Goal: Task Accomplishment & Management: Complete application form

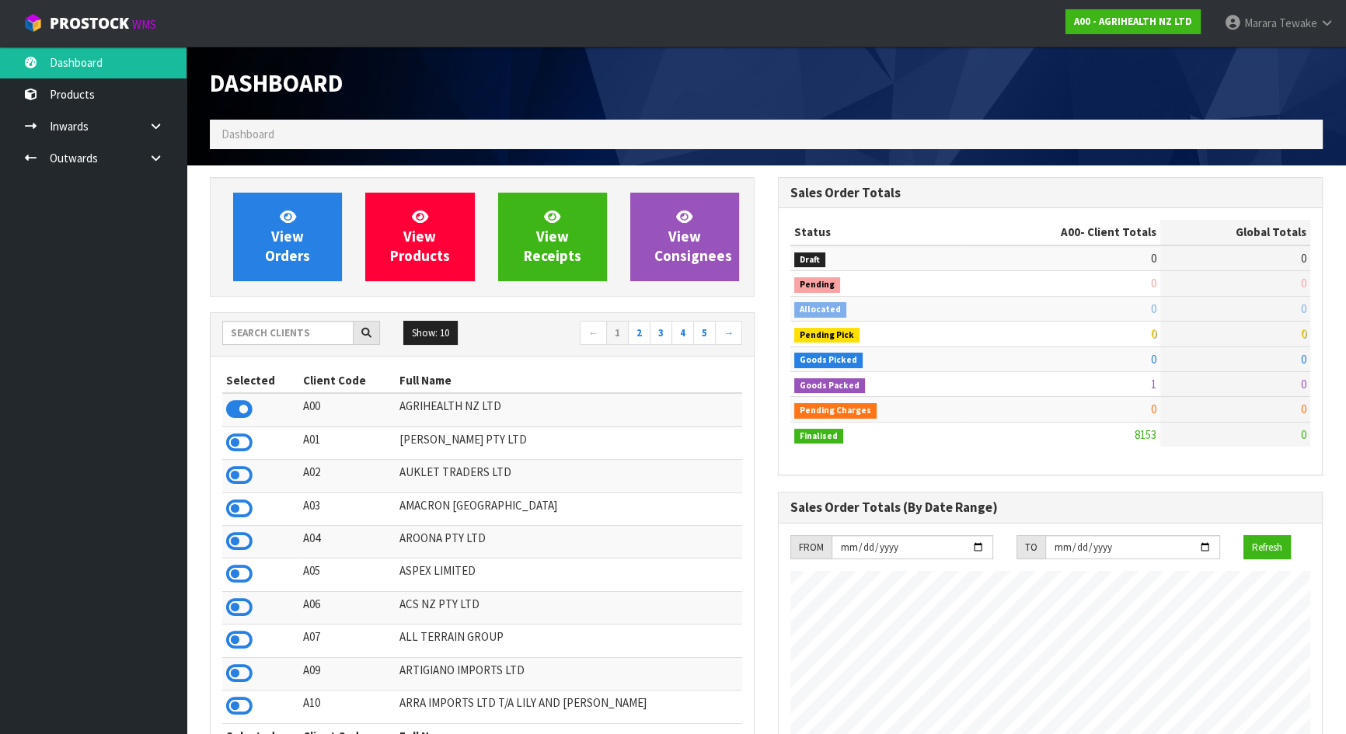
scroll to position [1175, 567]
click at [287, 334] on input "text" at bounding box center [287, 333] width 131 height 24
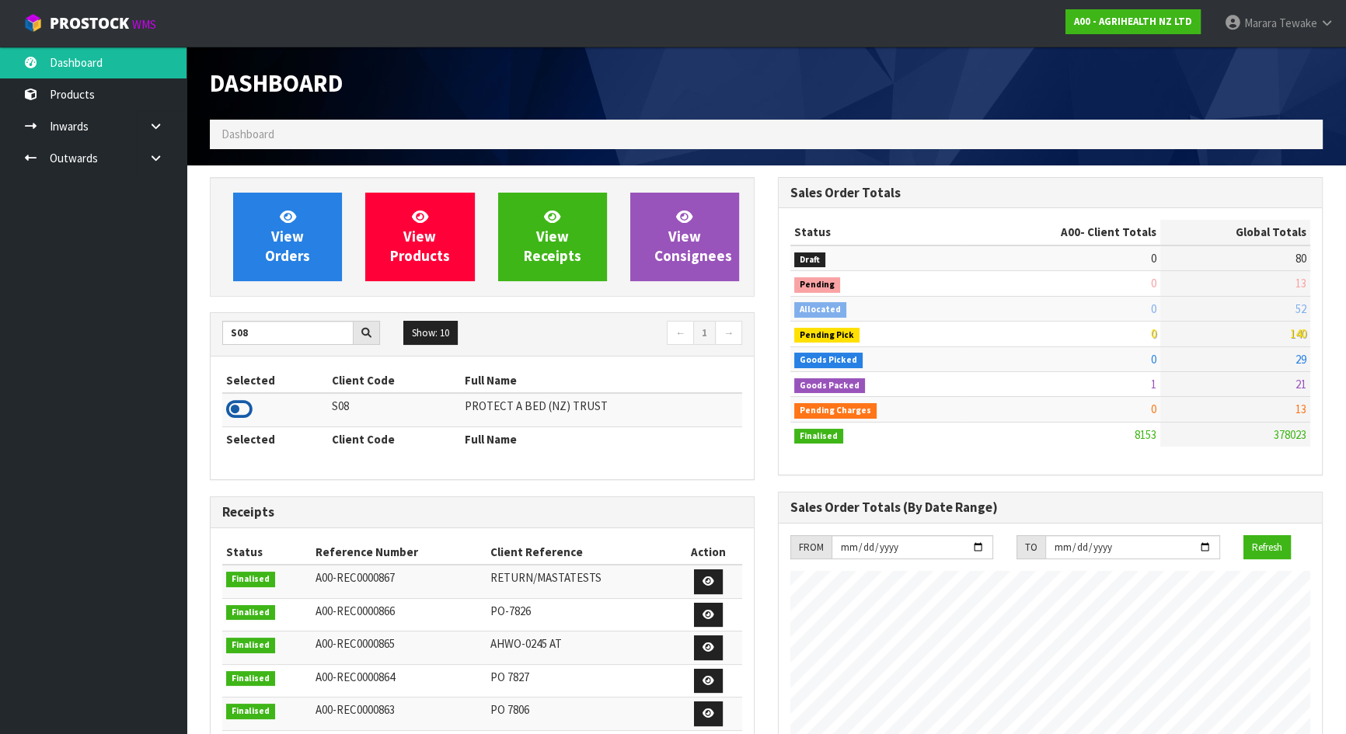
click at [232, 420] on icon at bounding box center [239, 409] width 26 height 23
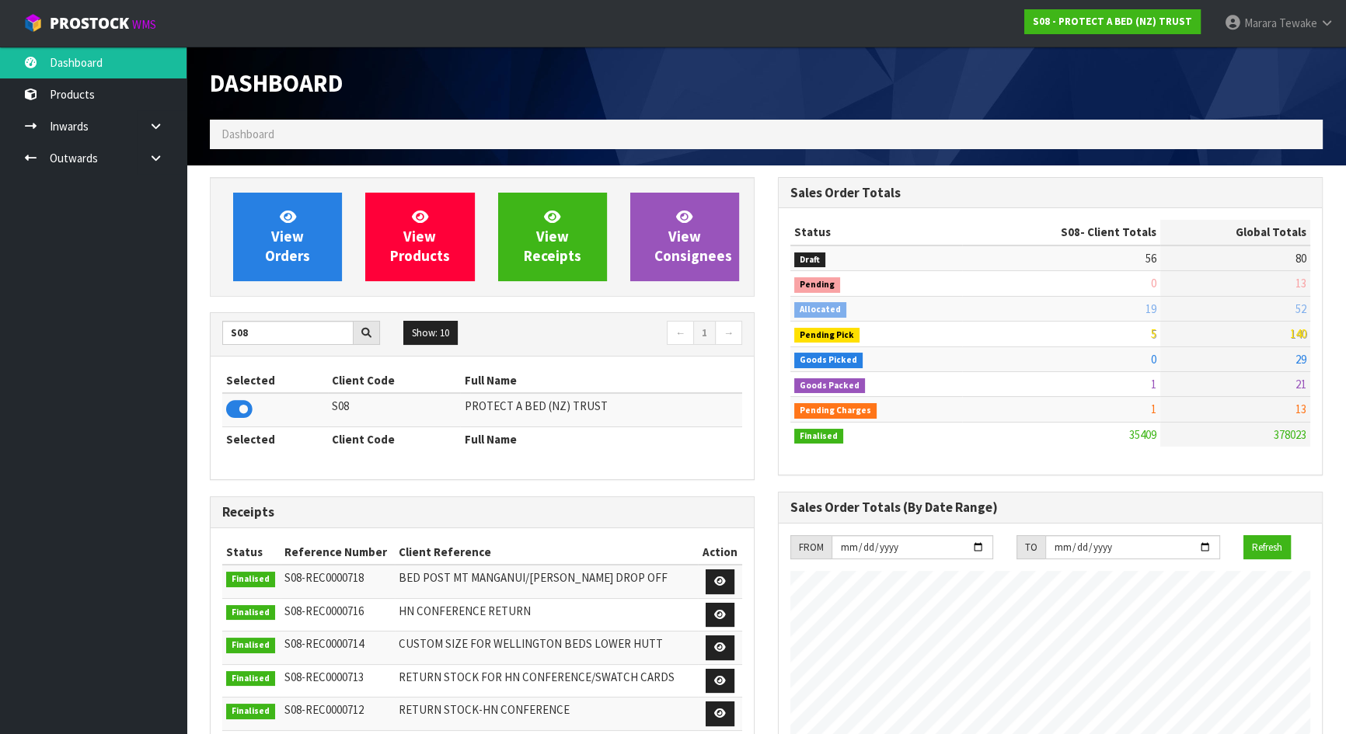
scroll to position [1208, 567]
drag, startPoint x: 264, startPoint y: 334, endPoint x: 217, endPoint y: 296, distance: 60.8
click at [211, 311] on div "View Orders View Products View Receipts View Consignees S08 Show: 10 5 10 25 50…" at bounding box center [482, 628] width 568 height 902
click at [232, 409] on icon at bounding box center [239, 409] width 26 height 23
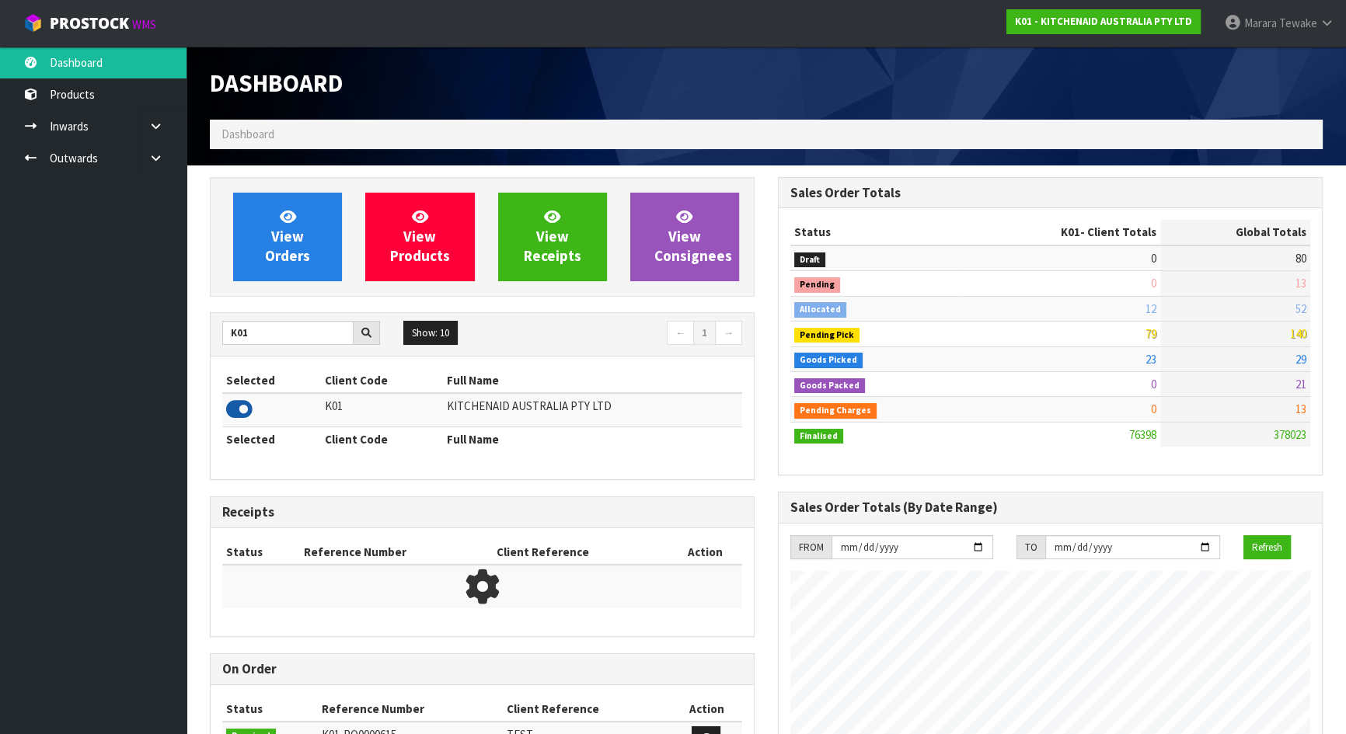
scroll to position [1175, 567]
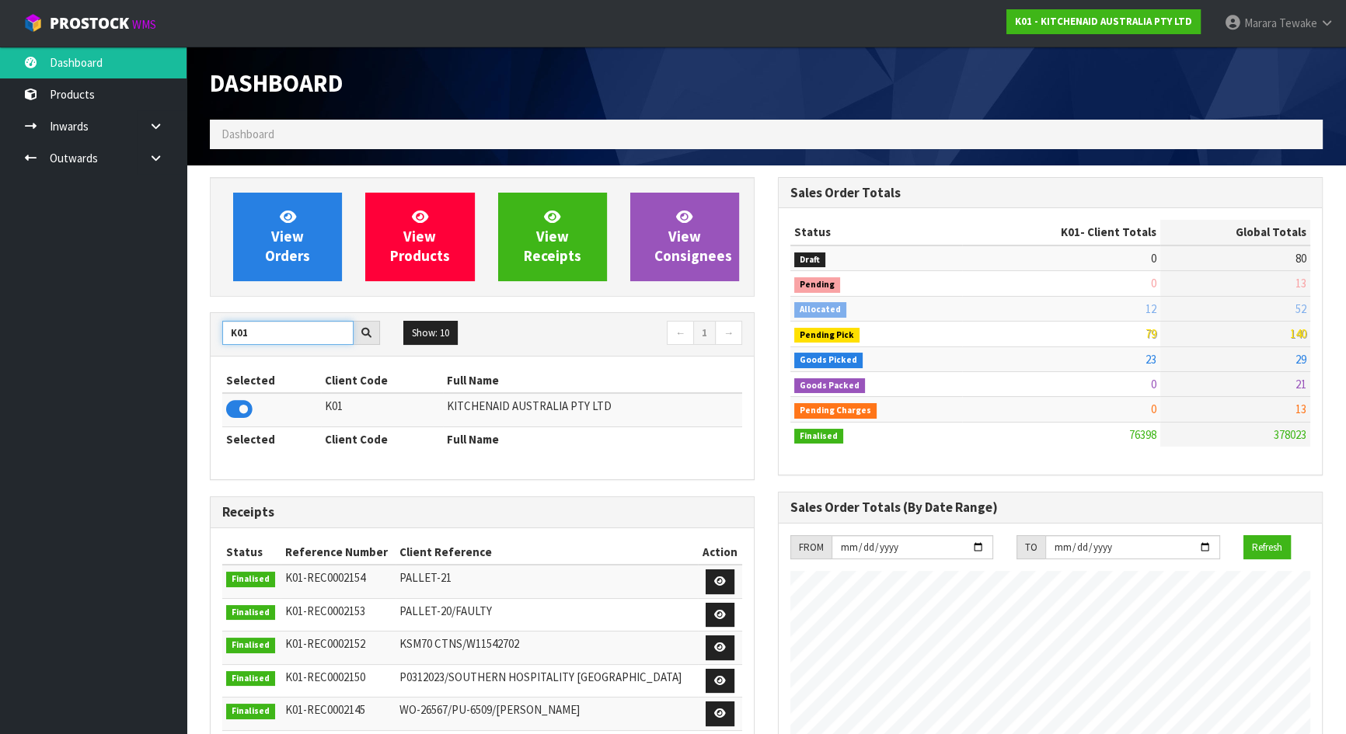
drag, startPoint x: 263, startPoint y: 333, endPoint x: 214, endPoint y: 322, distance: 49.4
click at [218, 326] on div "K01" at bounding box center [301, 333] width 181 height 25
click at [251, 409] on icon at bounding box center [239, 409] width 26 height 23
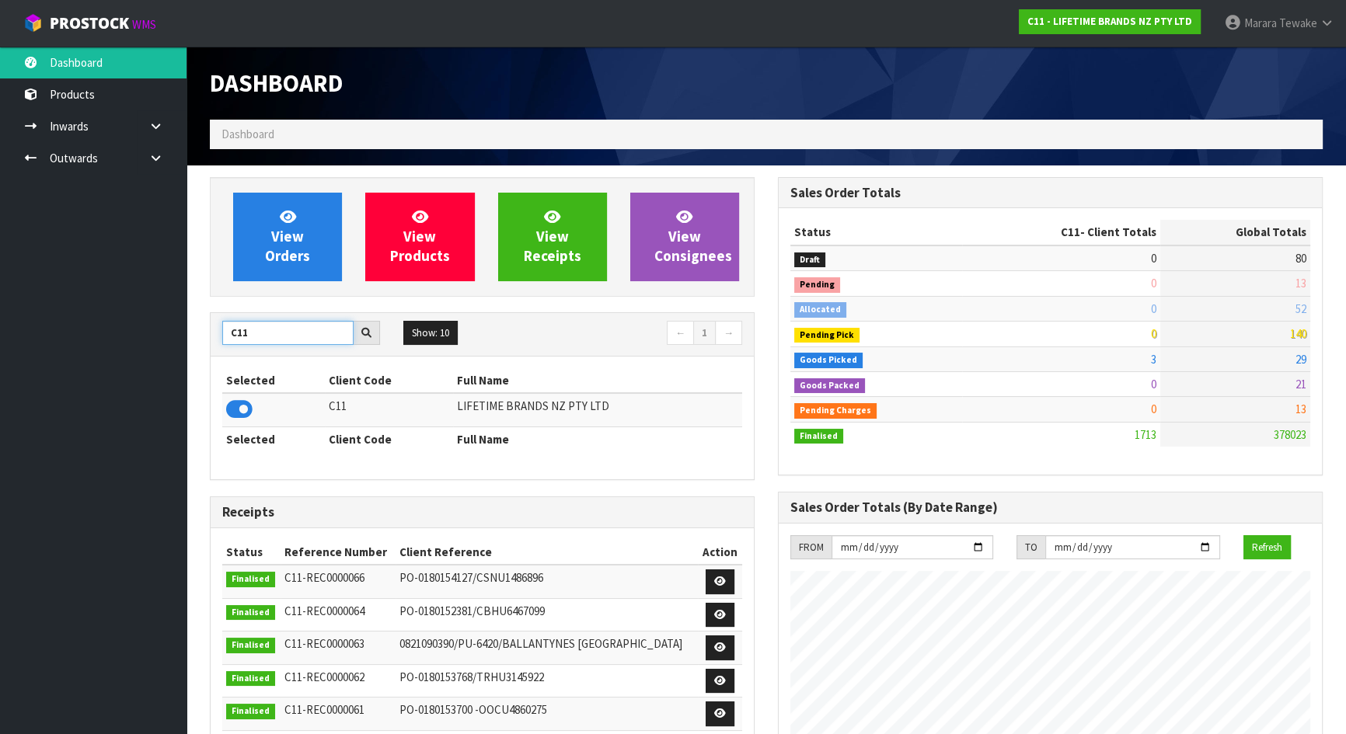
drag, startPoint x: 226, startPoint y: 330, endPoint x: 193, endPoint y: 315, distance: 35.8
click at [204, 319] on div "View Orders View Products View Receipts View Consignees C11 Show: 10 5 10 25 50…" at bounding box center [482, 628] width 568 height 902
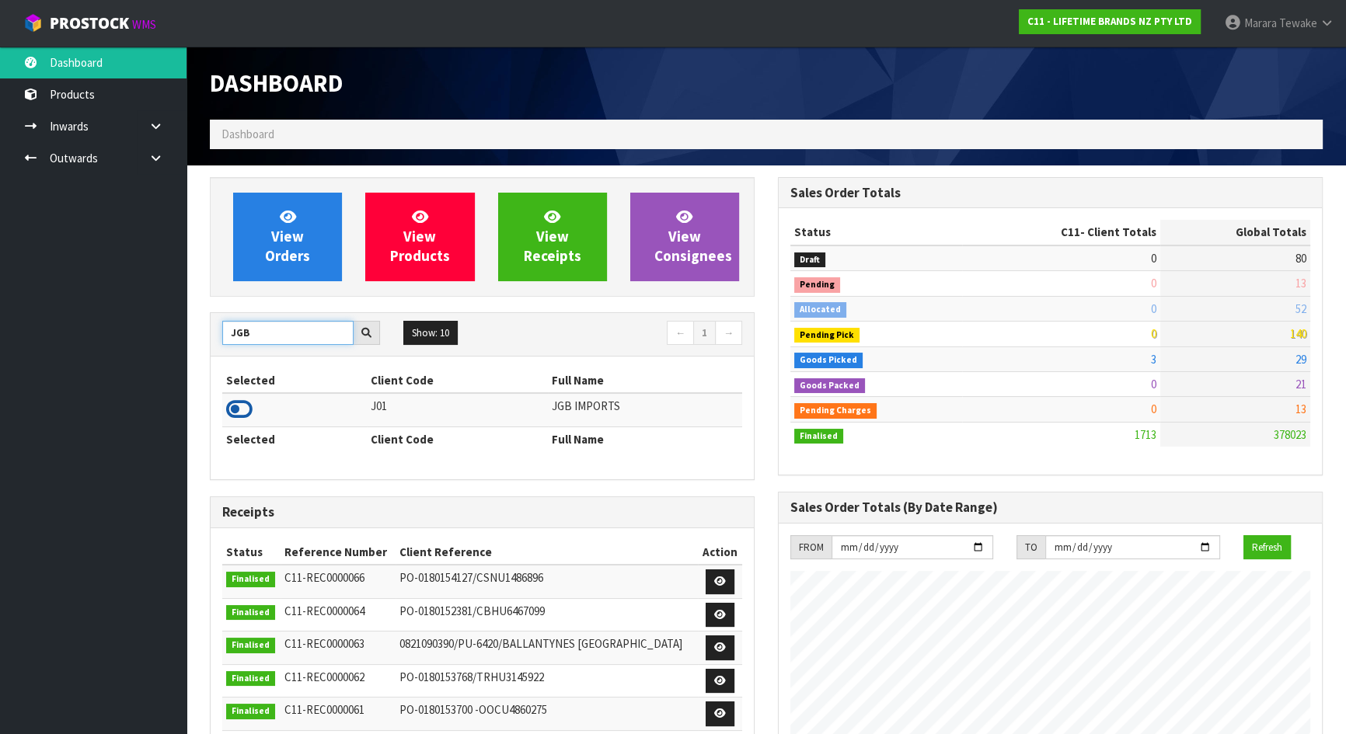
type input "JGB"
click at [245, 406] on icon at bounding box center [239, 409] width 26 height 23
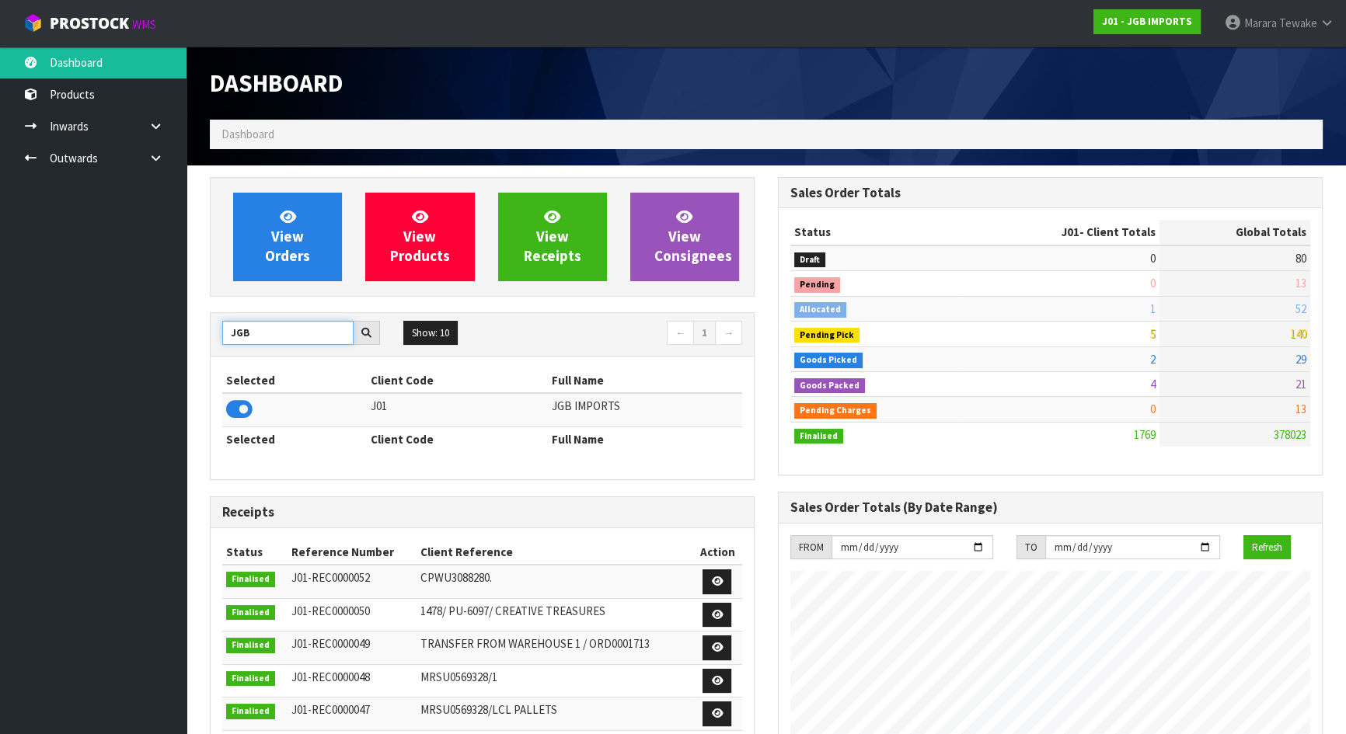
drag, startPoint x: 259, startPoint y: 336, endPoint x: 225, endPoint y: 326, distance: 36.4
click at [225, 326] on input "JGB" at bounding box center [287, 333] width 131 height 24
drag, startPoint x: 264, startPoint y: 339, endPoint x: 230, endPoint y: 323, distance: 37.5
click at [230, 326] on input "J01" at bounding box center [287, 333] width 131 height 24
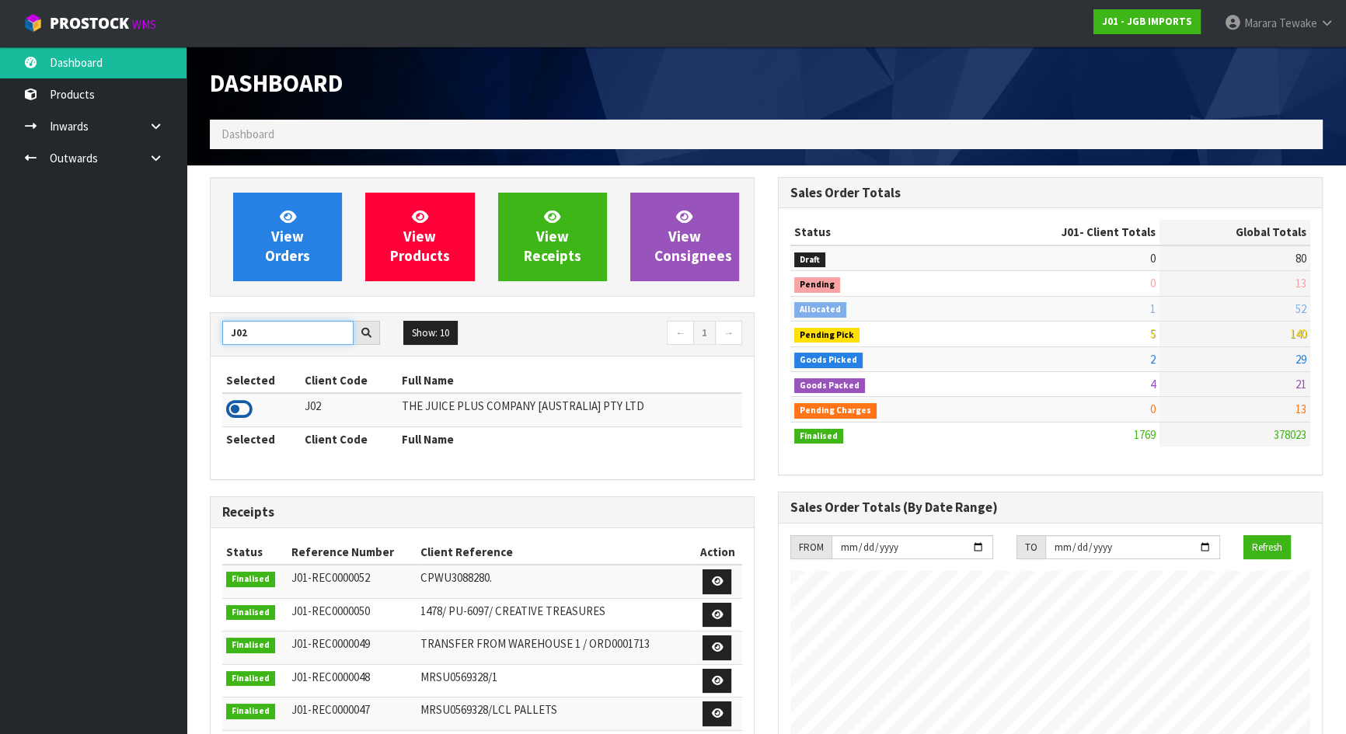
type input "J02"
click at [237, 413] on icon at bounding box center [239, 409] width 26 height 23
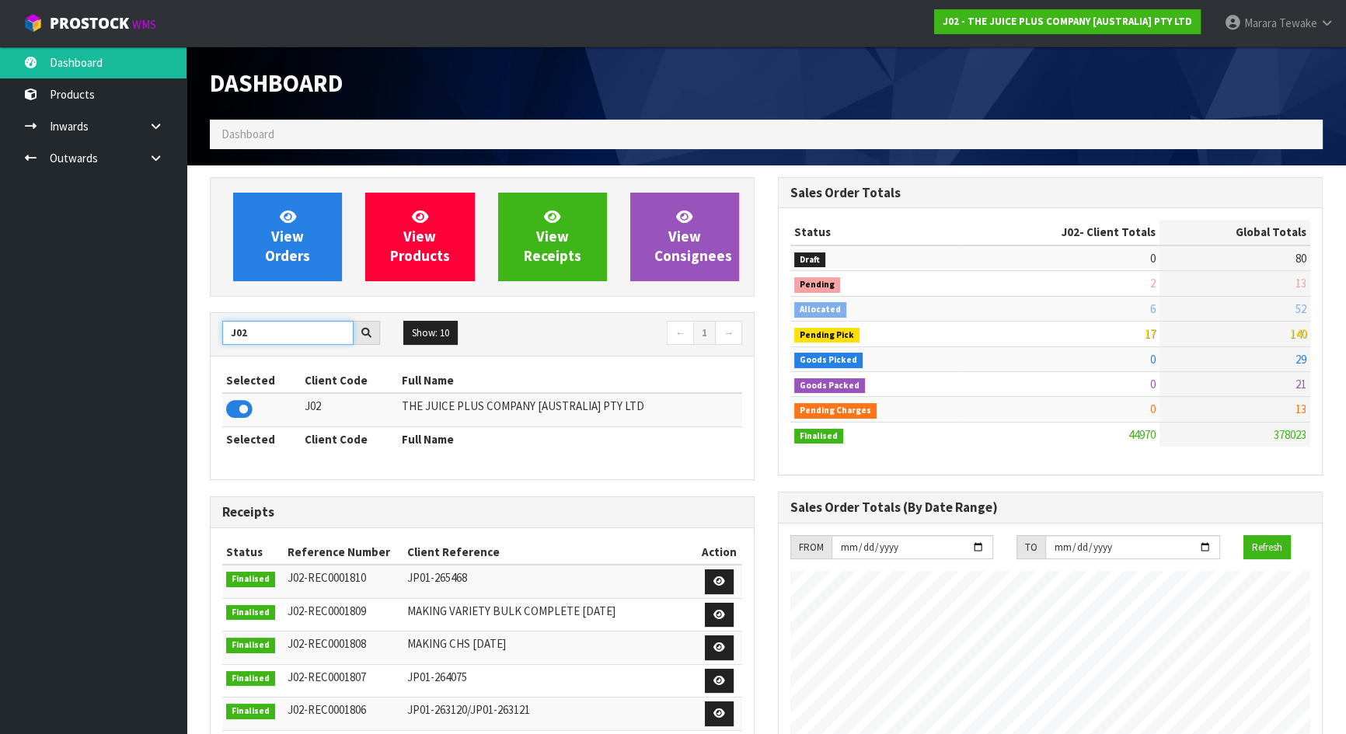
drag, startPoint x: 253, startPoint y: 336, endPoint x: 223, endPoint y: 325, distance: 32.5
click at [224, 326] on input "J02" at bounding box center [287, 333] width 131 height 24
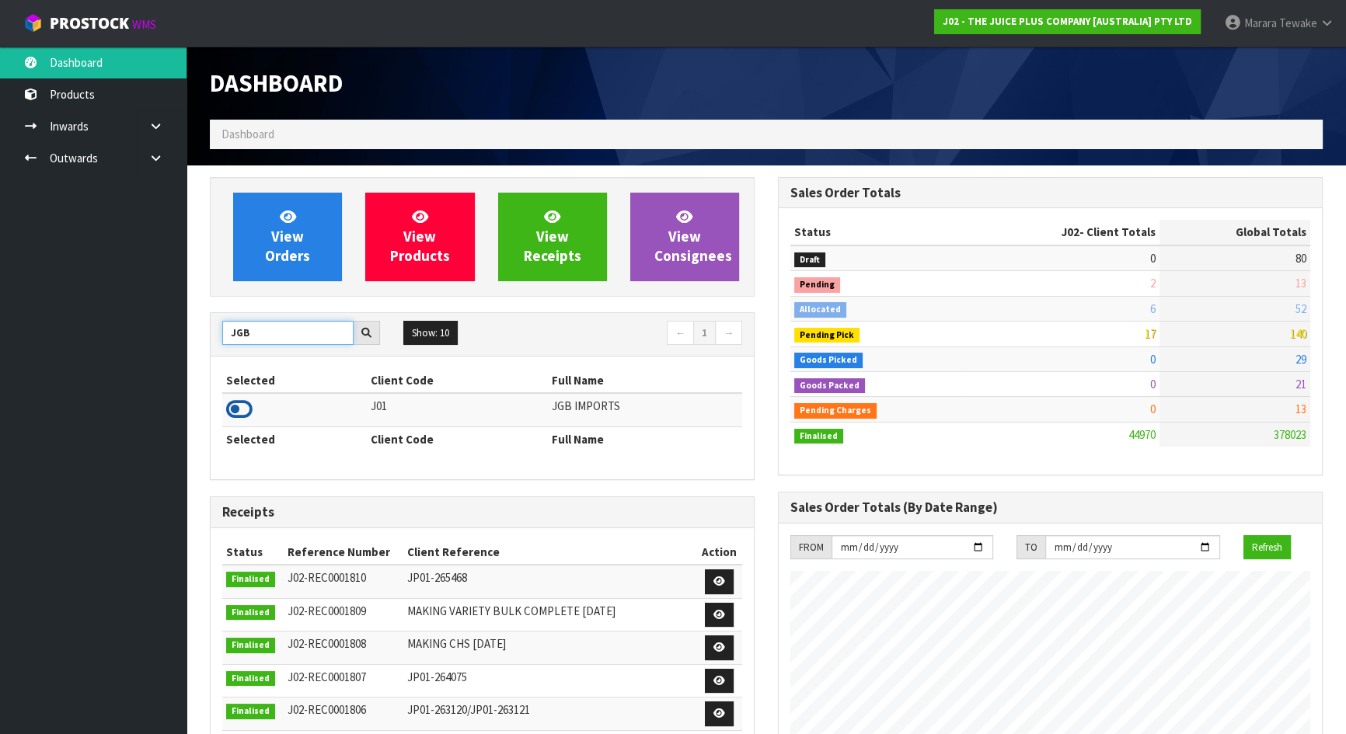
type input "JGB"
click at [249, 403] on icon at bounding box center [239, 409] width 26 height 23
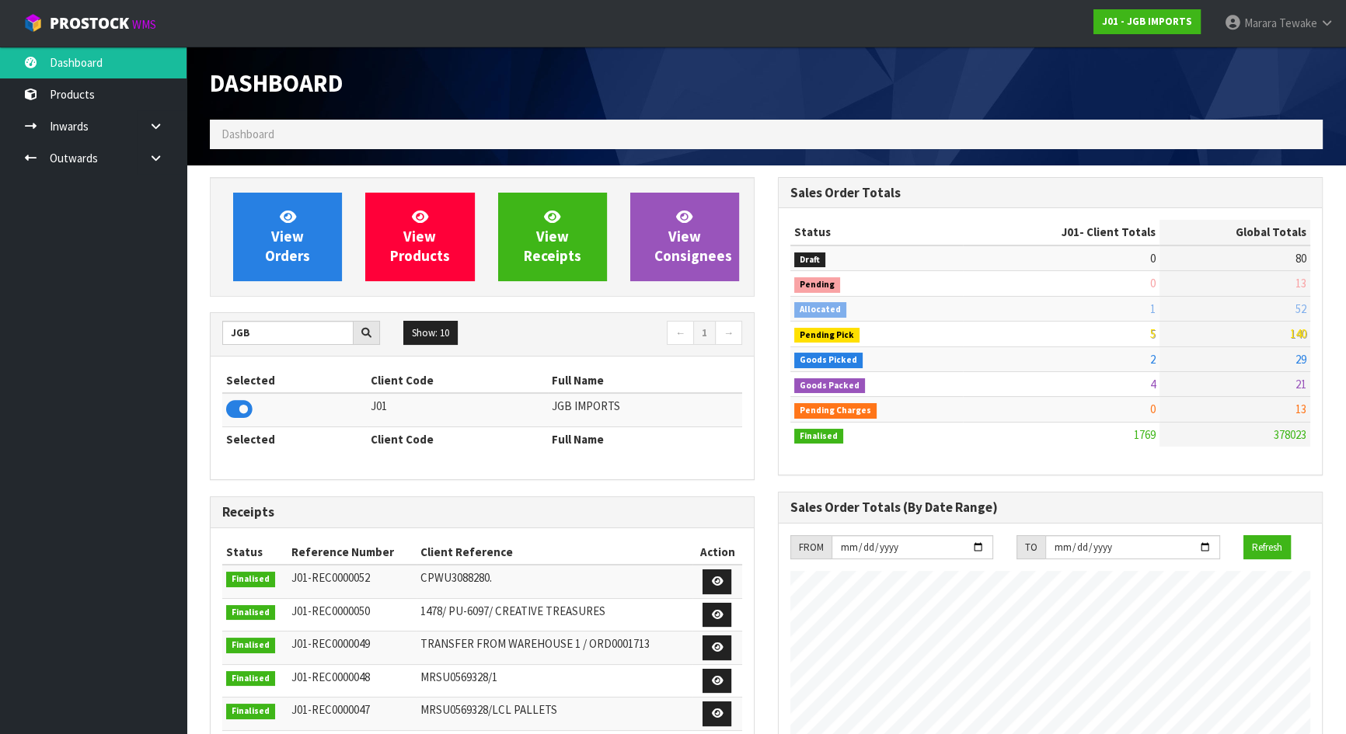
click at [151, 346] on ul "Dashboard Products Categories Serial Numbers Kitsets Packagings Inwards Purchas…" at bounding box center [93, 391] width 186 height 688
click at [294, 235] on span "View Orders" at bounding box center [287, 236] width 45 height 58
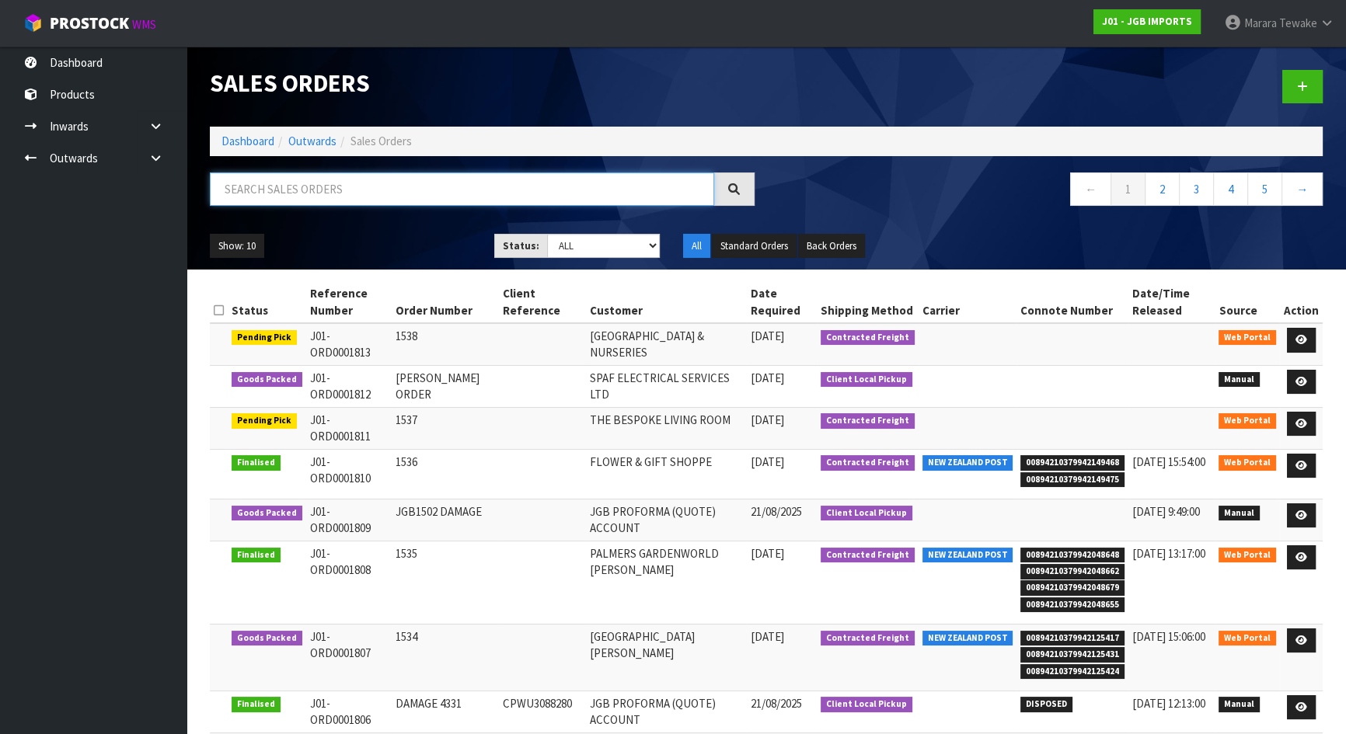
click at [318, 192] on input "text" at bounding box center [462, 188] width 504 height 33
type input "JOB-0408683"
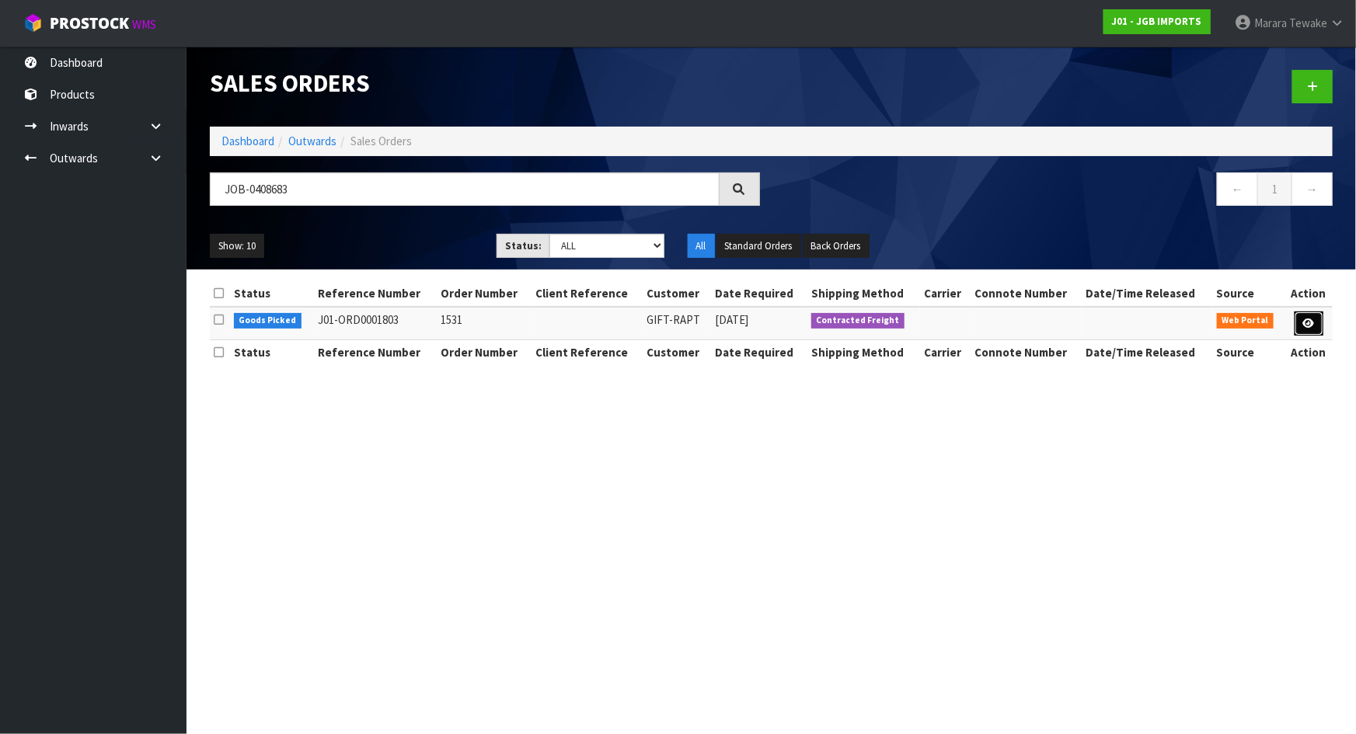
click at [1311, 324] on icon at bounding box center [1309, 324] width 12 height 10
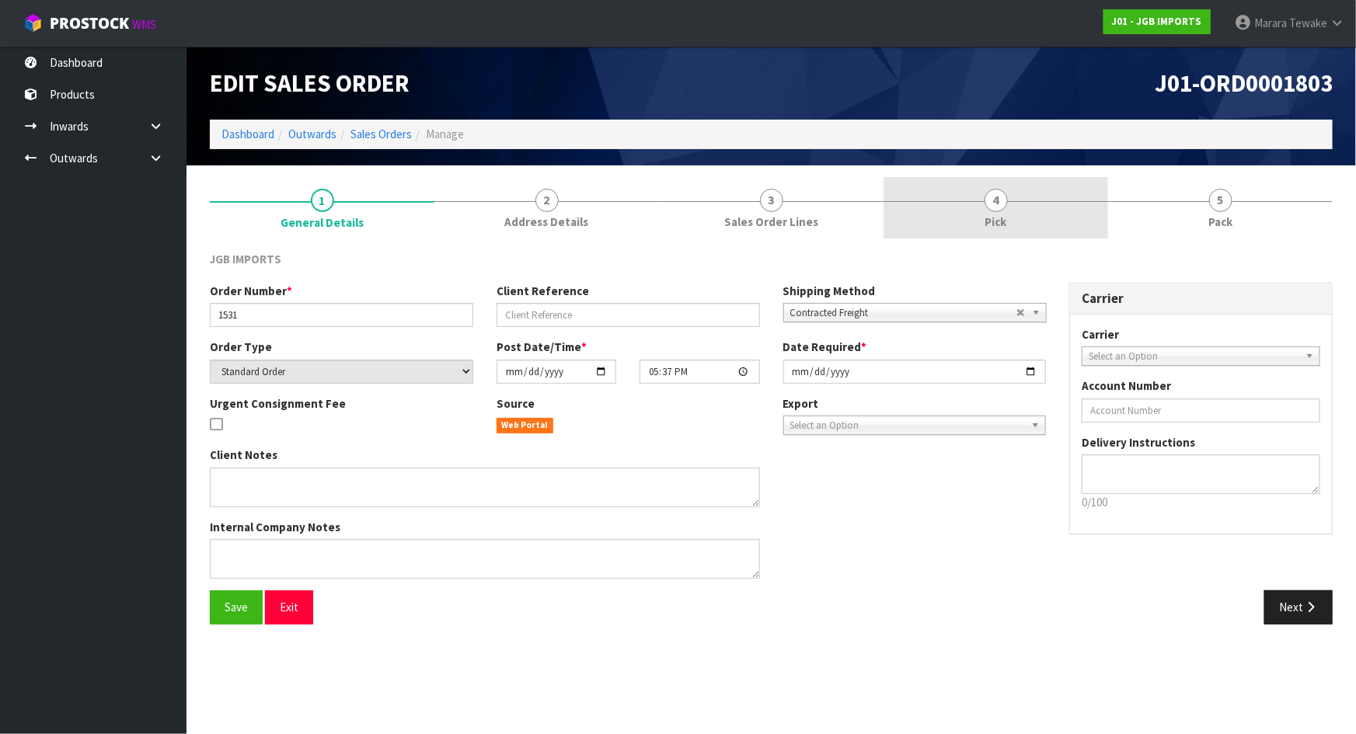
click at [984, 212] on link "4 Pick" at bounding box center [995, 207] width 225 height 61
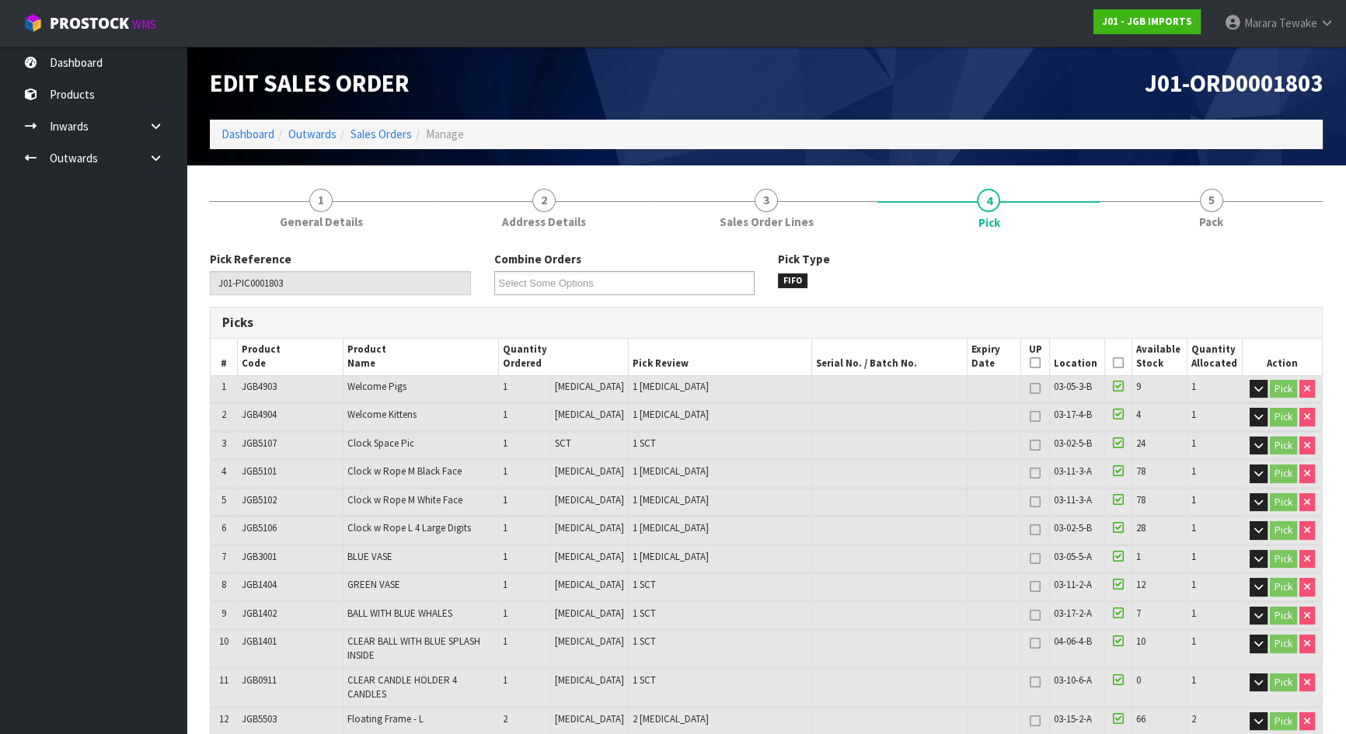
click at [1117, 364] on icon at bounding box center [1117, 363] width 11 height 1
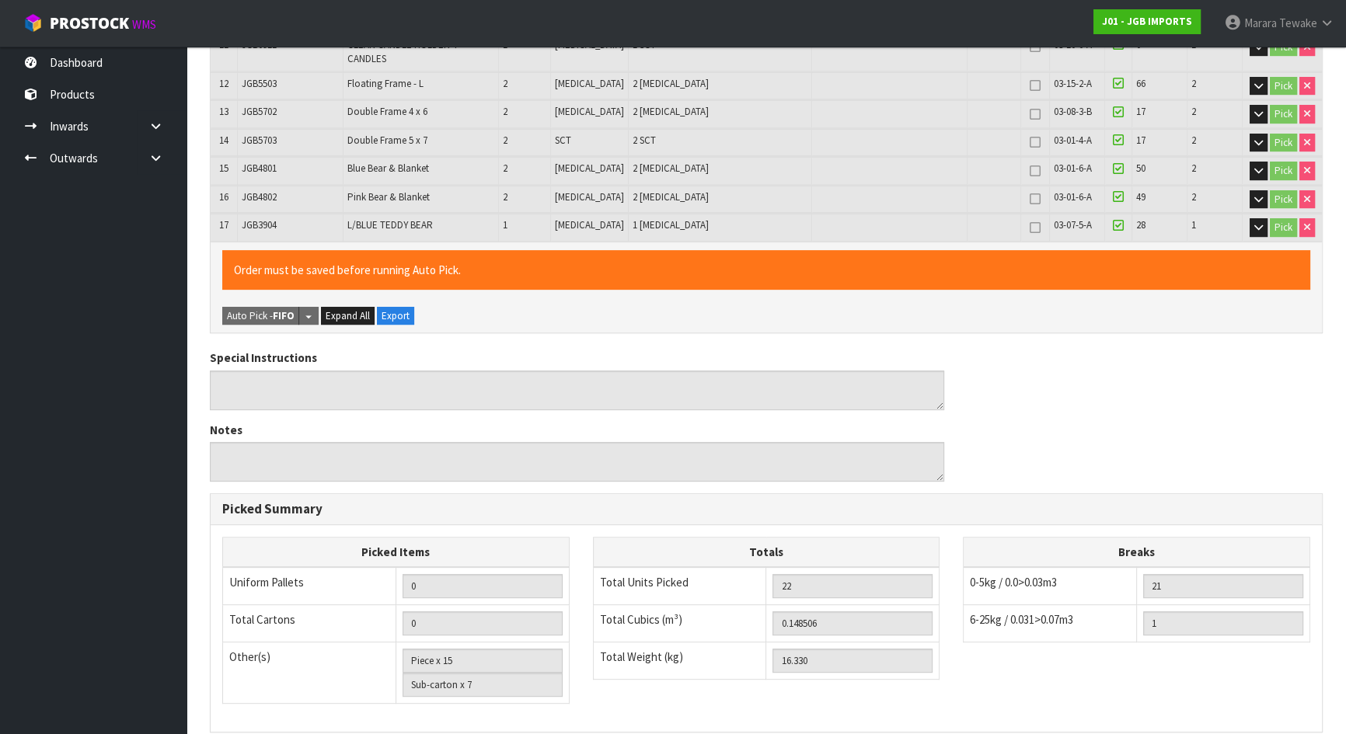
scroll to position [829, 0]
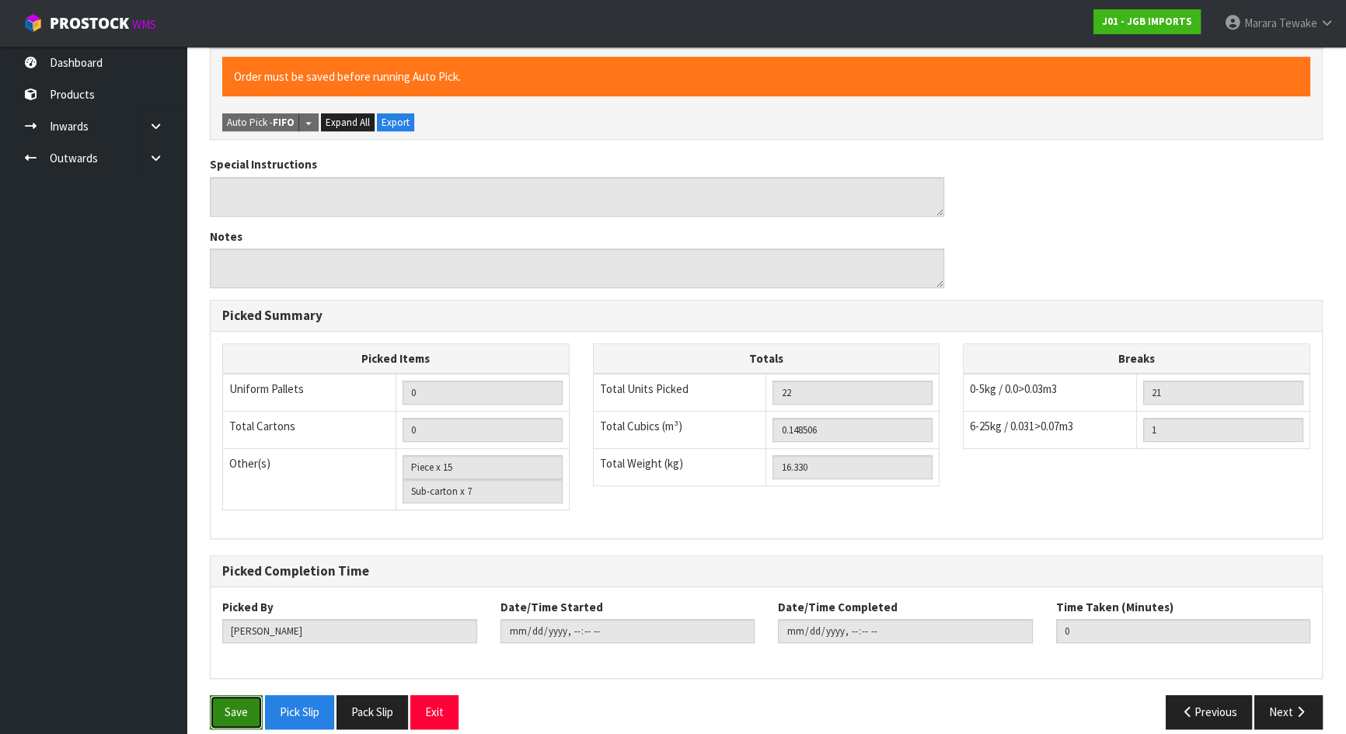
click at [228, 701] on button "Save" at bounding box center [236, 711] width 53 height 33
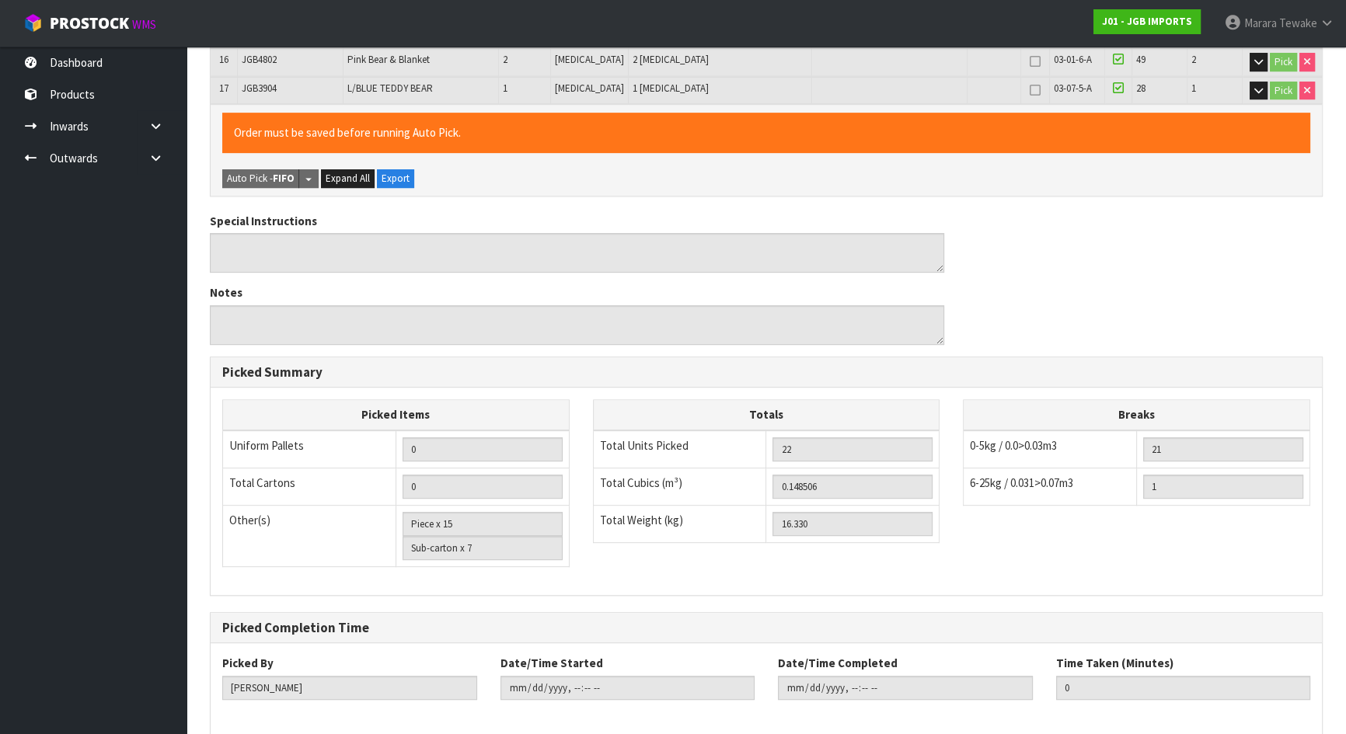
scroll to position [0, 0]
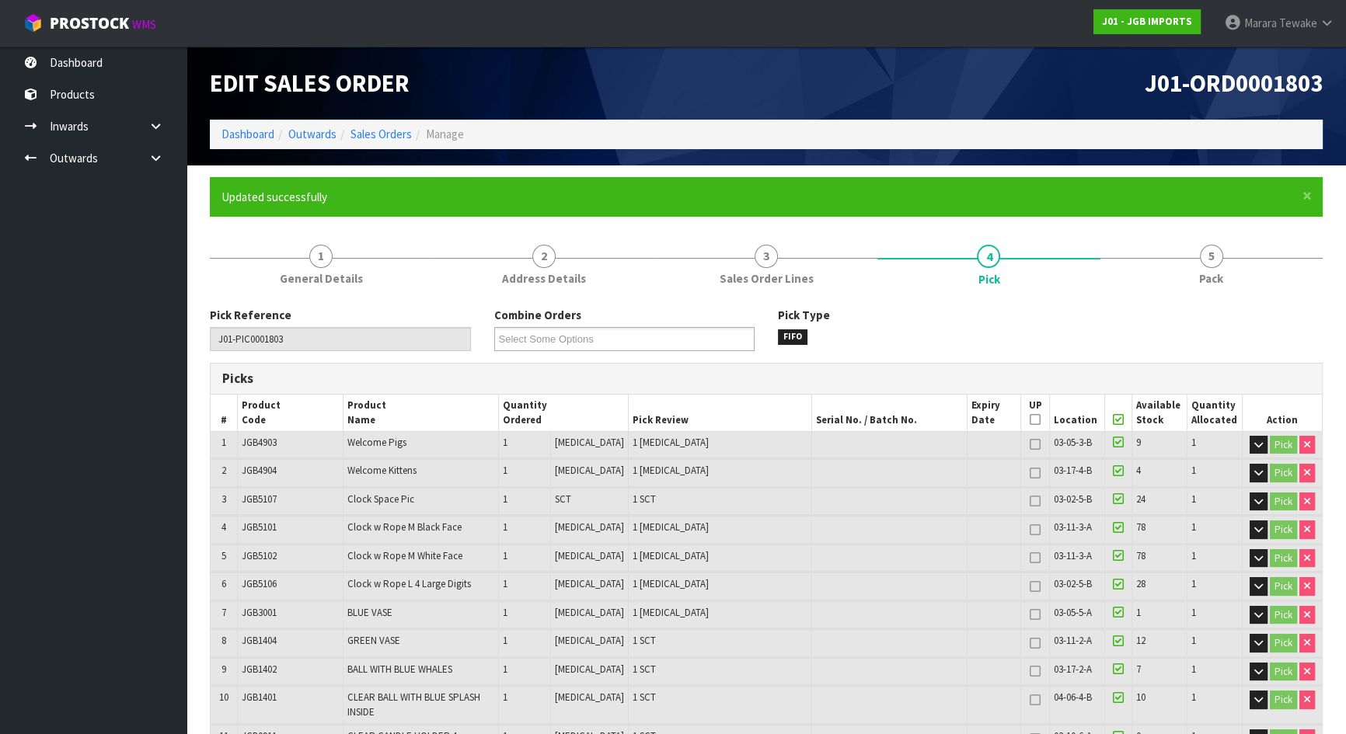
type input "Marara Tewake"
type input "2025-08-25T07:47:18"
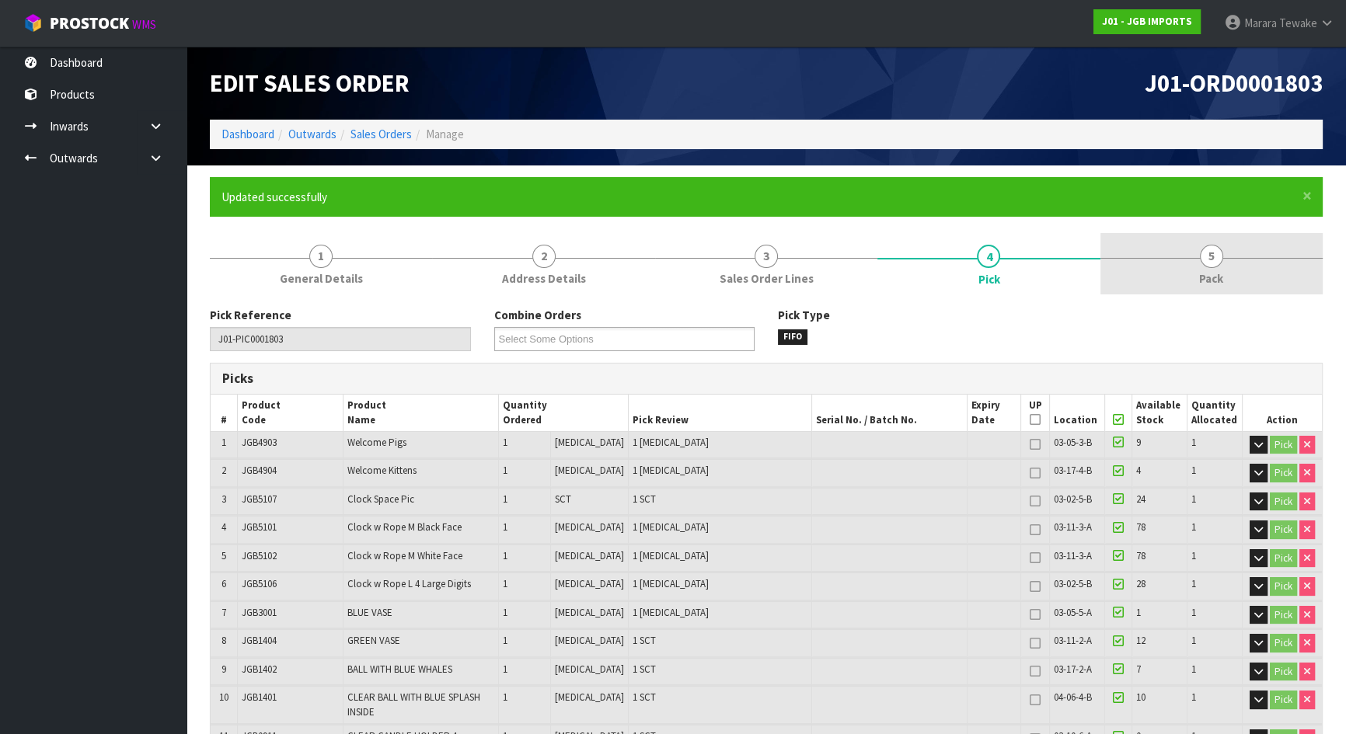
click at [1210, 266] on span "5" at bounding box center [1210, 256] width 23 height 23
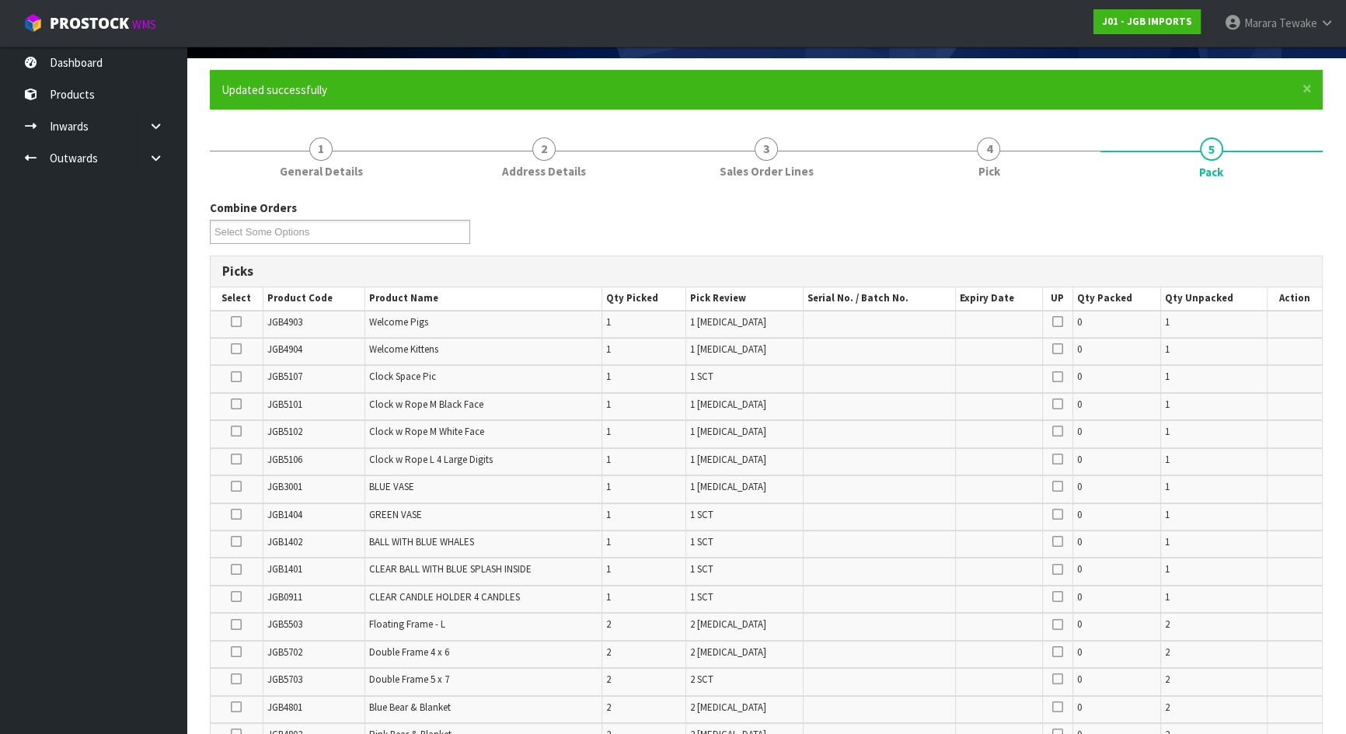
scroll to position [423, 0]
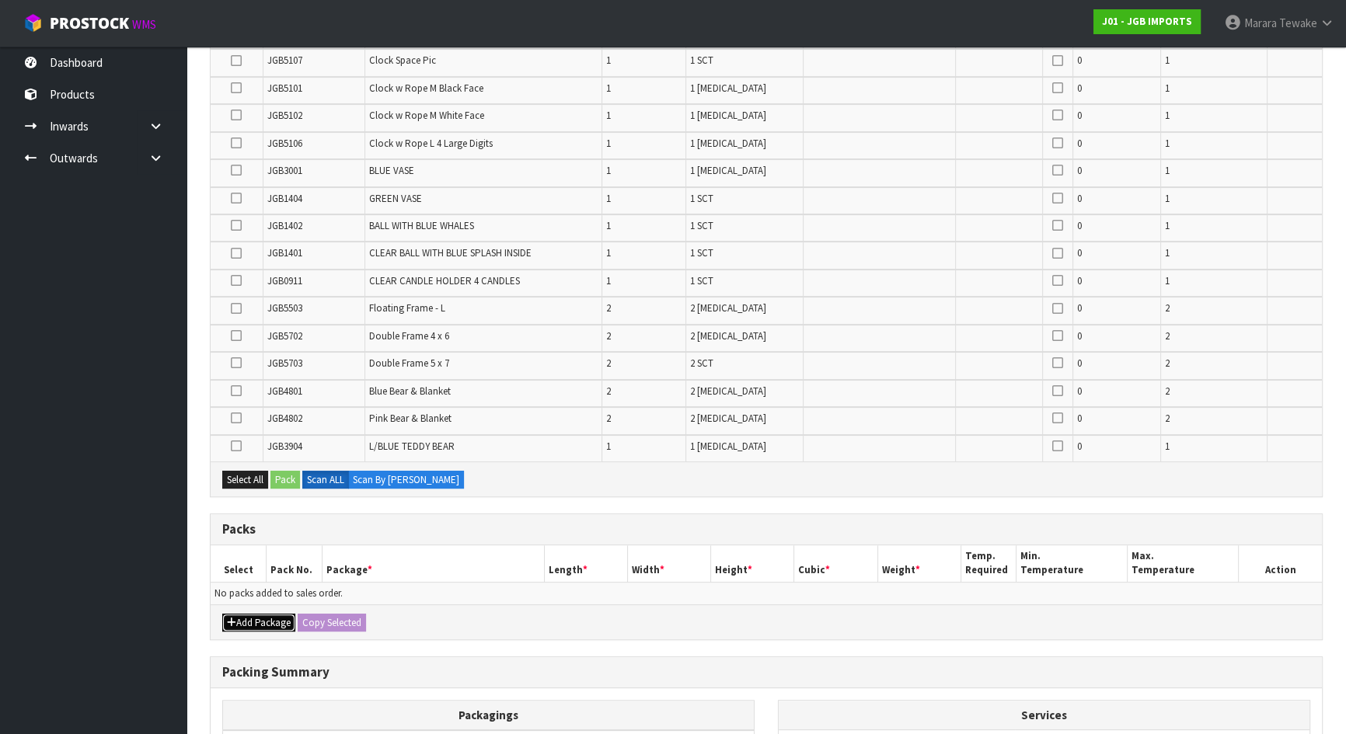
click at [266, 620] on button "Add Package" at bounding box center [258, 623] width 73 height 19
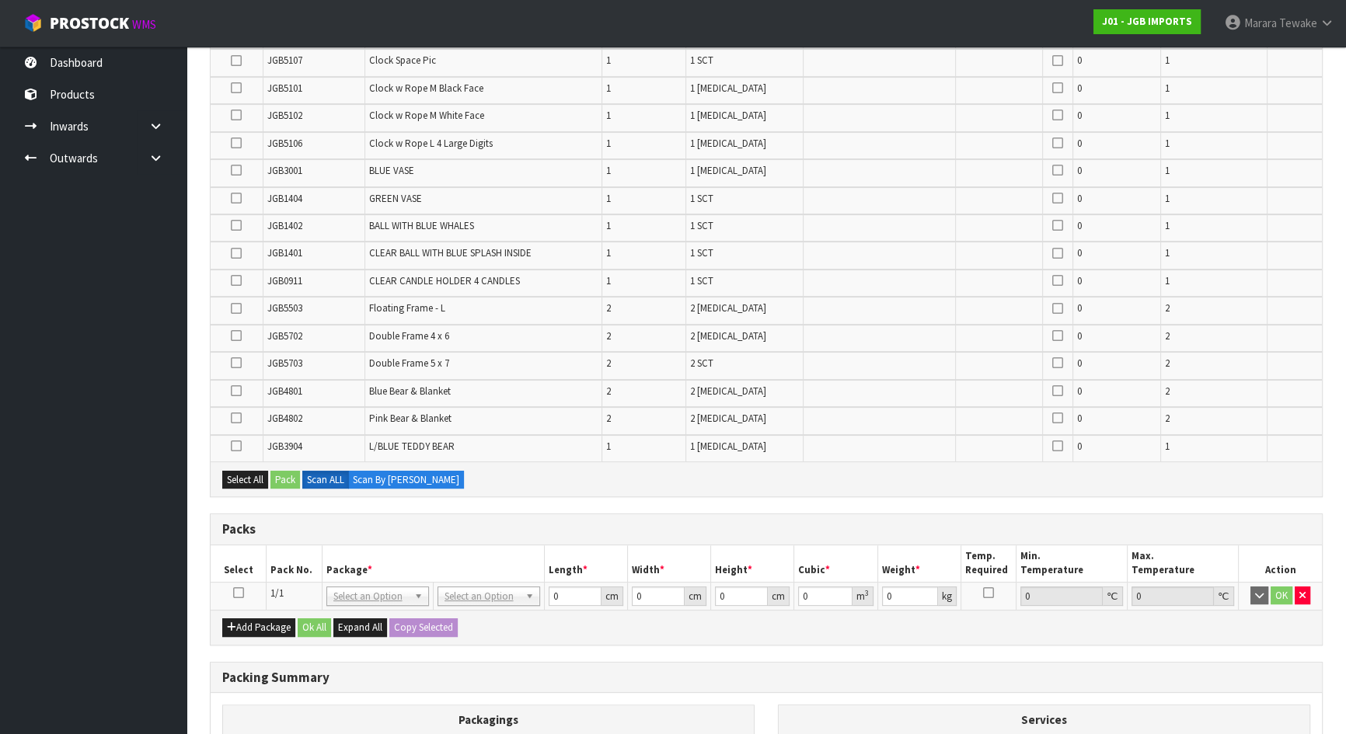
click at [233, 593] on icon at bounding box center [238, 593] width 11 height 1
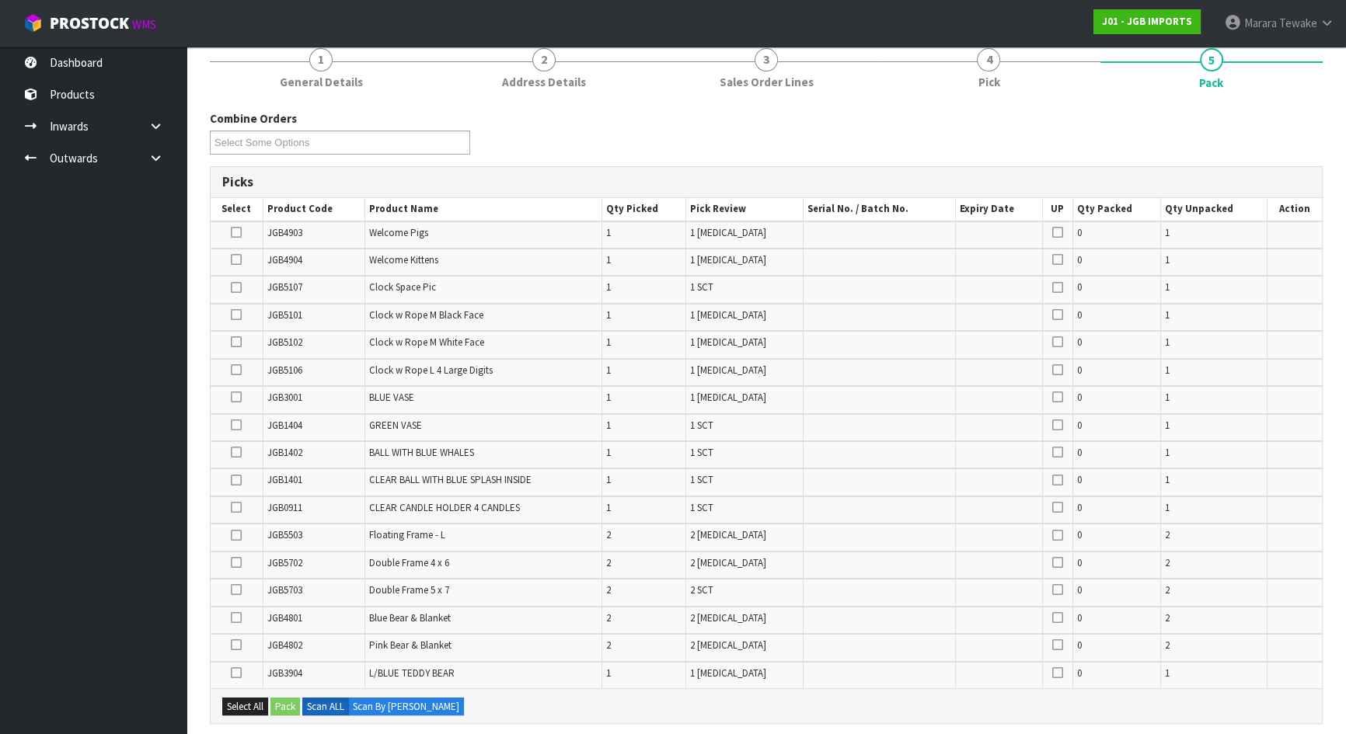
scroll to position [70, 0]
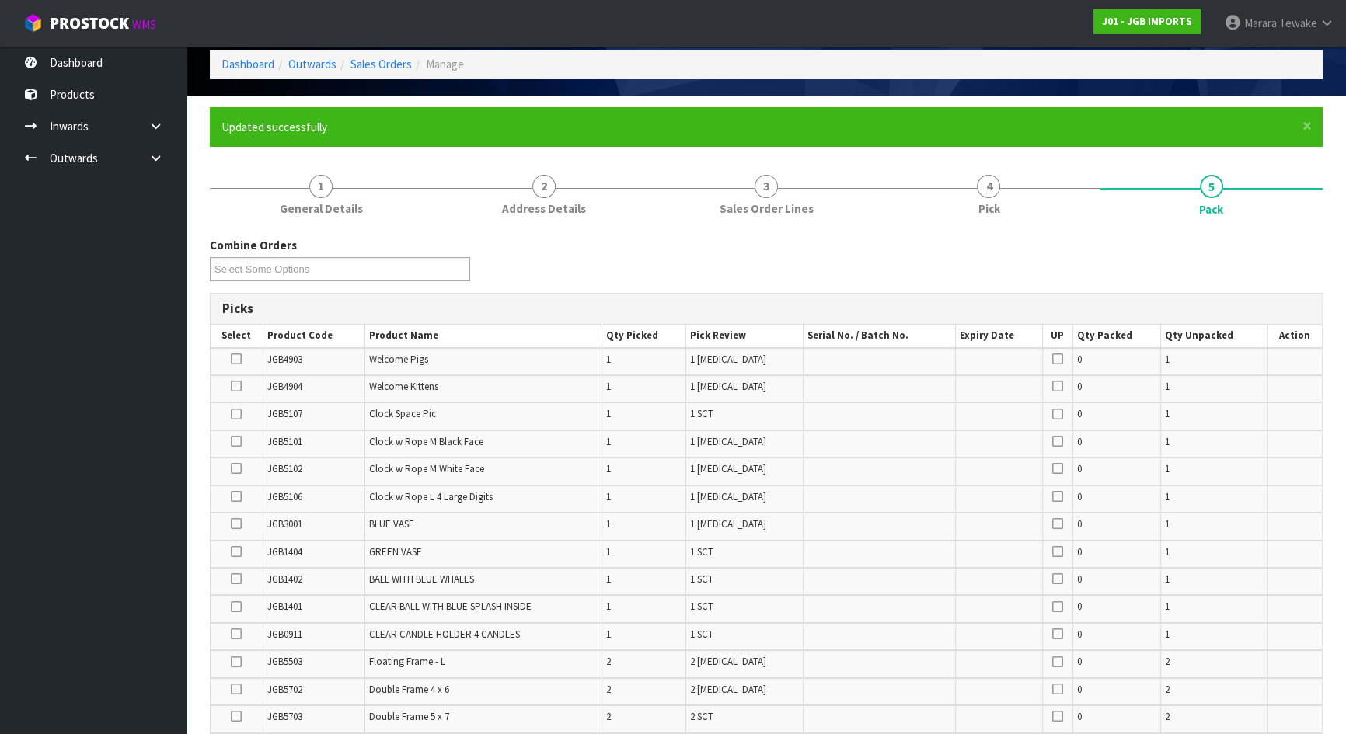
click at [238, 386] on icon at bounding box center [236, 386] width 11 height 1
click at [0, 0] on input "checkbox" at bounding box center [0, 0] width 0 height 0
click at [235, 359] on icon at bounding box center [236, 359] width 11 height 1
click at [0, 0] on input "checkbox" at bounding box center [0, 0] width 0 height 0
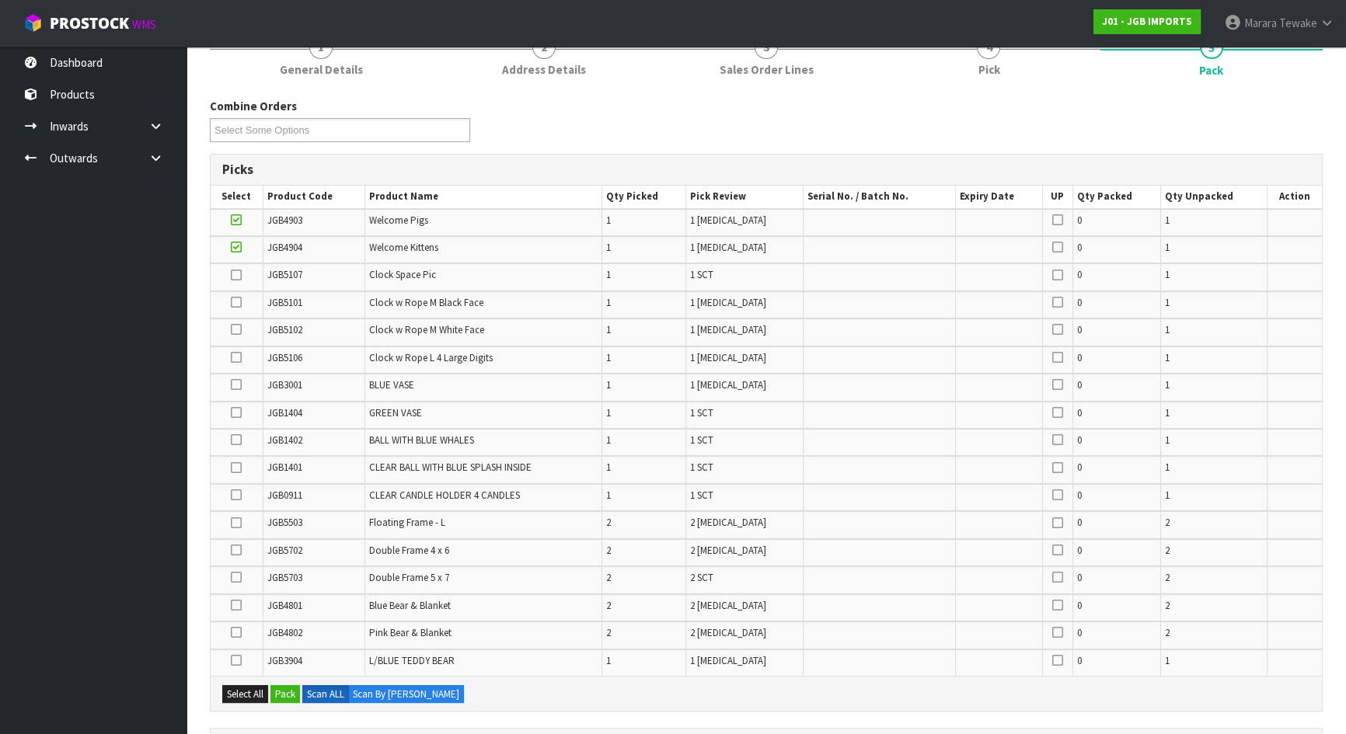
scroll to position [211, 0]
click at [236, 575] on icon at bounding box center [236, 575] width 11 height 1
click at [0, 0] on input "checkbox" at bounding box center [0, 0] width 0 height 0
click at [239, 548] on icon at bounding box center [236, 548] width 11 height 1
click at [0, 0] on input "checkbox" at bounding box center [0, 0] width 0 height 0
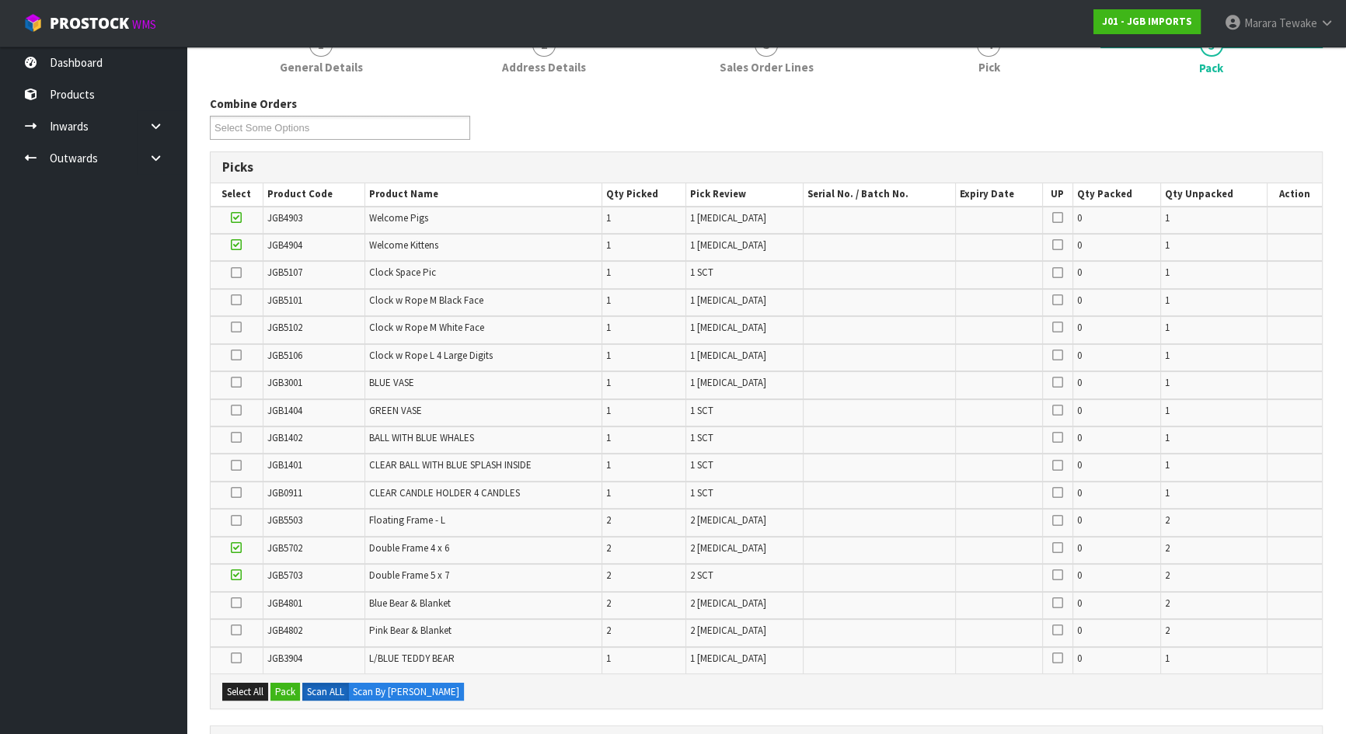
click at [238, 521] on icon at bounding box center [236, 521] width 11 height 1
click at [0, 0] on input "checkbox" at bounding box center [0, 0] width 0 height 0
click at [236, 355] on icon at bounding box center [236, 355] width 11 height 1
click at [0, 0] on input "checkbox" at bounding box center [0, 0] width 0 height 0
click at [233, 273] on icon at bounding box center [236, 273] width 11 height 1
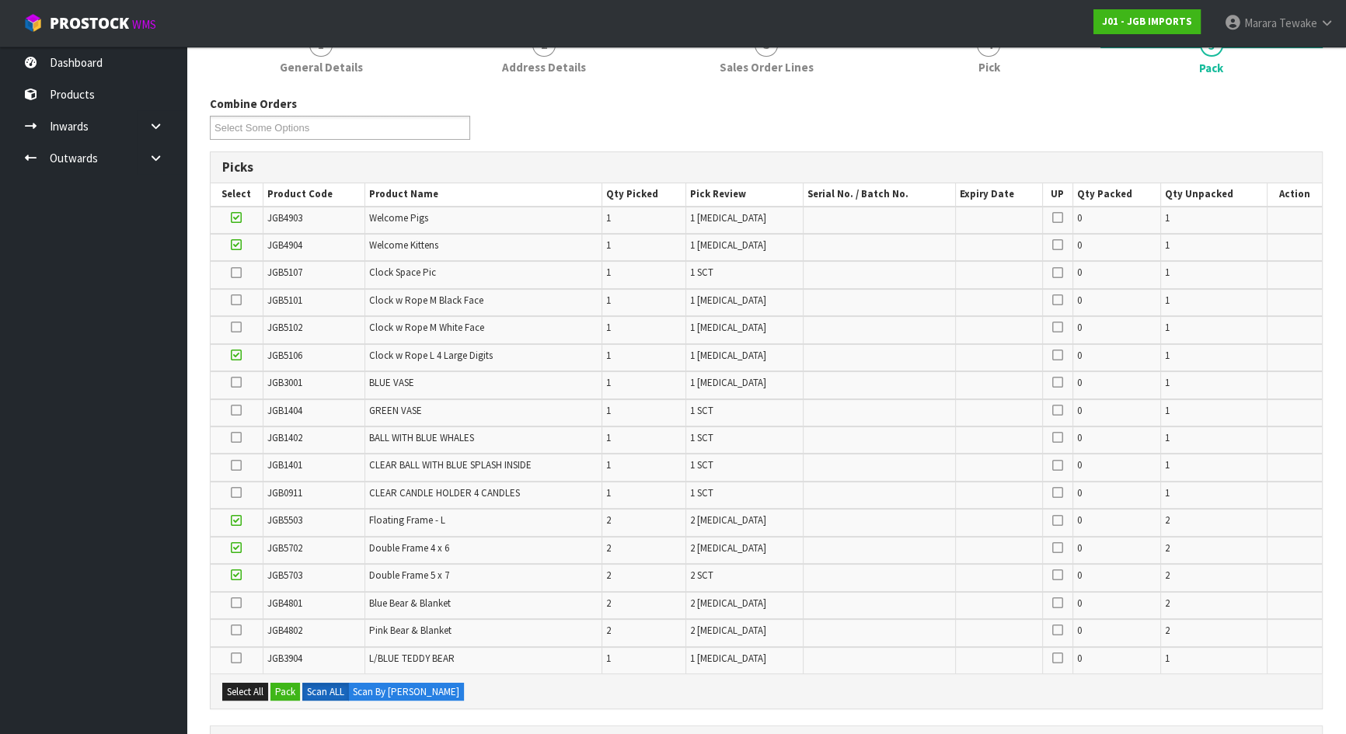
click at [0, 0] on input "checkbox" at bounding box center [0, 0] width 0 height 0
click at [240, 327] on icon at bounding box center [236, 327] width 11 height 1
click at [0, 0] on input "checkbox" at bounding box center [0, 0] width 0 height 0
click at [242, 295] on td at bounding box center [237, 302] width 52 height 27
click at [237, 300] on icon at bounding box center [236, 300] width 11 height 1
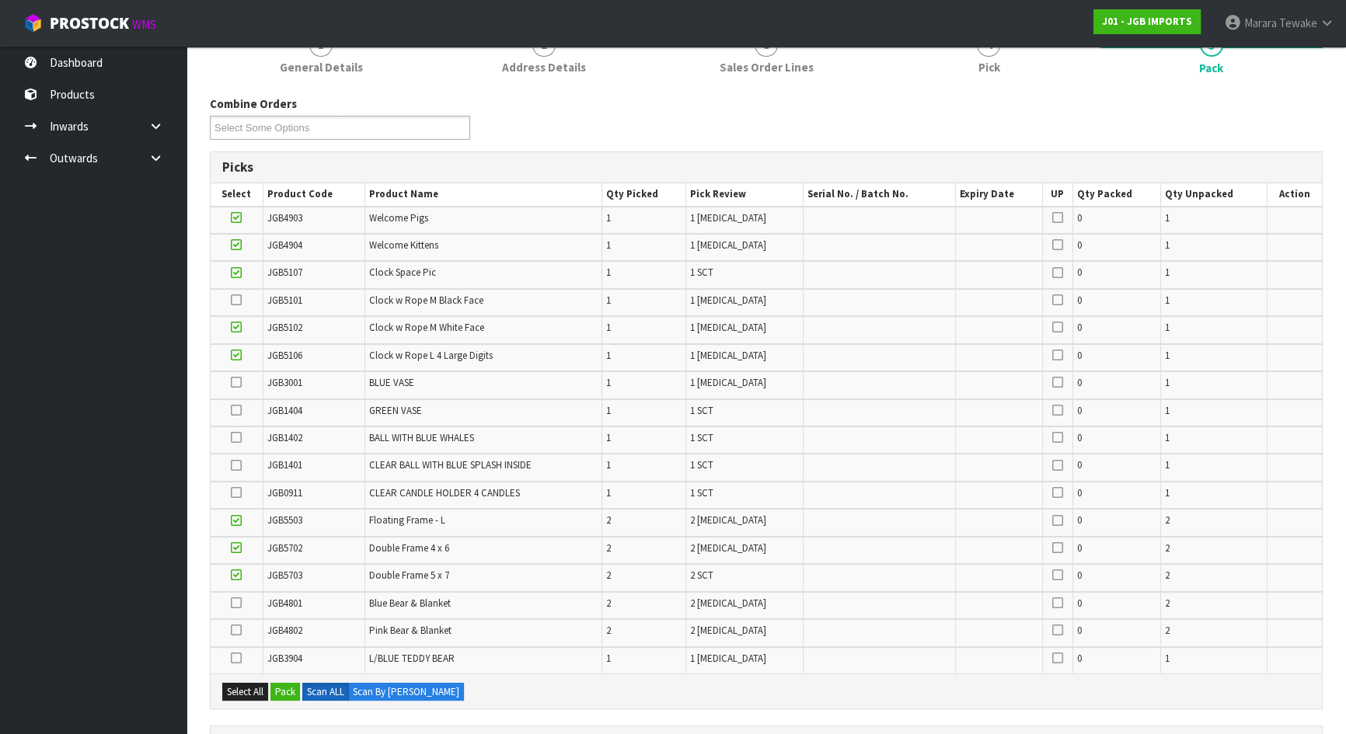
click at [0, 0] on input "checkbox" at bounding box center [0, 0] width 0 height 0
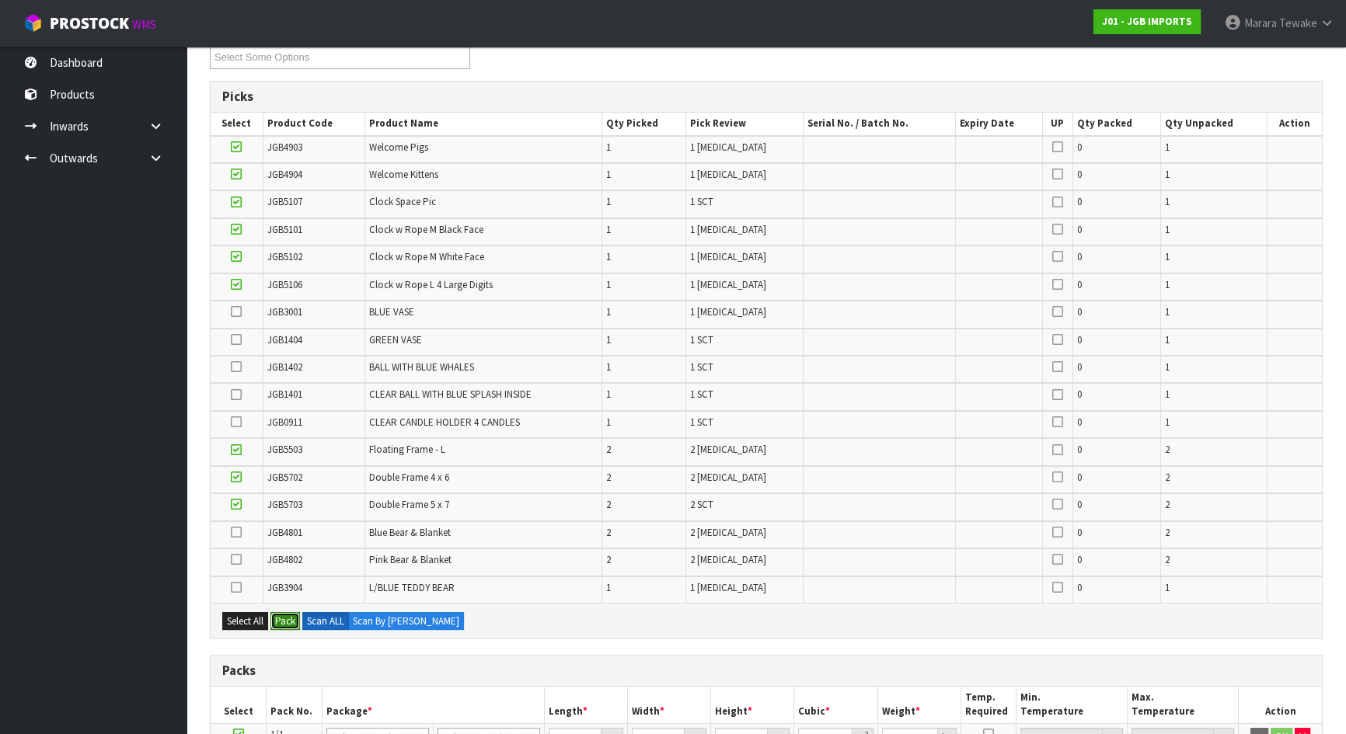
click at [287, 615] on button "Pack" at bounding box center [285, 621] width 30 height 19
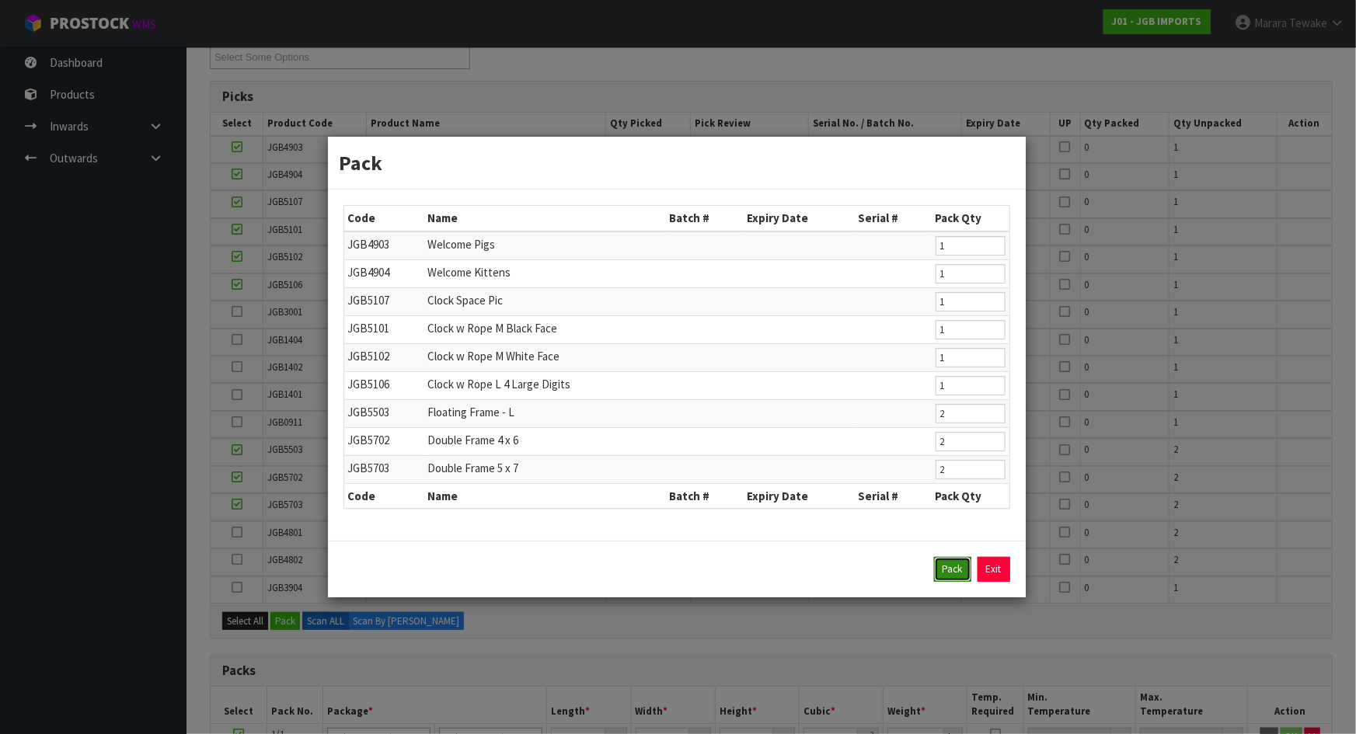
click at [948, 567] on button "Pack" at bounding box center [952, 569] width 37 height 25
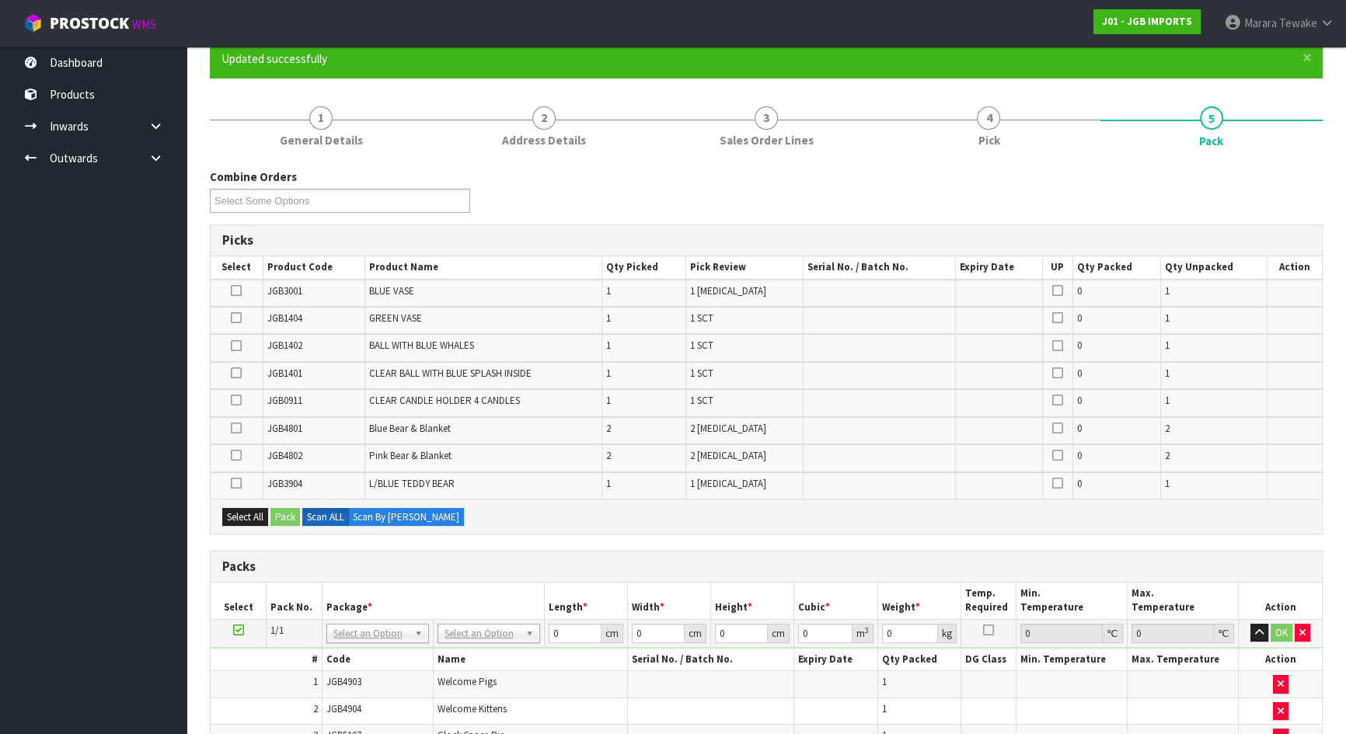
scroll to position [0, 0]
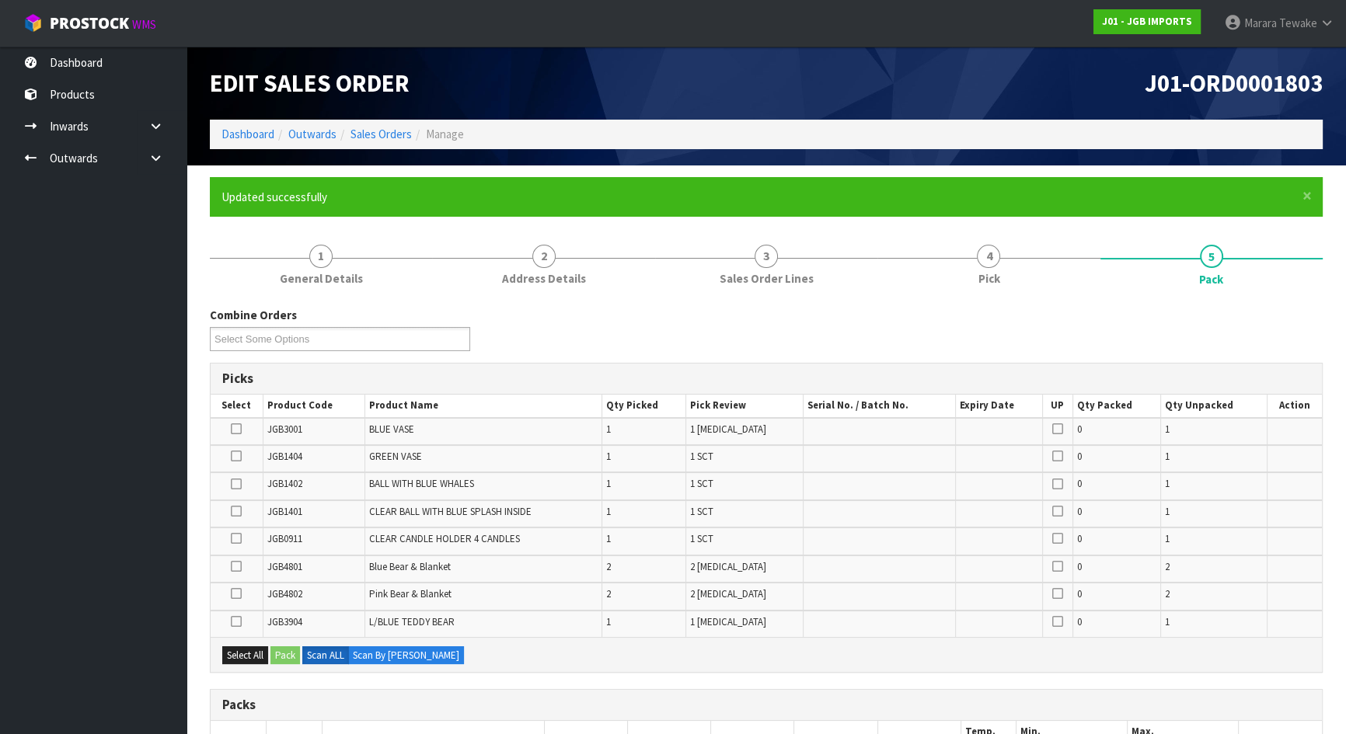
drag, startPoint x: 235, startPoint y: 509, endPoint x: 264, endPoint y: 511, distance: 28.8
click at [237, 511] on icon at bounding box center [236, 511] width 11 height 1
click at [0, 0] on input "checkbox" at bounding box center [0, 0] width 0 height 0
click at [236, 420] on td at bounding box center [237, 431] width 52 height 27
click at [234, 429] on icon at bounding box center [236, 429] width 11 height 1
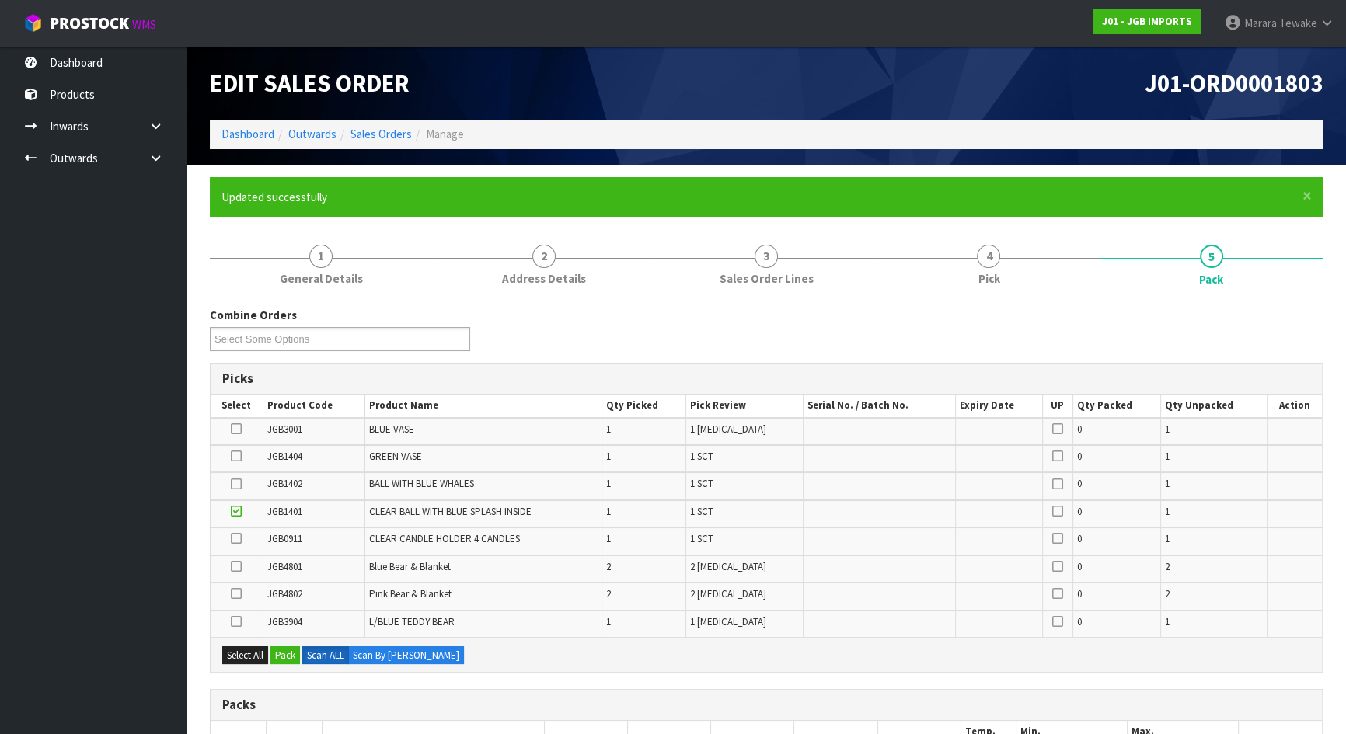
click at [0, 0] on input "checkbox" at bounding box center [0, 0] width 0 height 0
click at [234, 456] on icon at bounding box center [236, 456] width 11 height 1
click at [0, 0] on input "checkbox" at bounding box center [0, 0] width 0 height 0
click at [235, 484] on icon at bounding box center [236, 484] width 11 height 1
click at [0, 0] on input "checkbox" at bounding box center [0, 0] width 0 height 0
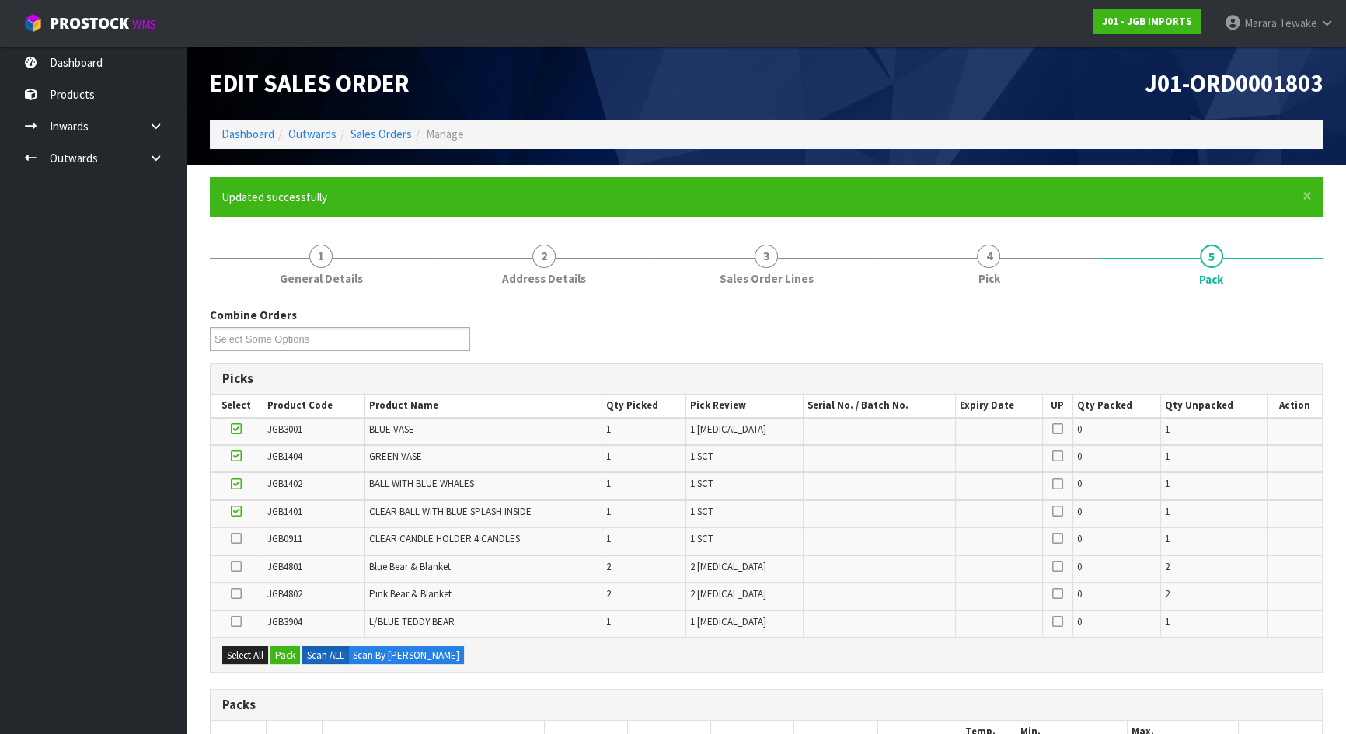
click at [241, 566] on icon at bounding box center [236, 566] width 11 height 1
click at [0, 0] on input "checkbox" at bounding box center [0, 0] width 0 height 0
click at [232, 594] on icon at bounding box center [236, 594] width 11 height 1
click at [0, 0] on input "checkbox" at bounding box center [0, 0] width 0 height 0
click at [236, 621] on icon at bounding box center [236, 621] width 11 height 1
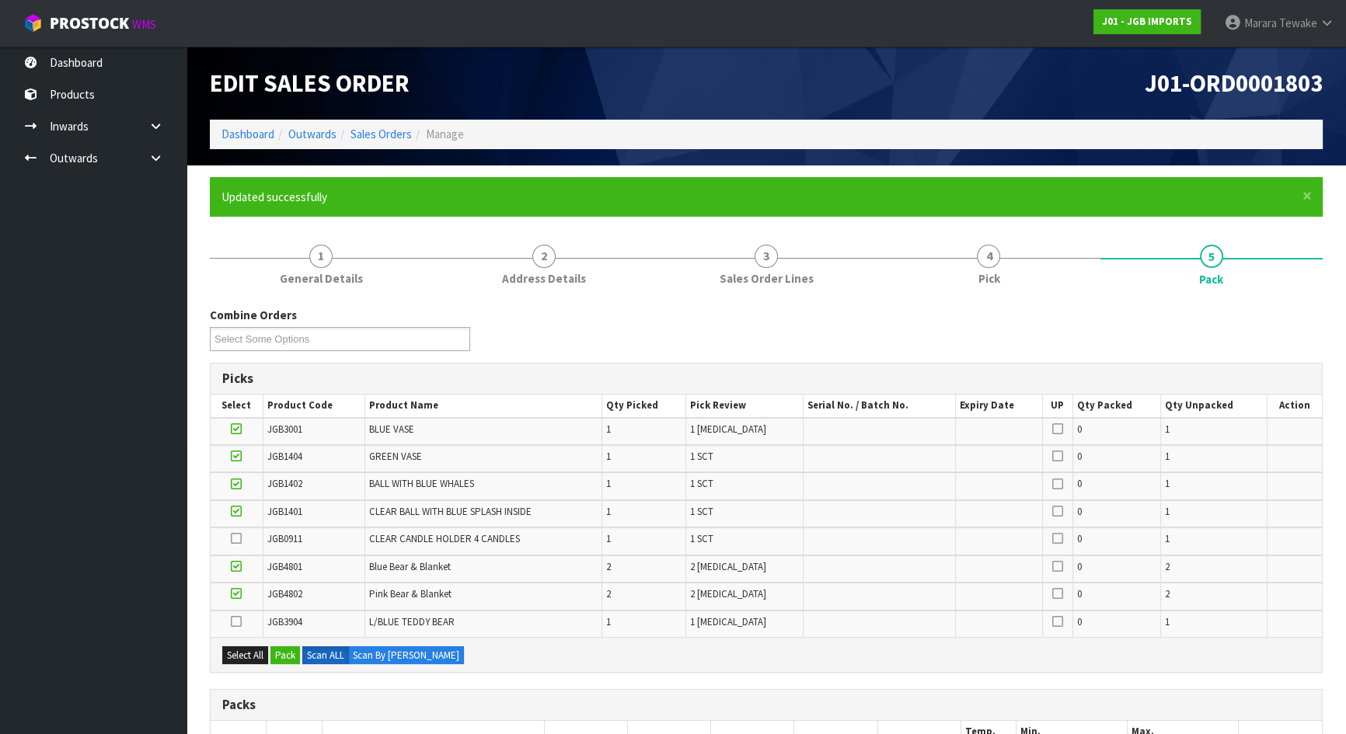
click at [0, 0] on input "checkbox" at bounding box center [0, 0] width 0 height 0
click at [291, 651] on button "Pack" at bounding box center [285, 655] width 30 height 19
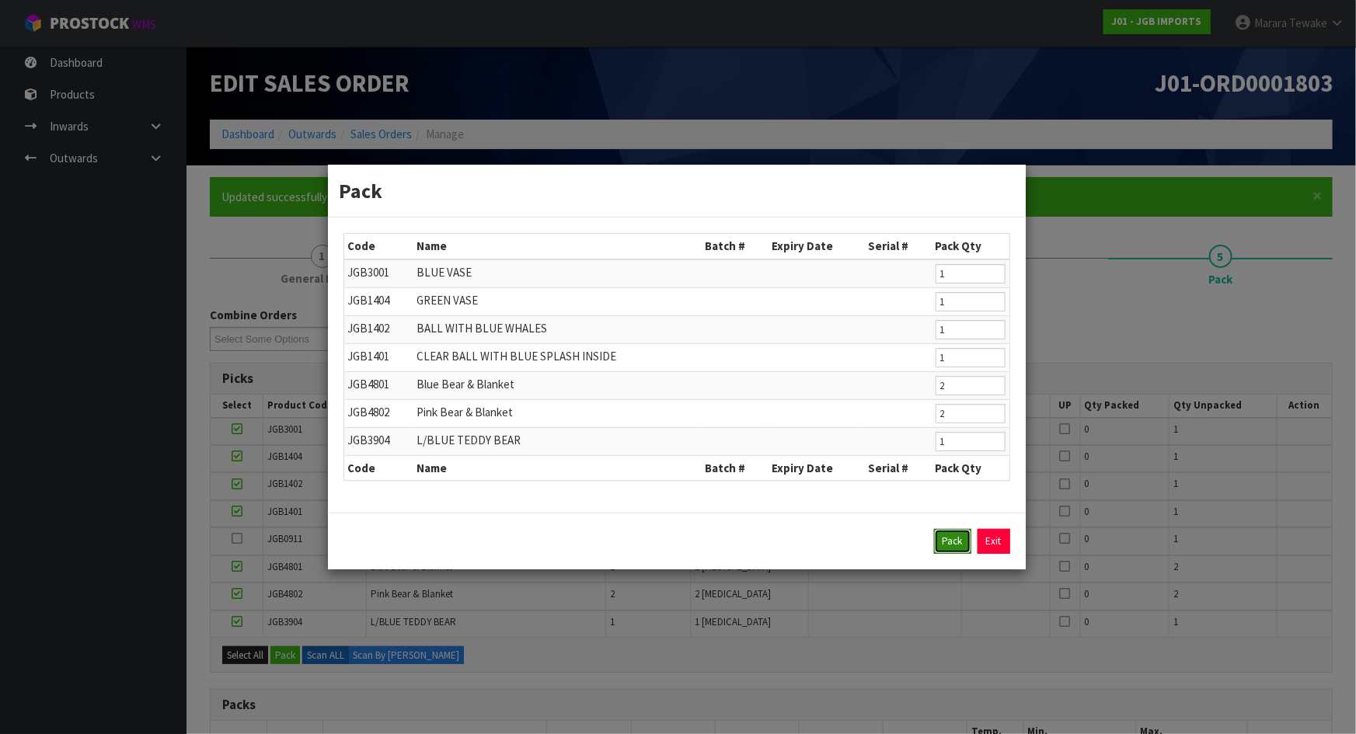
click at [945, 534] on button "Pack" at bounding box center [952, 541] width 37 height 25
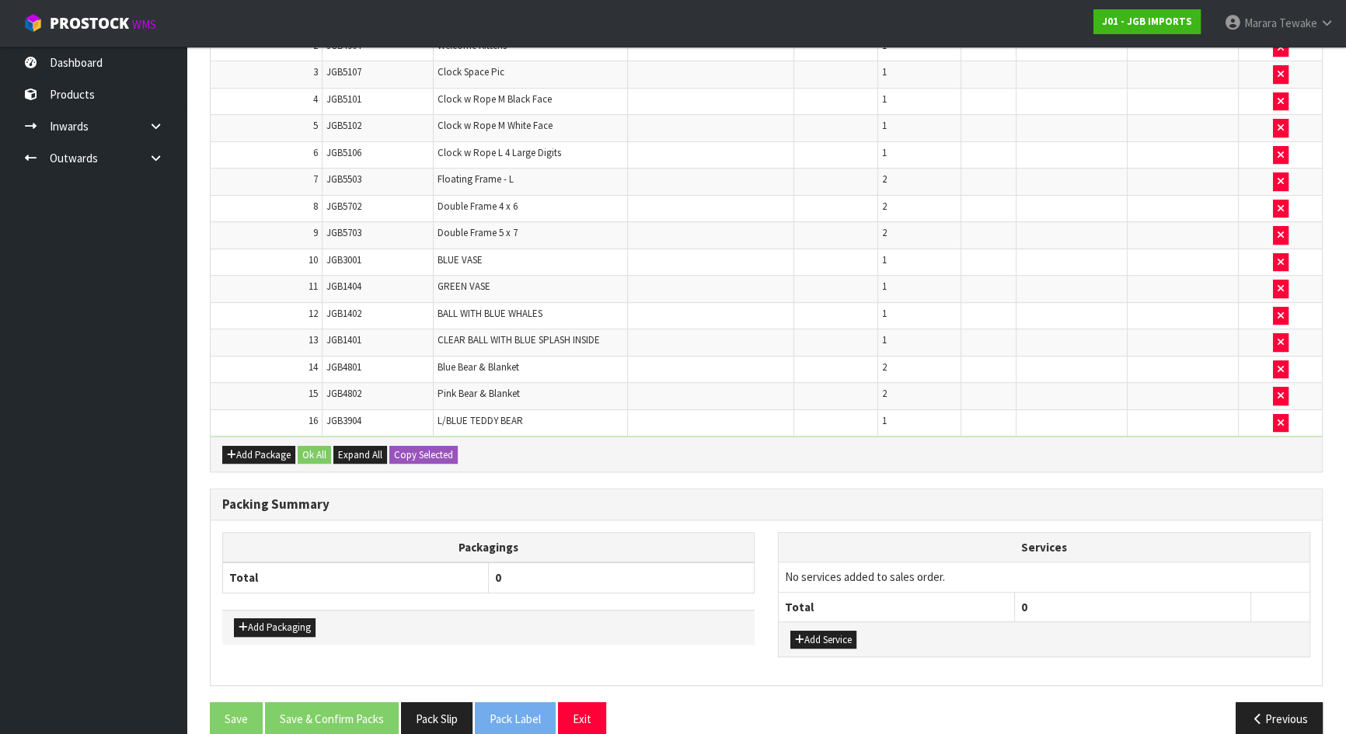
scroll to position [627, 0]
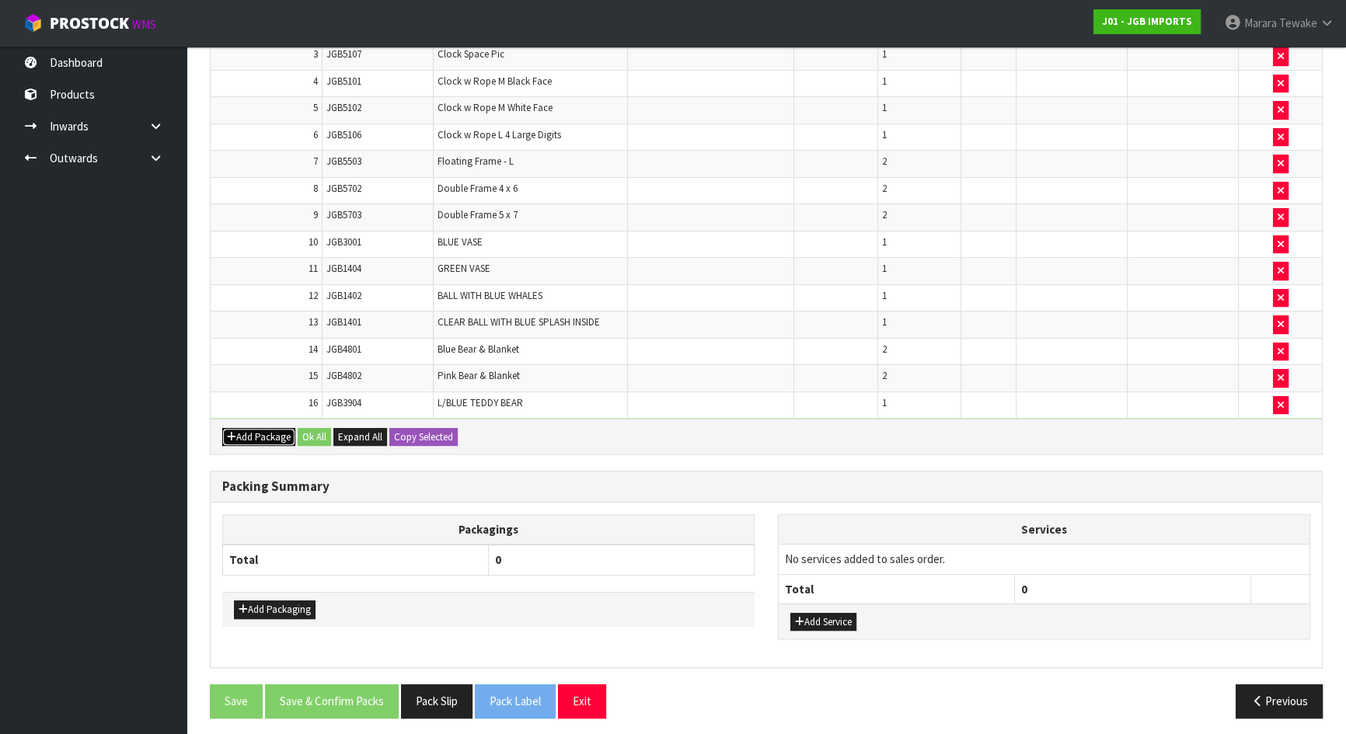
click at [250, 428] on button "Add Package" at bounding box center [258, 437] width 73 height 19
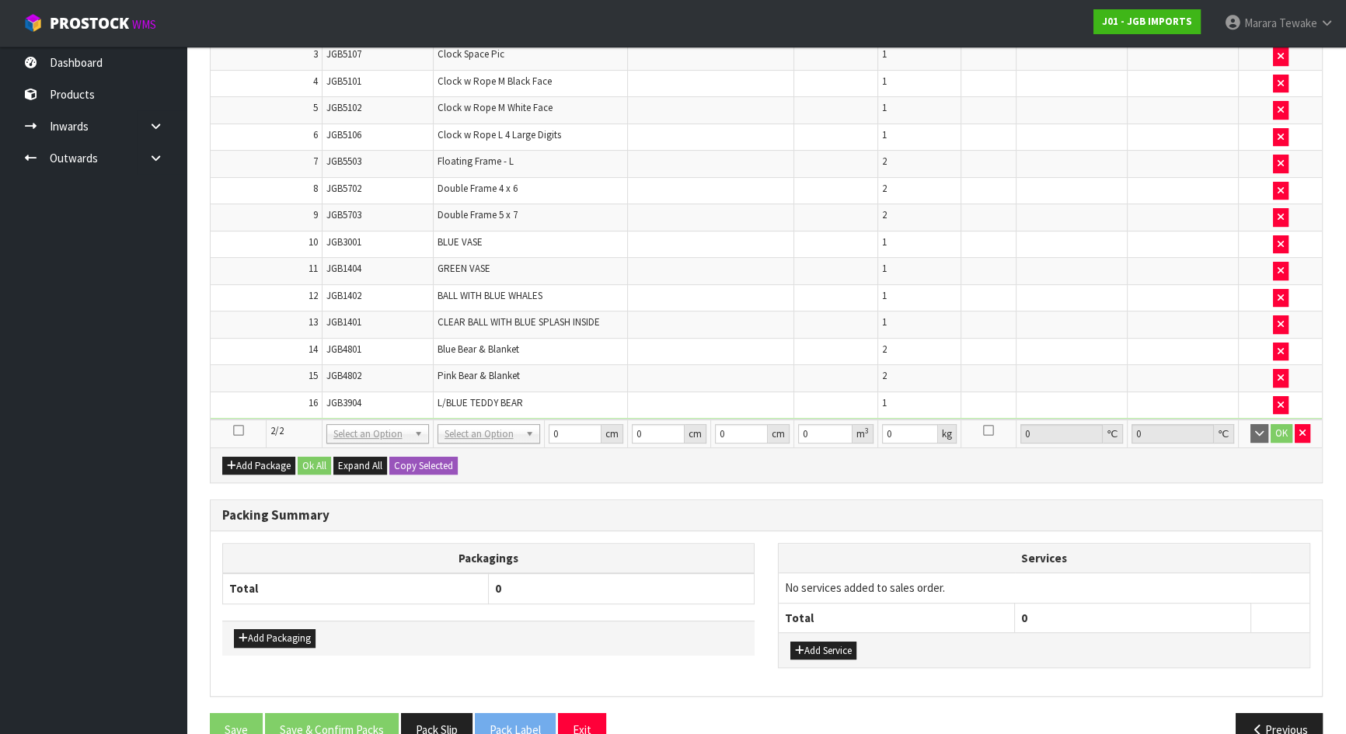
click at [238, 430] on icon at bounding box center [238, 430] width 11 height 1
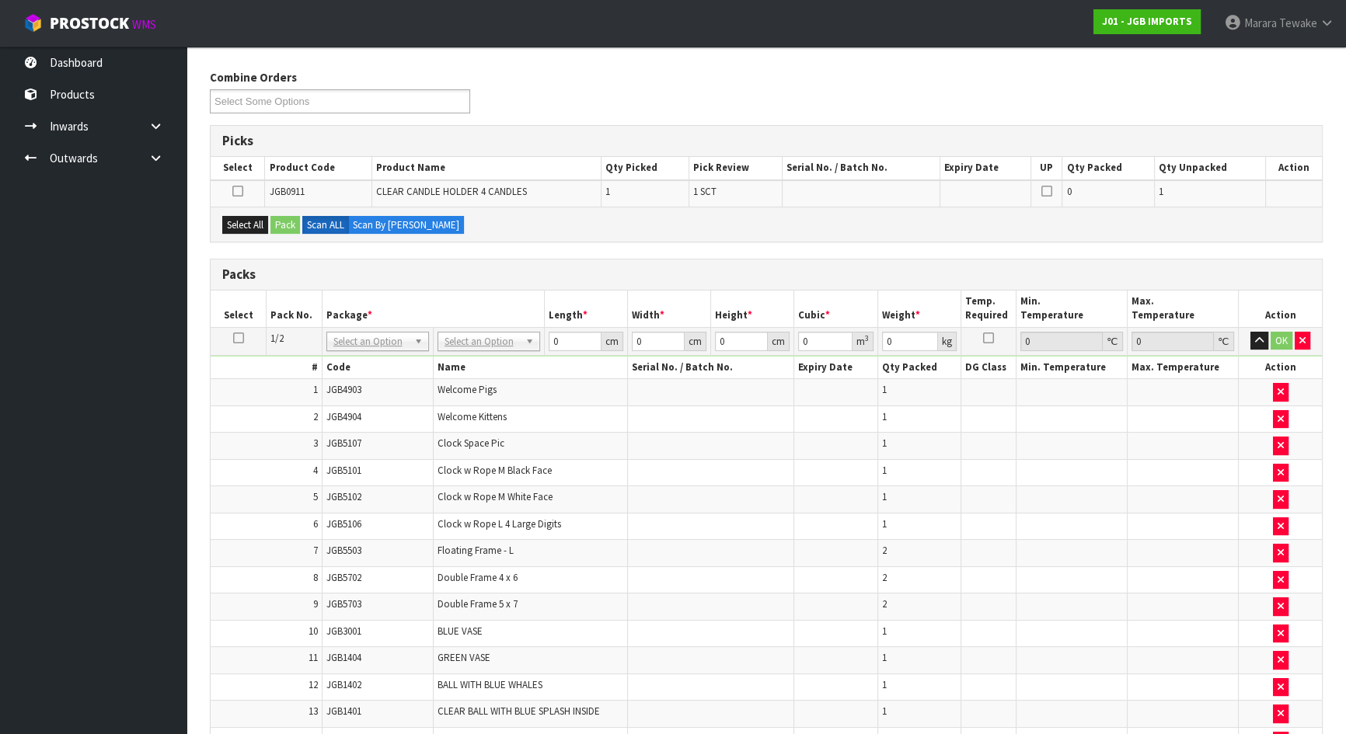
scroll to position [62, 0]
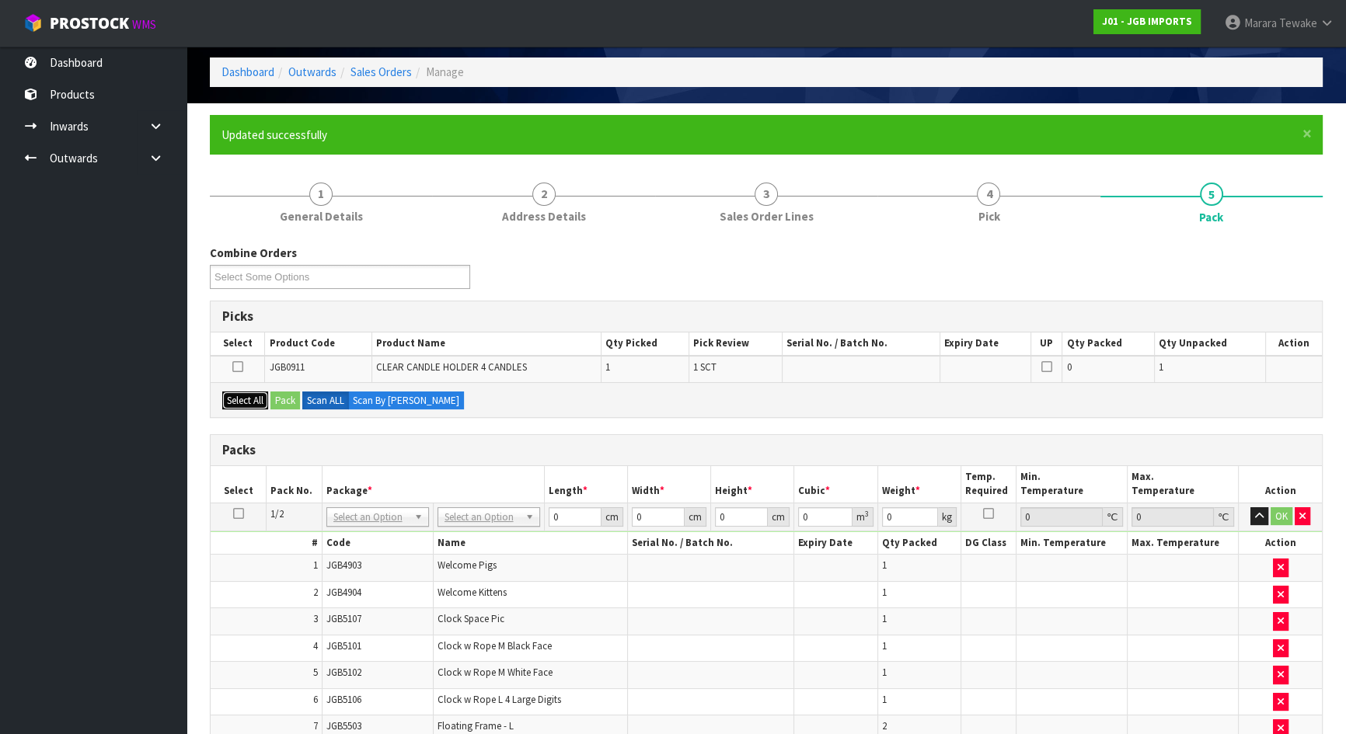
click at [252, 392] on button "Select All" at bounding box center [245, 401] width 46 height 19
click at [279, 395] on button "Pack" at bounding box center [285, 401] width 30 height 19
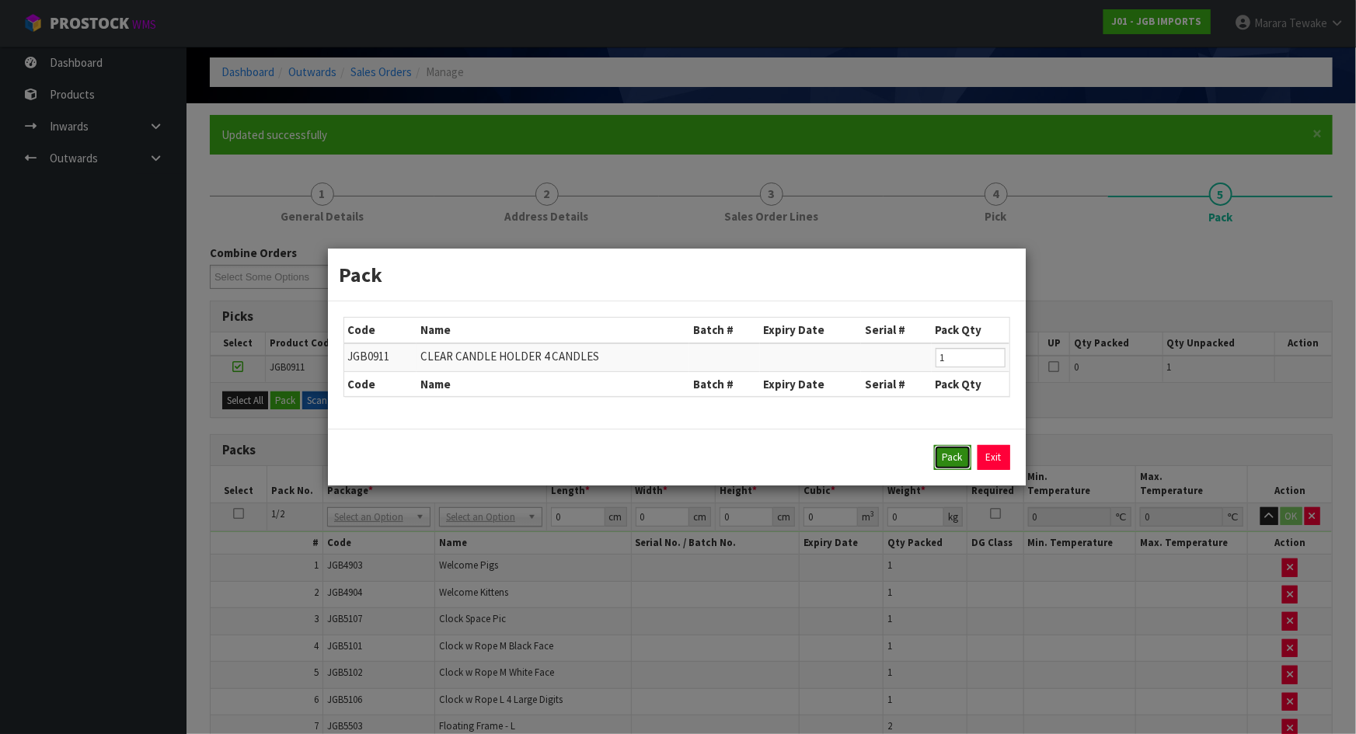
click at [959, 450] on button "Pack" at bounding box center [952, 457] width 37 height 25
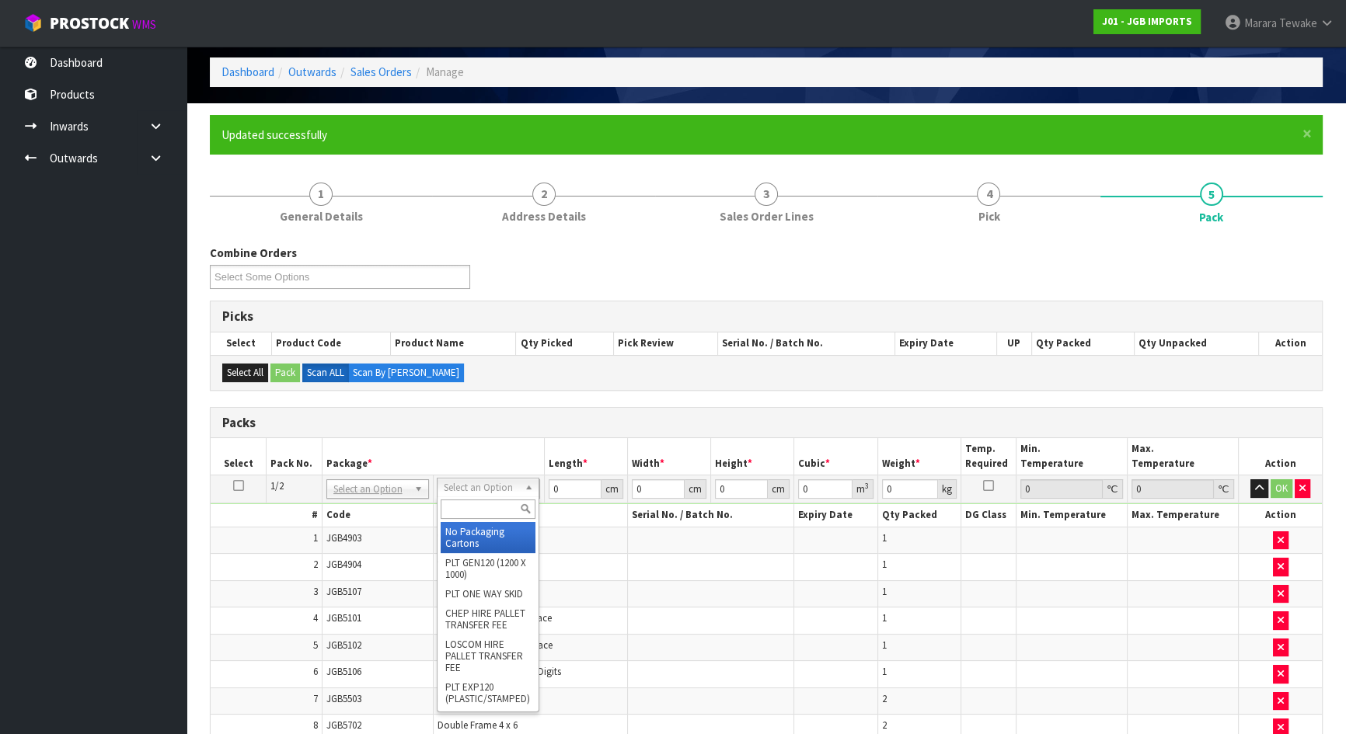
click at [470, 516] on input "text" at bounding box center [487, 509] width 95 height 19
type input "OC"
drag, startPoint x: 480, startPoint y: 534, endPoint x: 490, endPoint y: 528, distance: 11.9
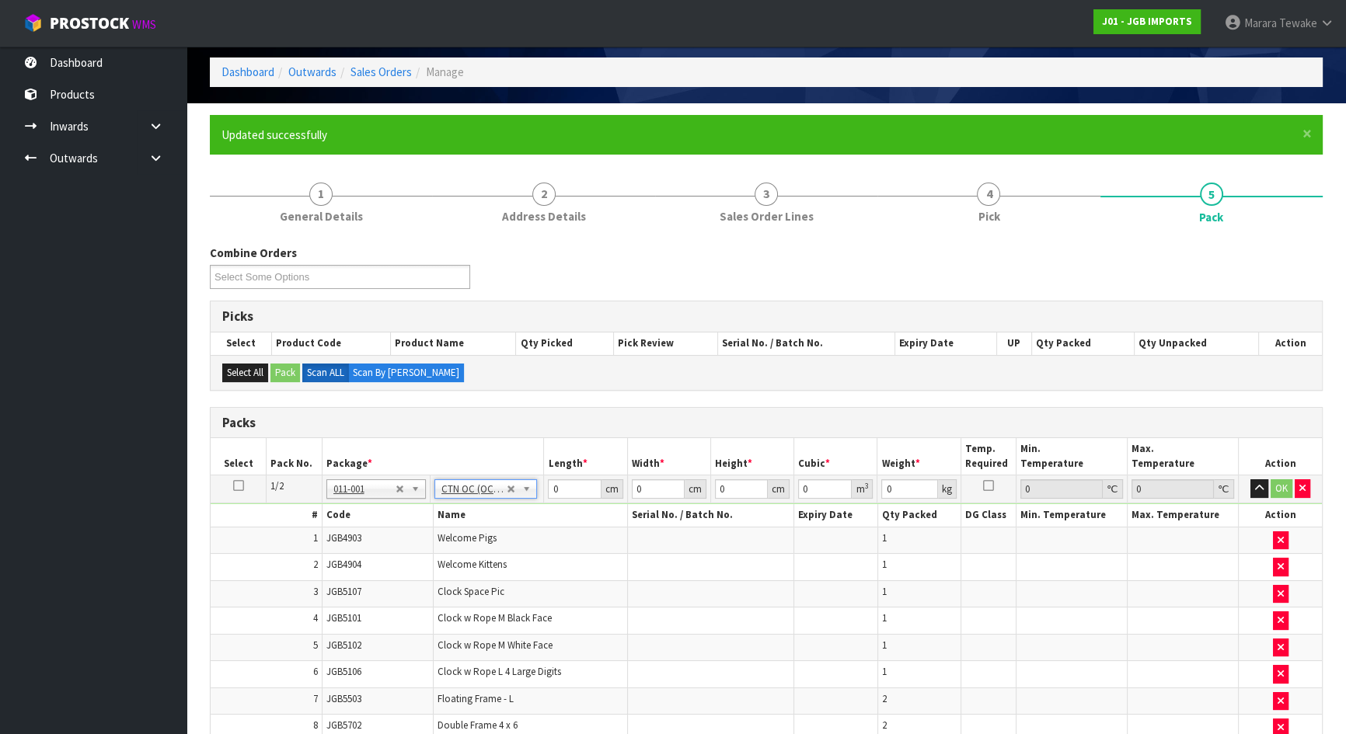
type input "14.15"
drag, startPoint x: 515, startPoint y: 475, endPoint x: 481, endPoint y: 460, distance: 37.2
click at [510, 475] on tr "1/2 NONE 007-001 007-002 007-004 007-009 007-013 007-014 007-015 007-017 007-01…" at bounding box center [766, 489] width 1111 height 28
type input "56"
type input "49"
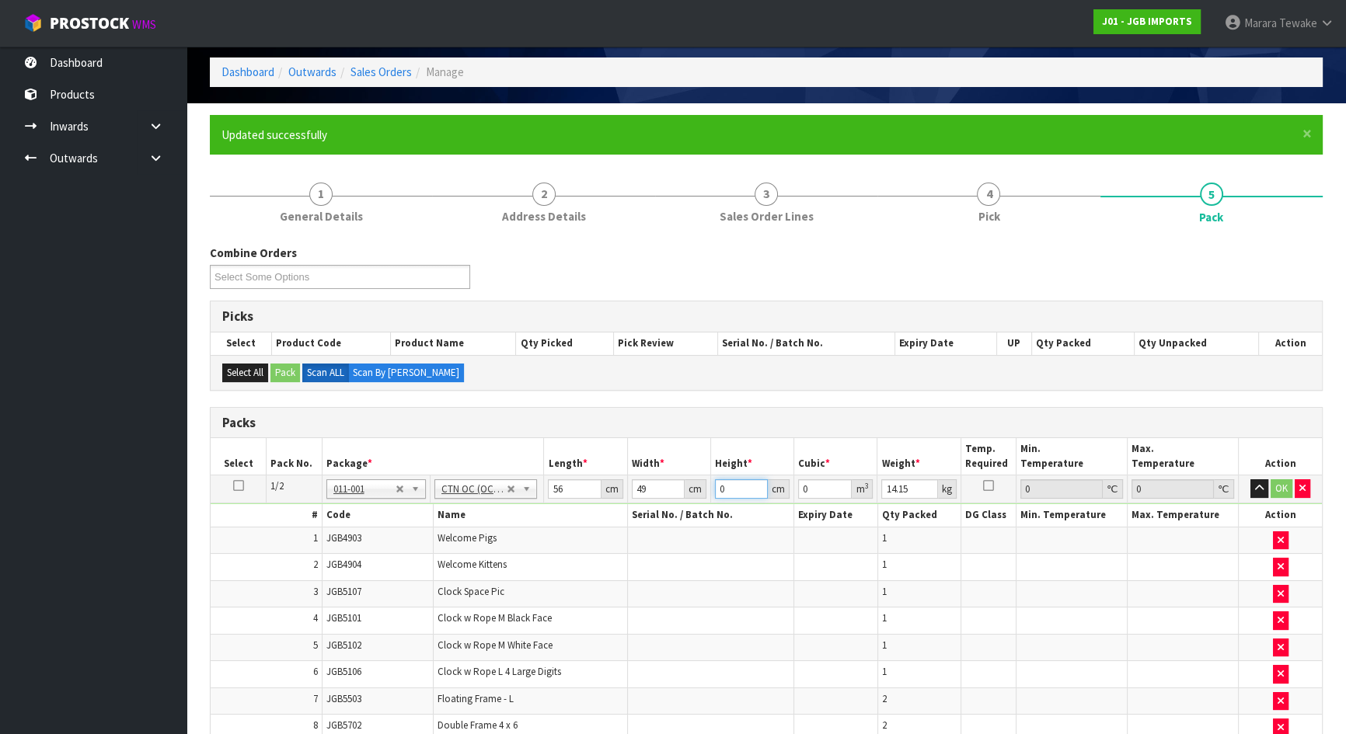
type input "4"
type input "0.010976"
type input "42"
type input "0.115248"
type input "42"
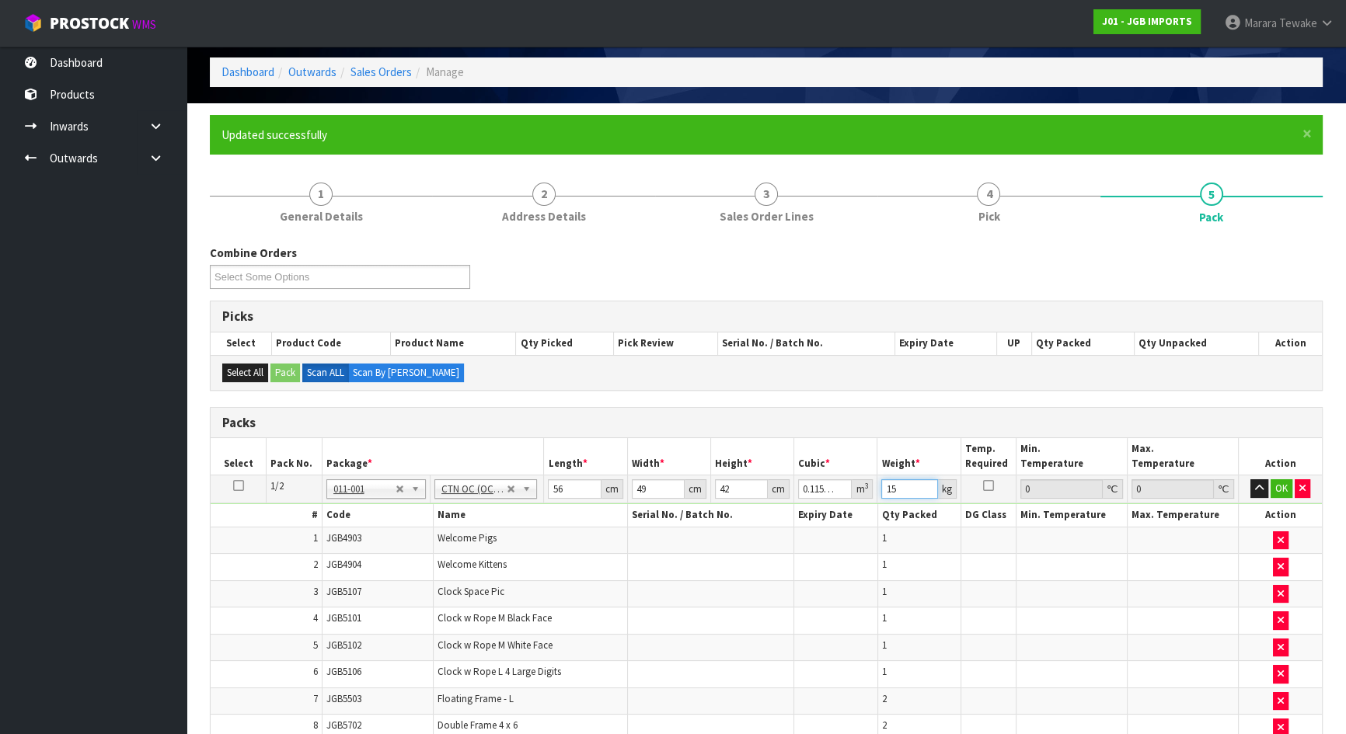
type input "15"
click at [1250, 479] on button "button" at bounding box center [1259, 488] width 18 height 19
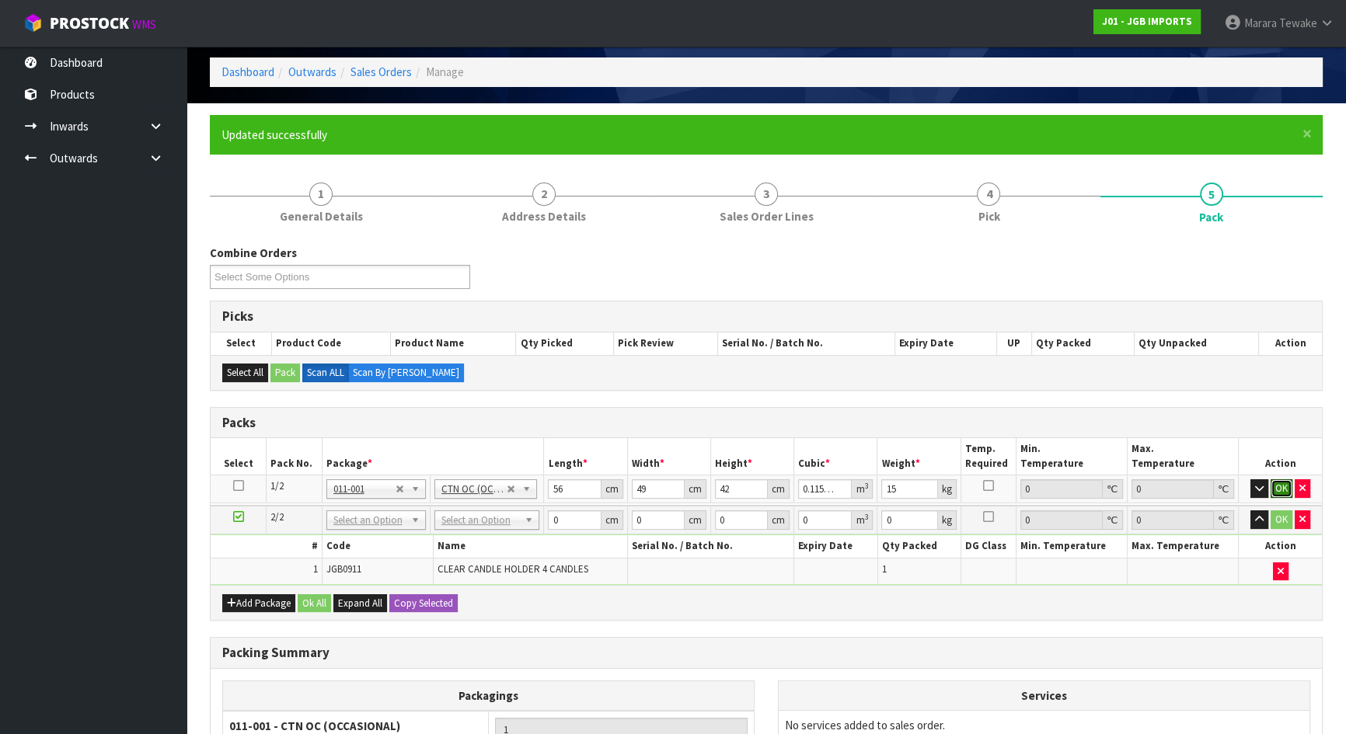
click button "OK" at bounding box center [1281, 488] width 22 height 19
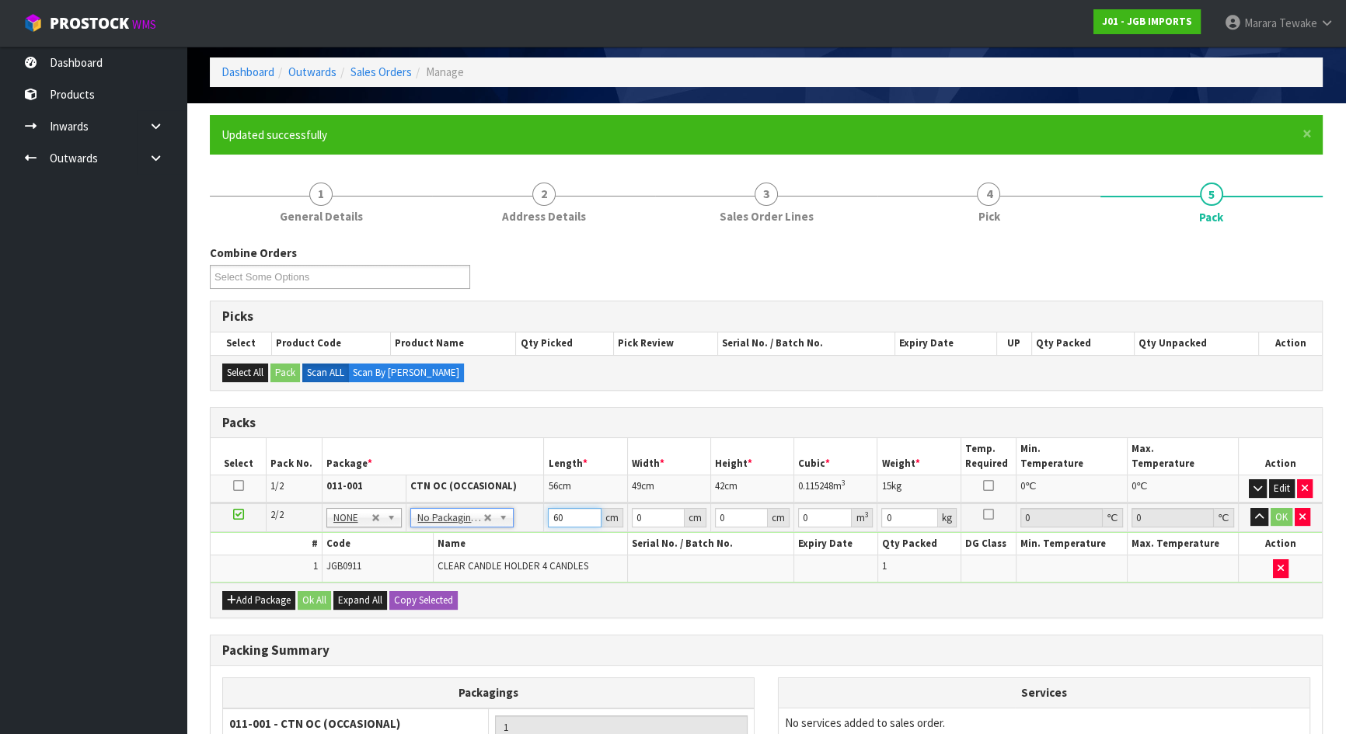
type input "60"
type input "40"
type input "1"
type input "0.0024"
type input "19"
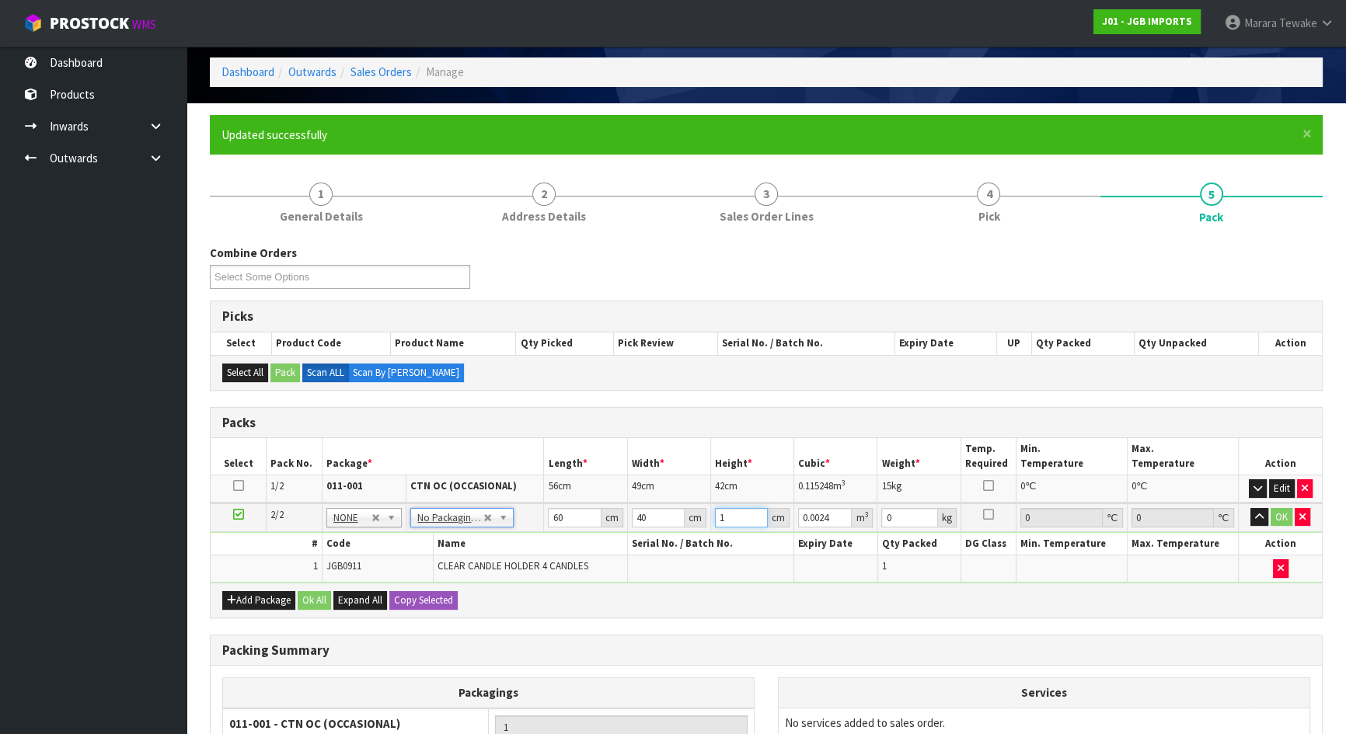
type input "0.0456"
type input "19"
type input "3"
click at [1250, 508] on button "button" at bounding box center [1259, 517] width 18 height 19
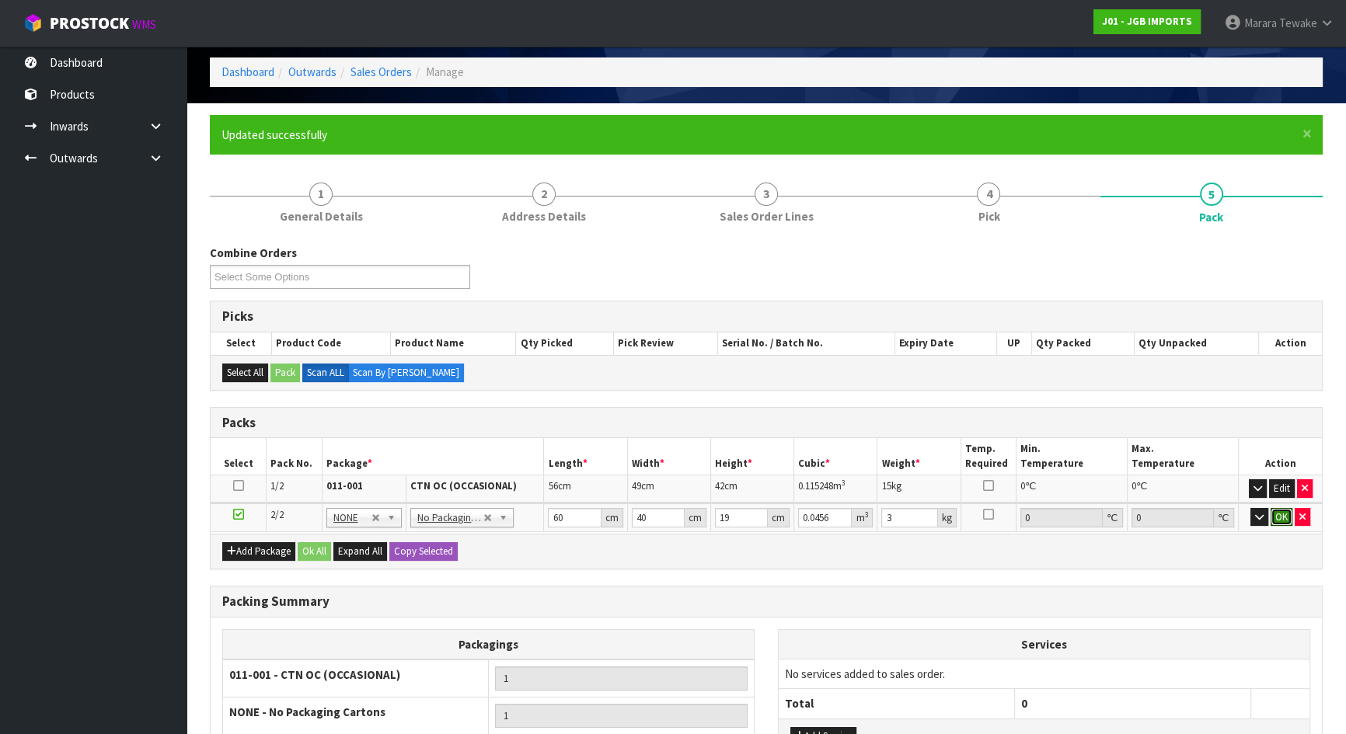
click button "OK" at bounding box center [1281, 517] width 22 height 19
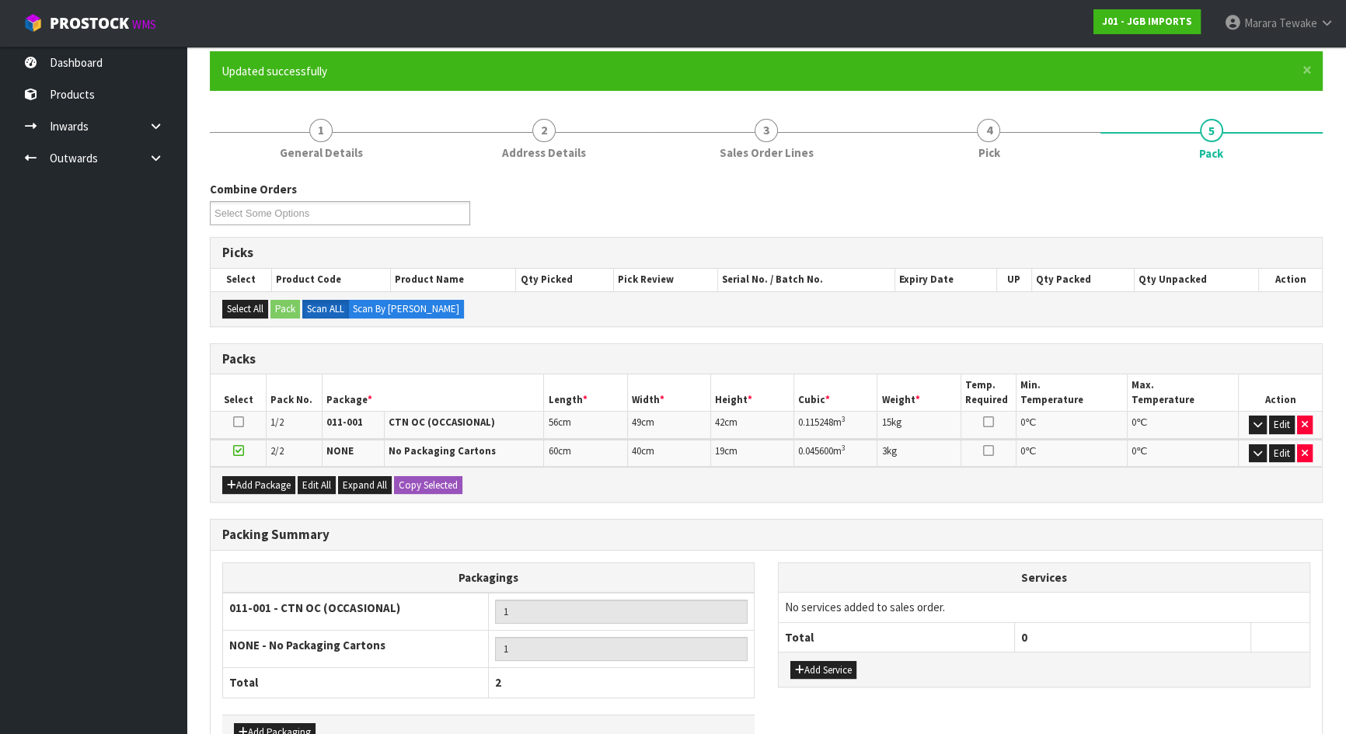
scroll to position [224, 0]
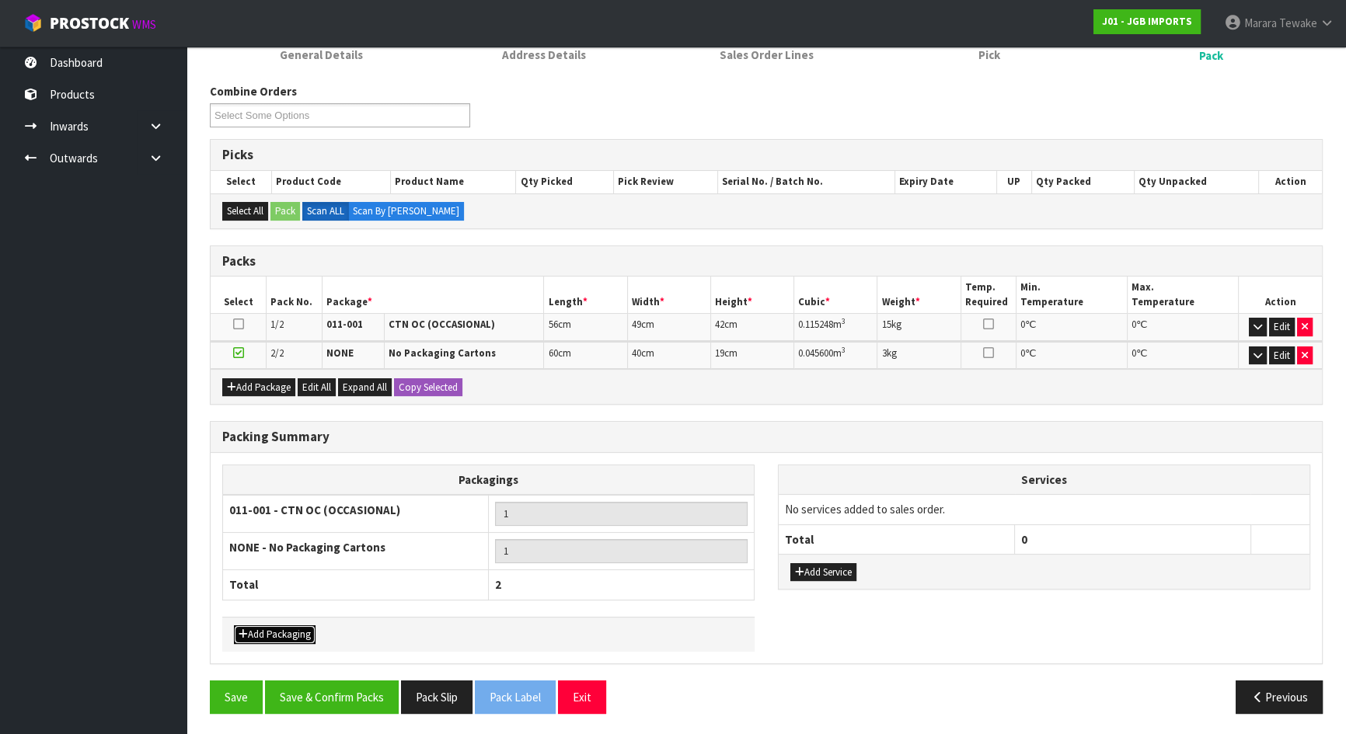
click at [295, 633] on button "Add Packaging" at bounding box center [275, 634] width 82 height 19
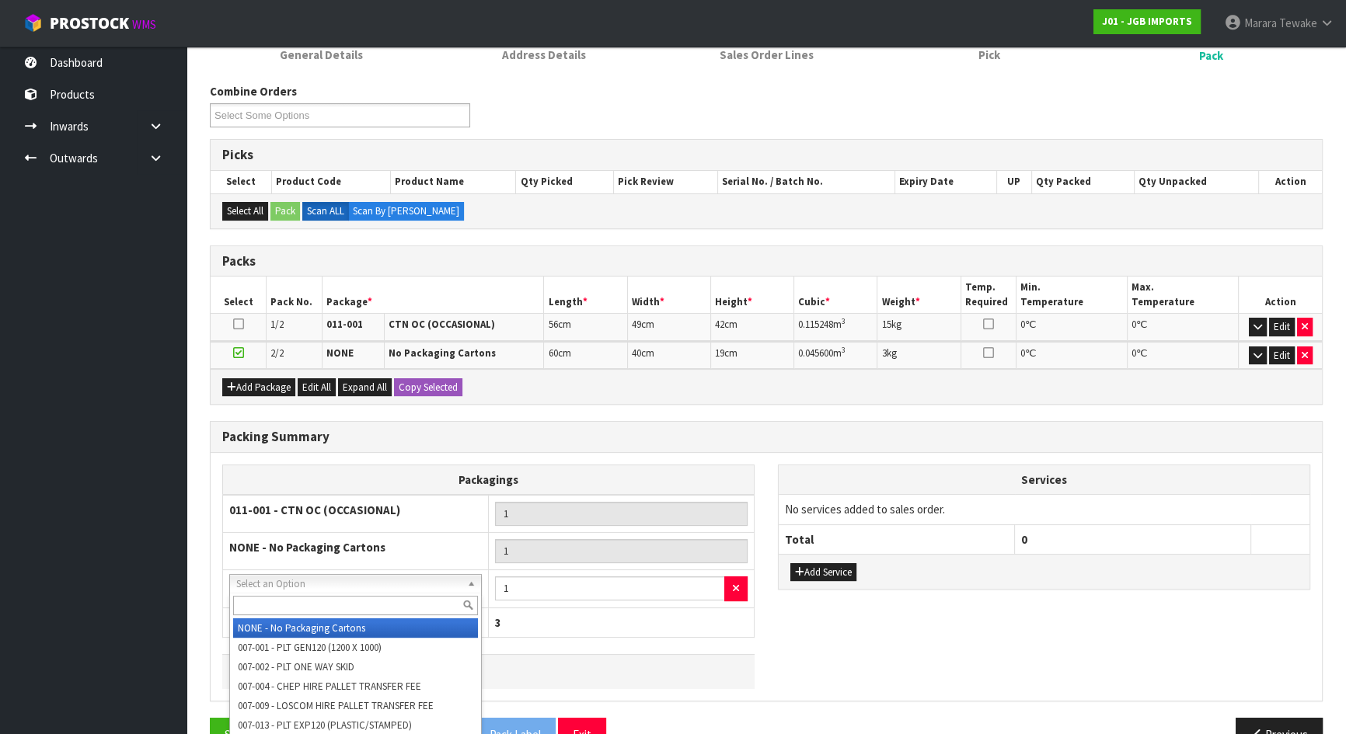
click at [306, 599] on input "text" at bounding box center [355, 605] width 245 height 19
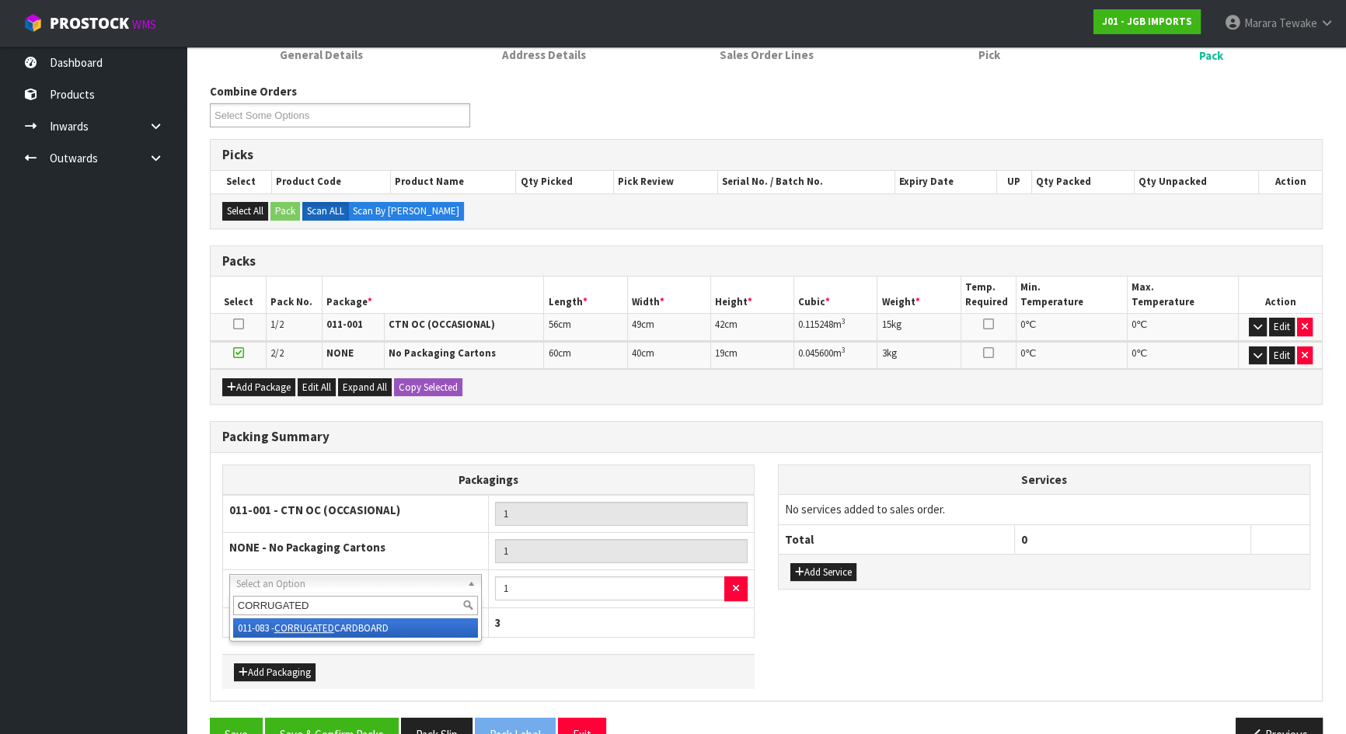
type input "CORRUGATED"
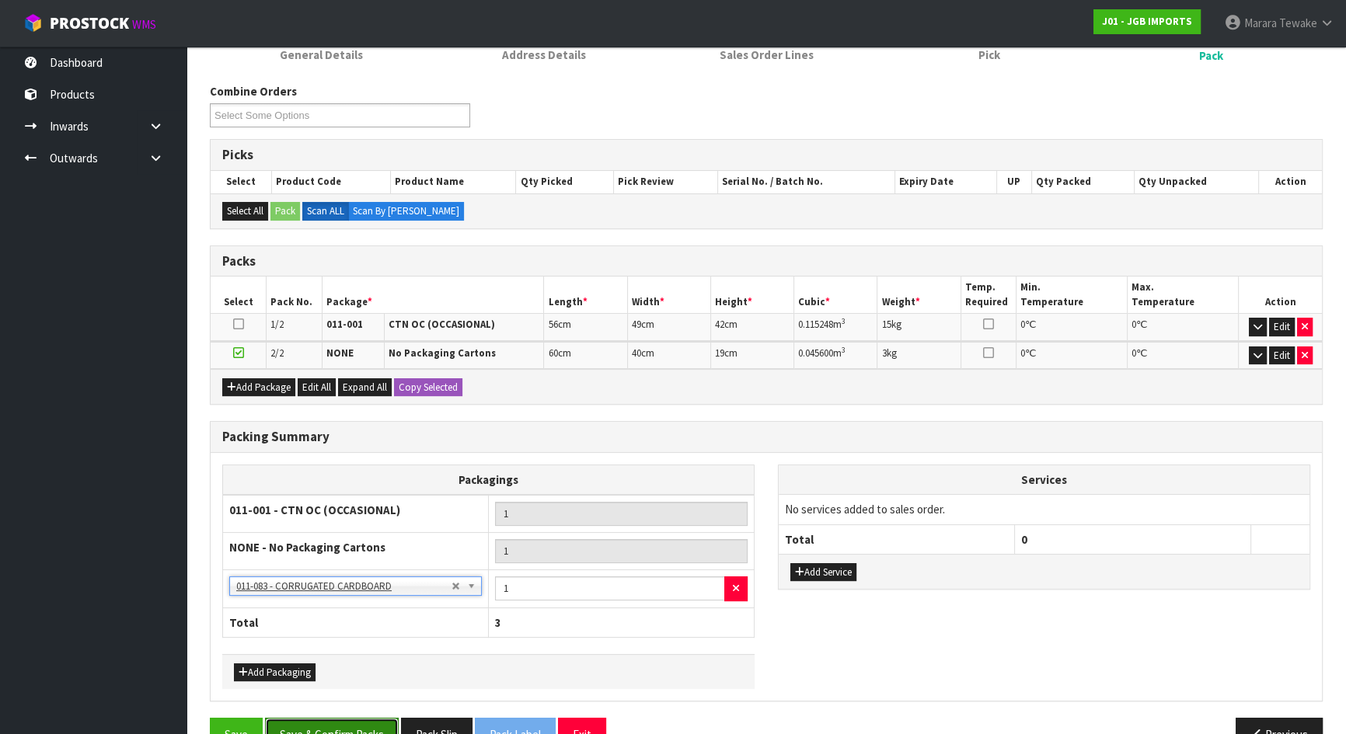
click at [343, 727] on button "Save & Confirm Packs" at bounding box center [332, 734] width 134 height 33
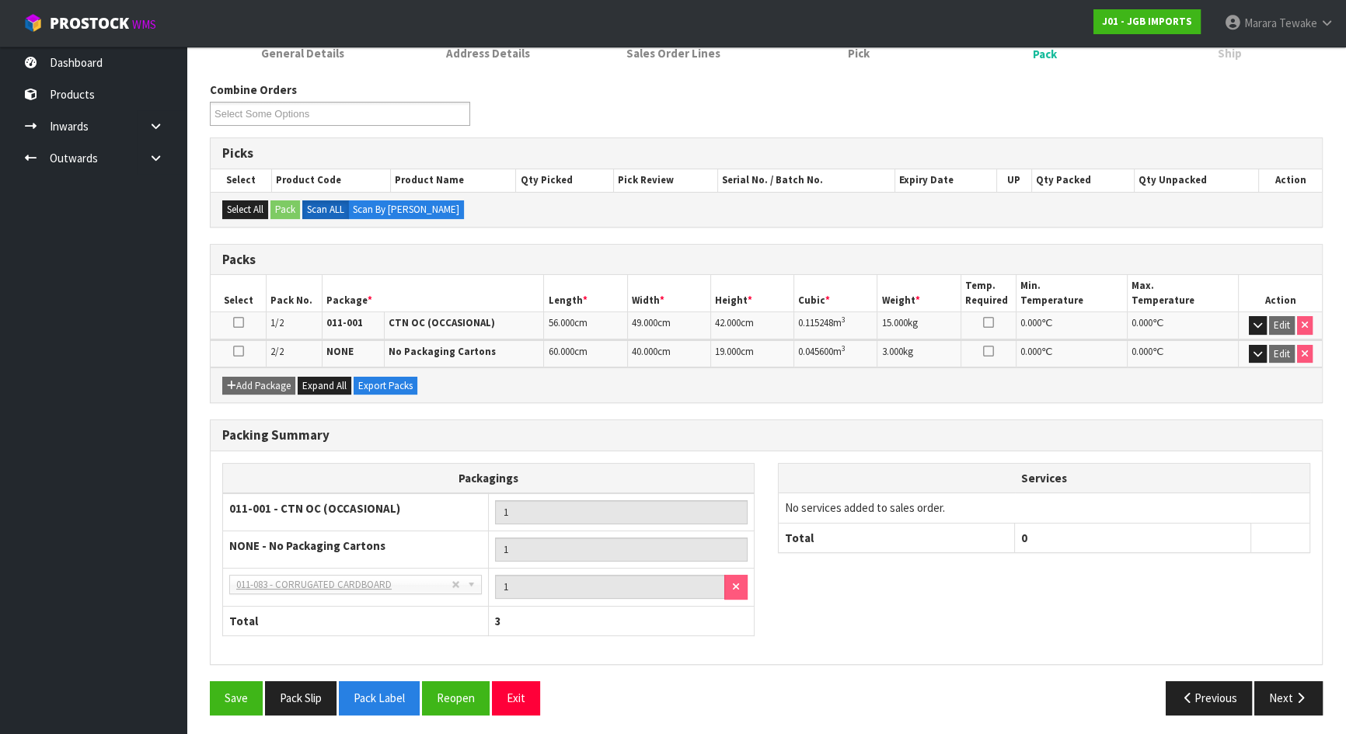
scroll to position [226, 0]
drag, startPoint x: 1304, startPoint y: 683, endPoint x: 1219, endPoint y: 690, distance: 85.0
click at [1304, 683] on button "Next" at bounding box center [1288, 697] width 68 height 33
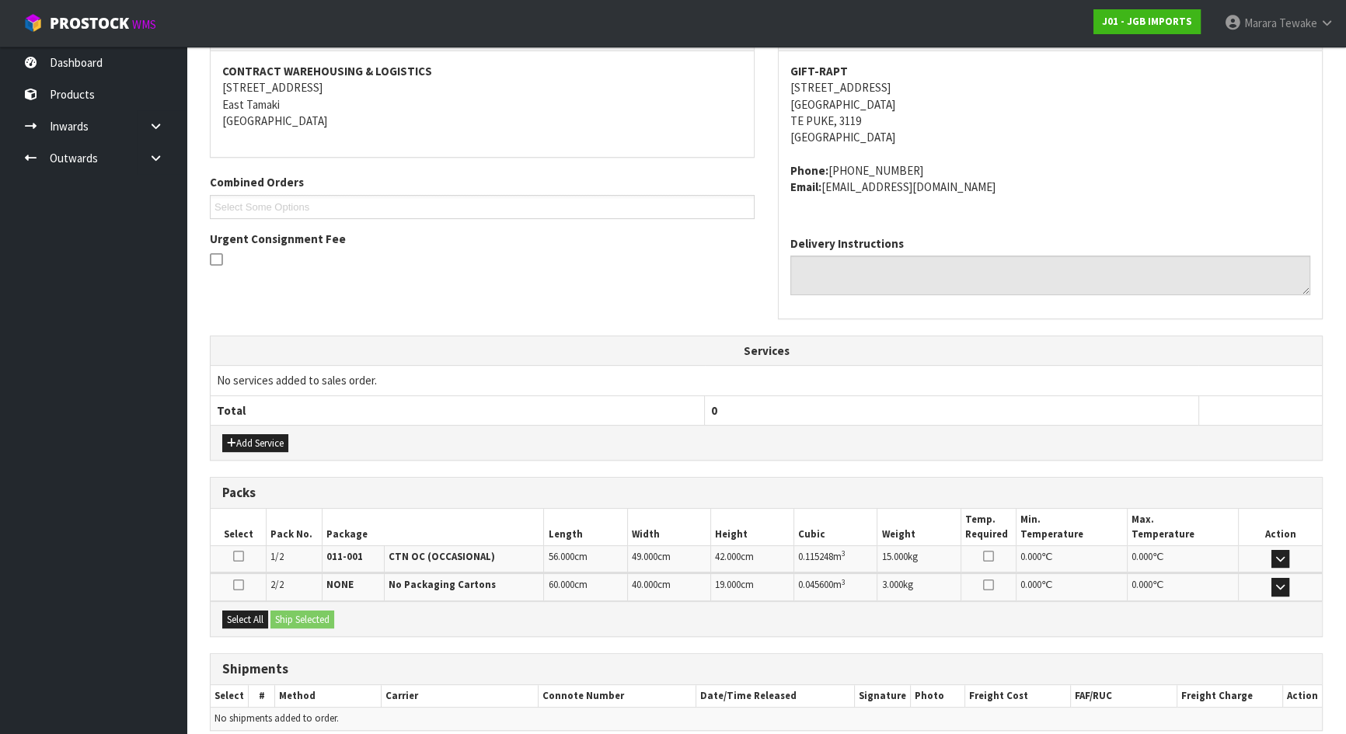
scroll to position [354, 0]
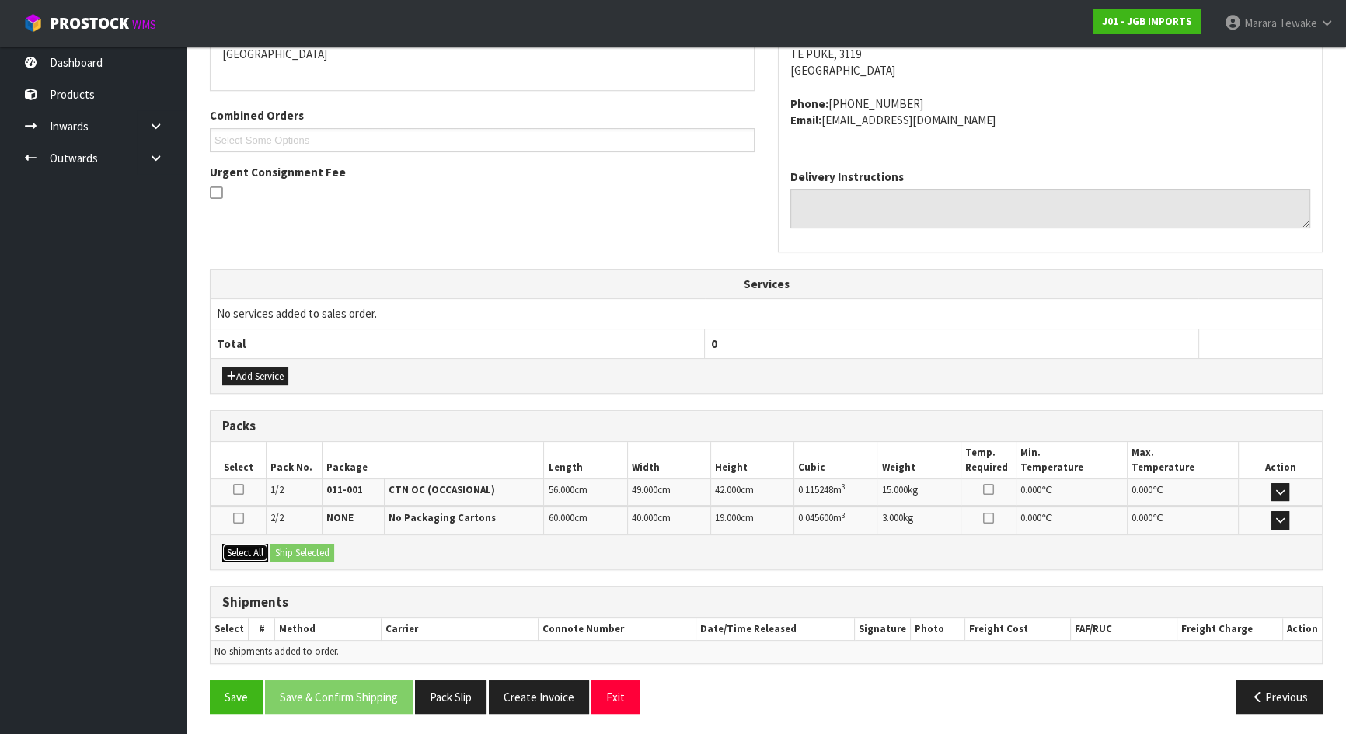
drag, startPoint x: 259, startPoint y: 549, endPoint x: 299, endPoint y: 544, distance: 40.8
click at [259, 549] on button "Select All" at bounding box center [245, 553] width 46 height 19
click at [300, 544] on button "Ship Selected" at bounding box center [302, 553] width 64 height 19
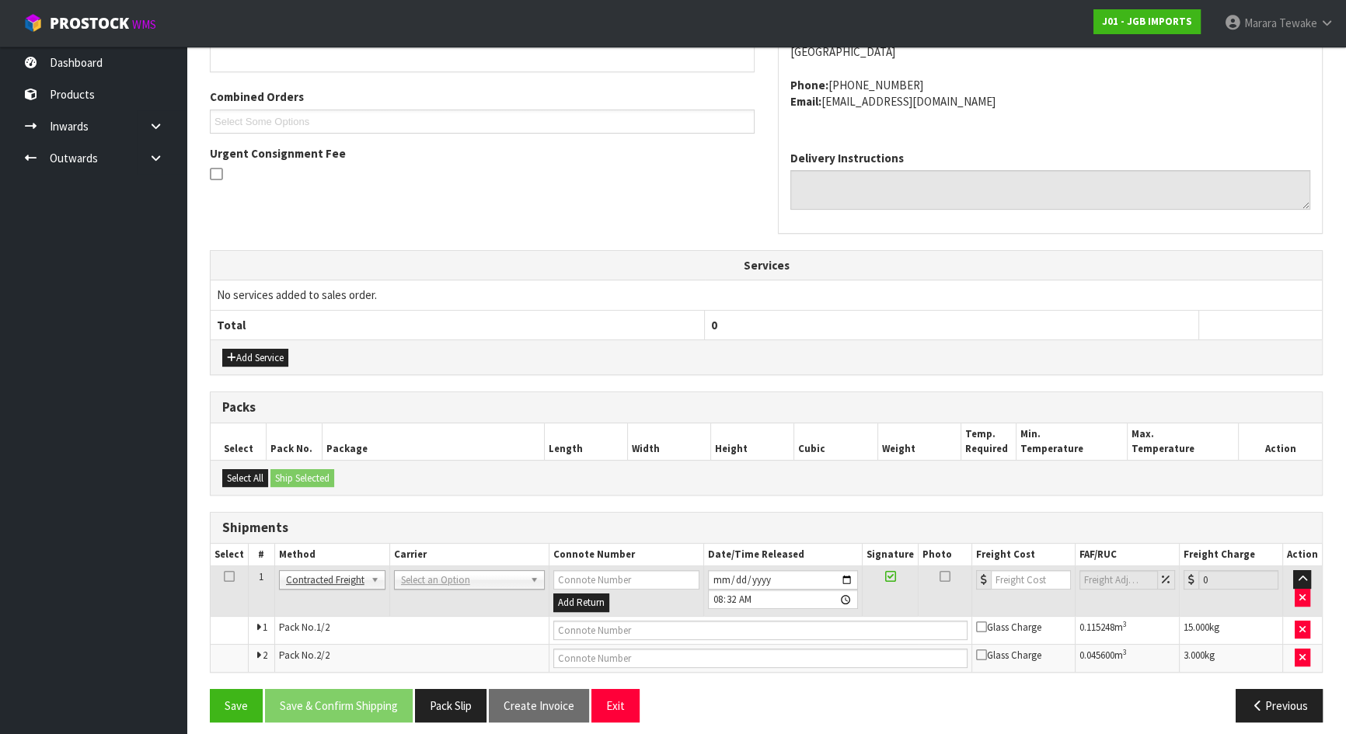
scroll to position [381, 0]
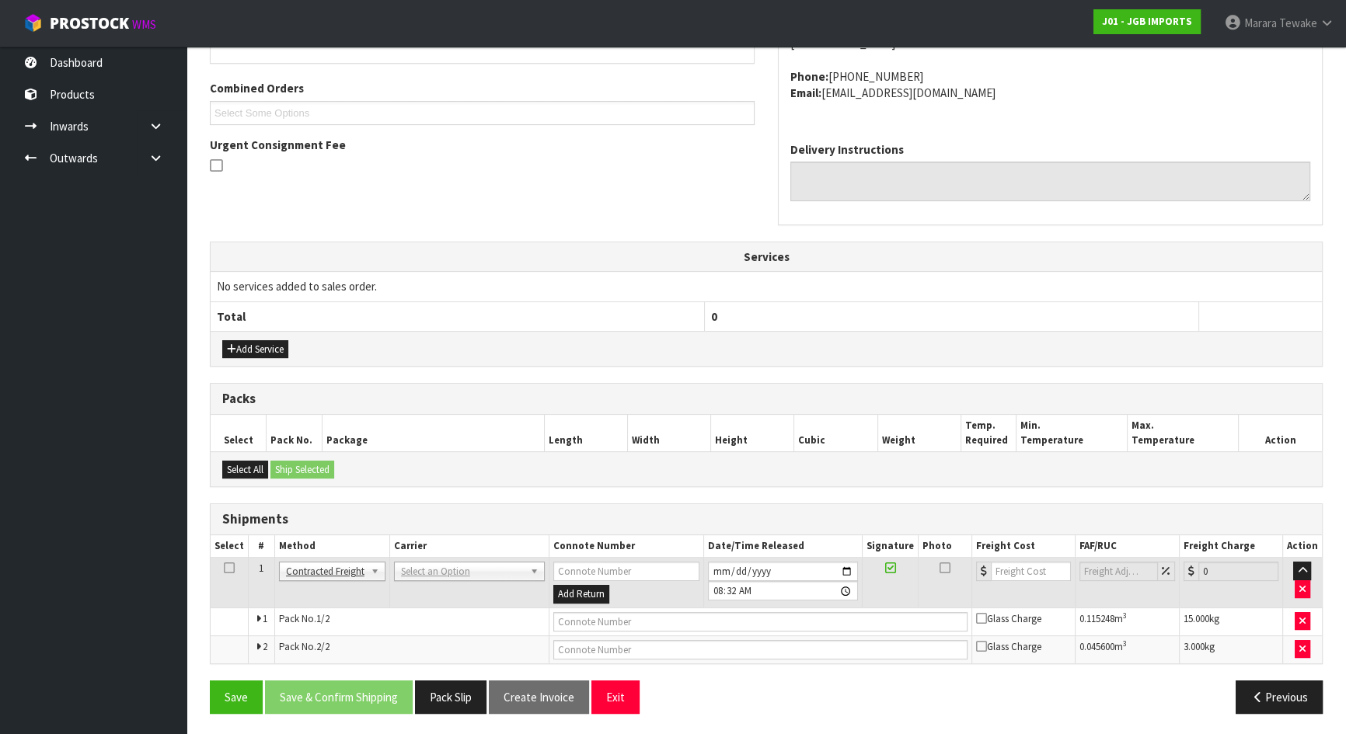
drag, startPoint x: 427, startPoint y: 571, endPoint x: 430, endPoint y: 598, distance: 27.3
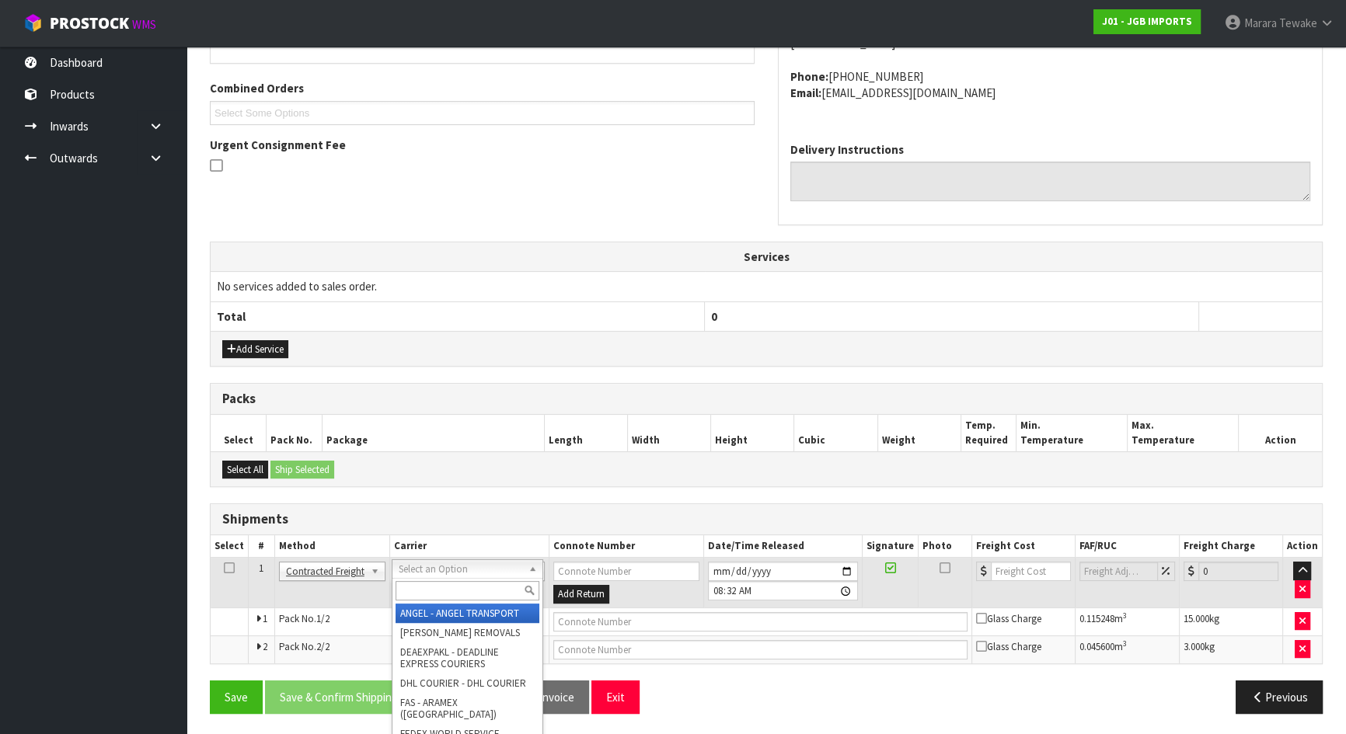
click at [430, 599] on div at bounding box center [467, 591] width 150 height 26
click at [433, 594] on input "text" at bounding box center [467, 590] width 144 height 19
type input "NZP"
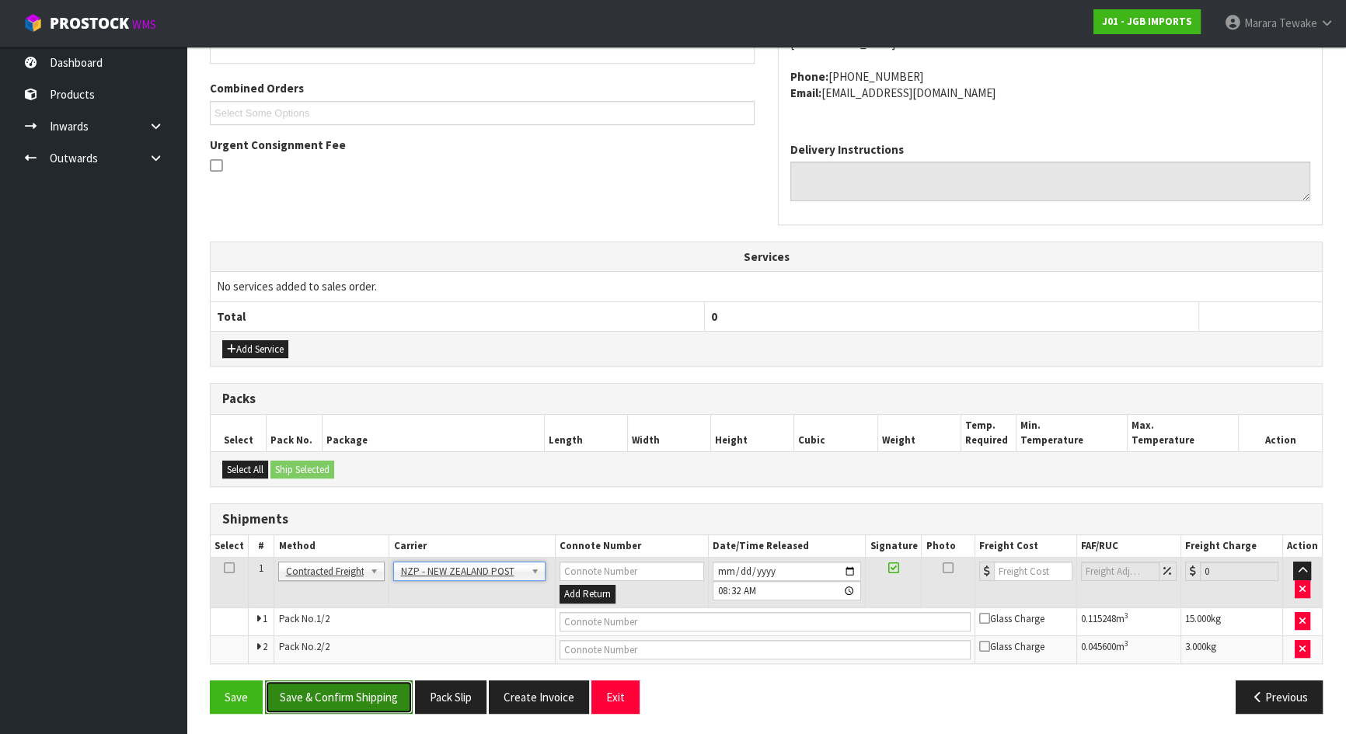
click at [357, 694] on button "Save & Confirm Shipping" at bounding box center [339, 697] width 148 height 33
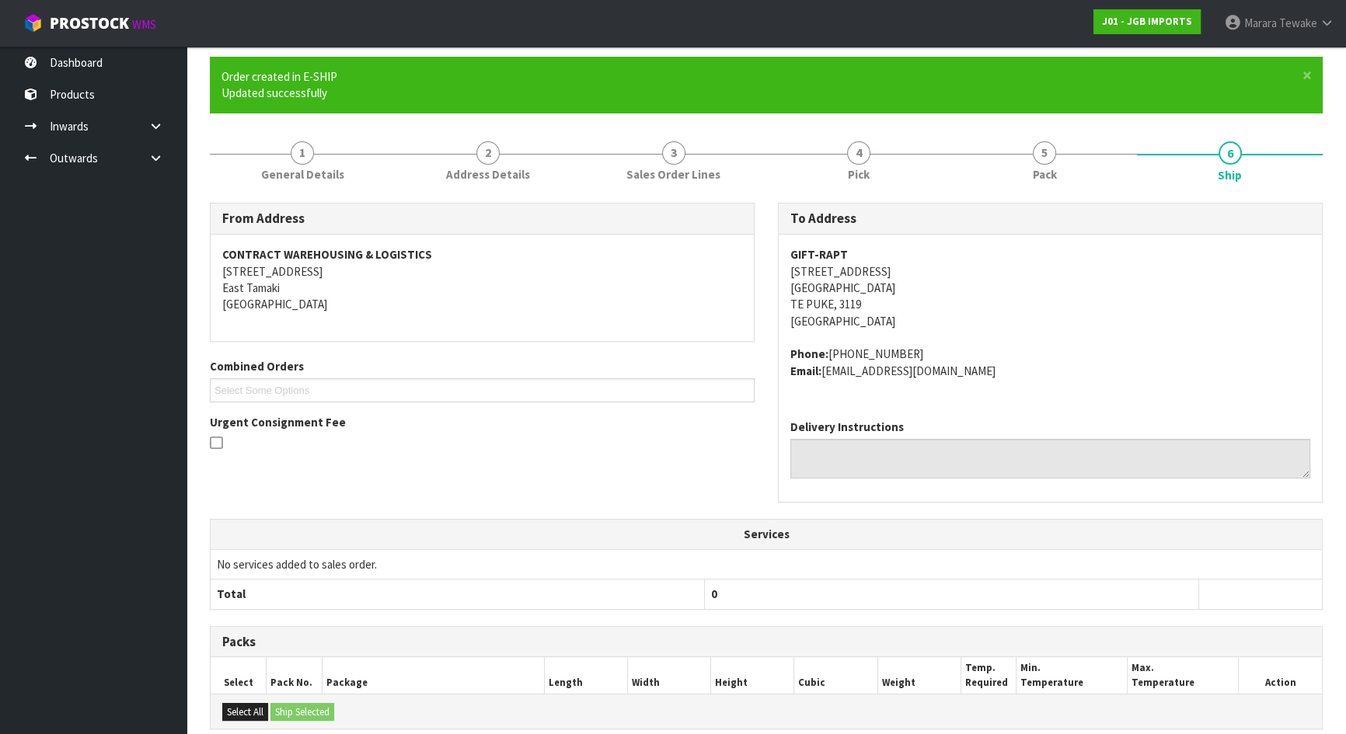
scroll to position [358, 0]
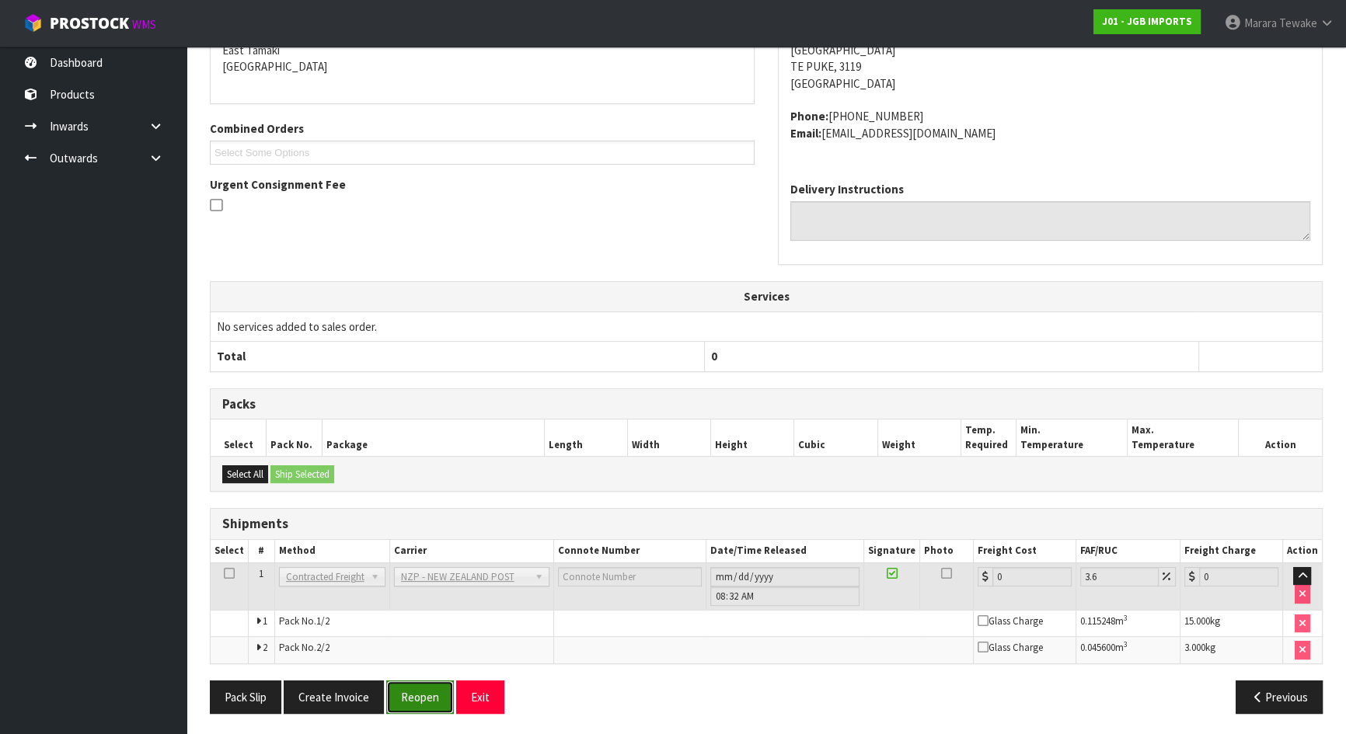
click at [410, 692] on button "Reopen" at bounding box center [420, 697] width 68 height 33
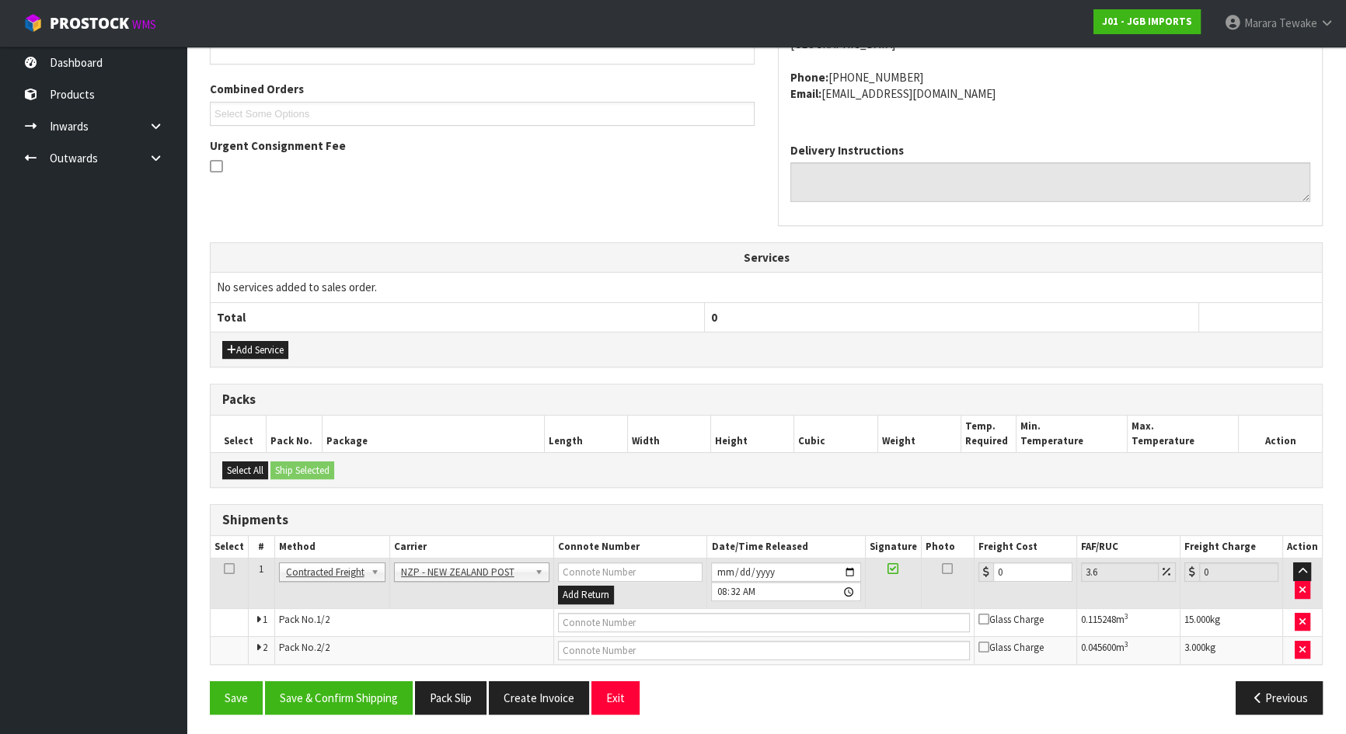
scroll to position [381, 0]
drag, startPoint x: 1014, startPoint y: 580, endPoint x: 925, endPoint y: 554, distance: 92.2
click at [938, 558] on tr "1 Client Local Pickup Customer Local Pickup Company Freight Contracted Freight …" at bounding box center [766, 583] width 1111 height 50
type input "2"
type input "2.07"
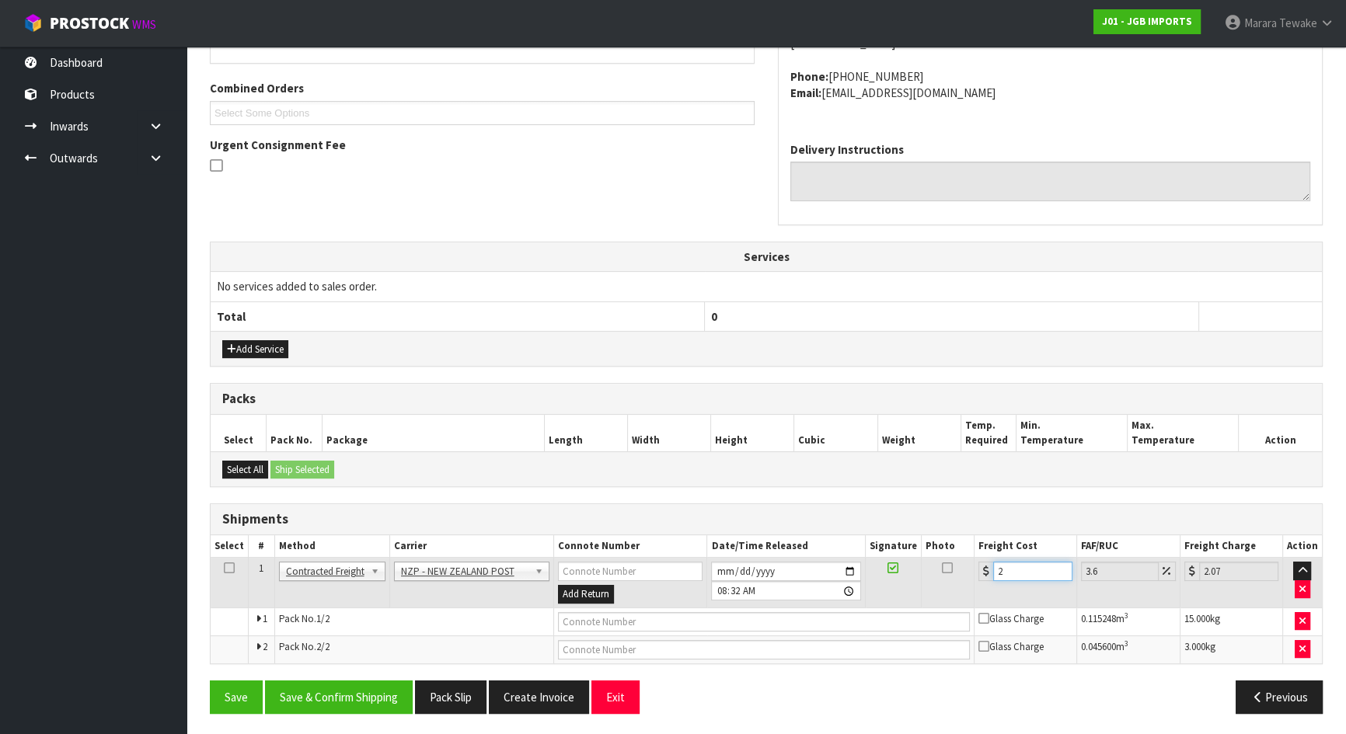
type input "27"
type input "27.97"
type input "27.4"
type input "28.39"
type input "27.47"
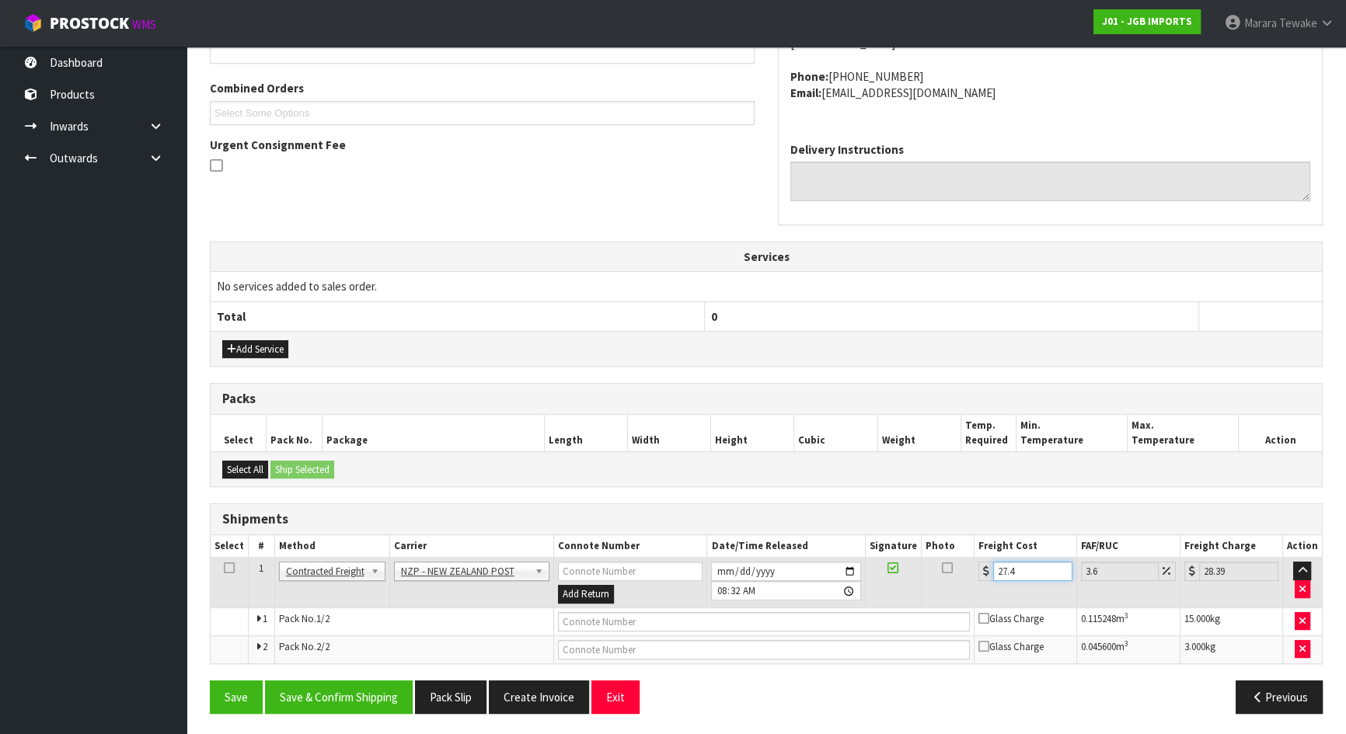
type input "28.46"
type input "27.47"
click at [365, 700] on button "Save & Confirm Shipping" at bounding box center [339, 697] width 148 height 33
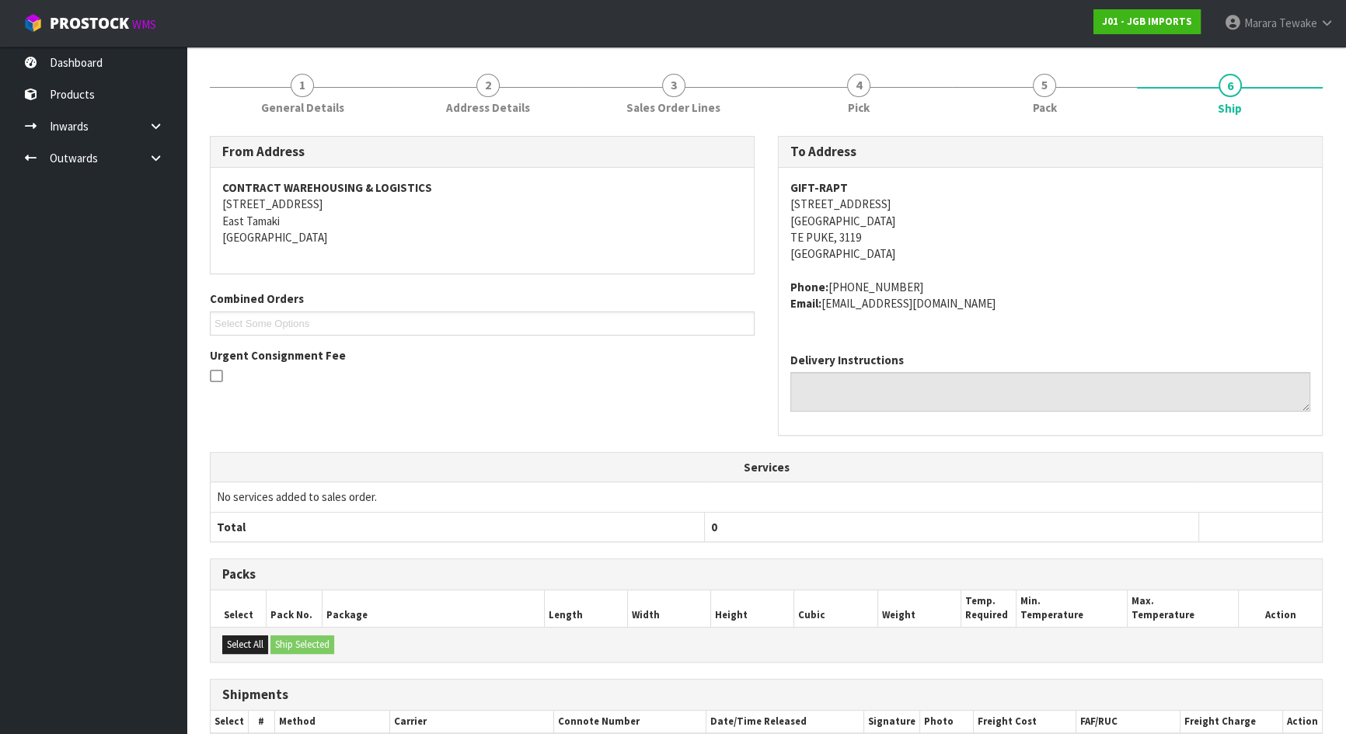
scroll to position [353, 0]
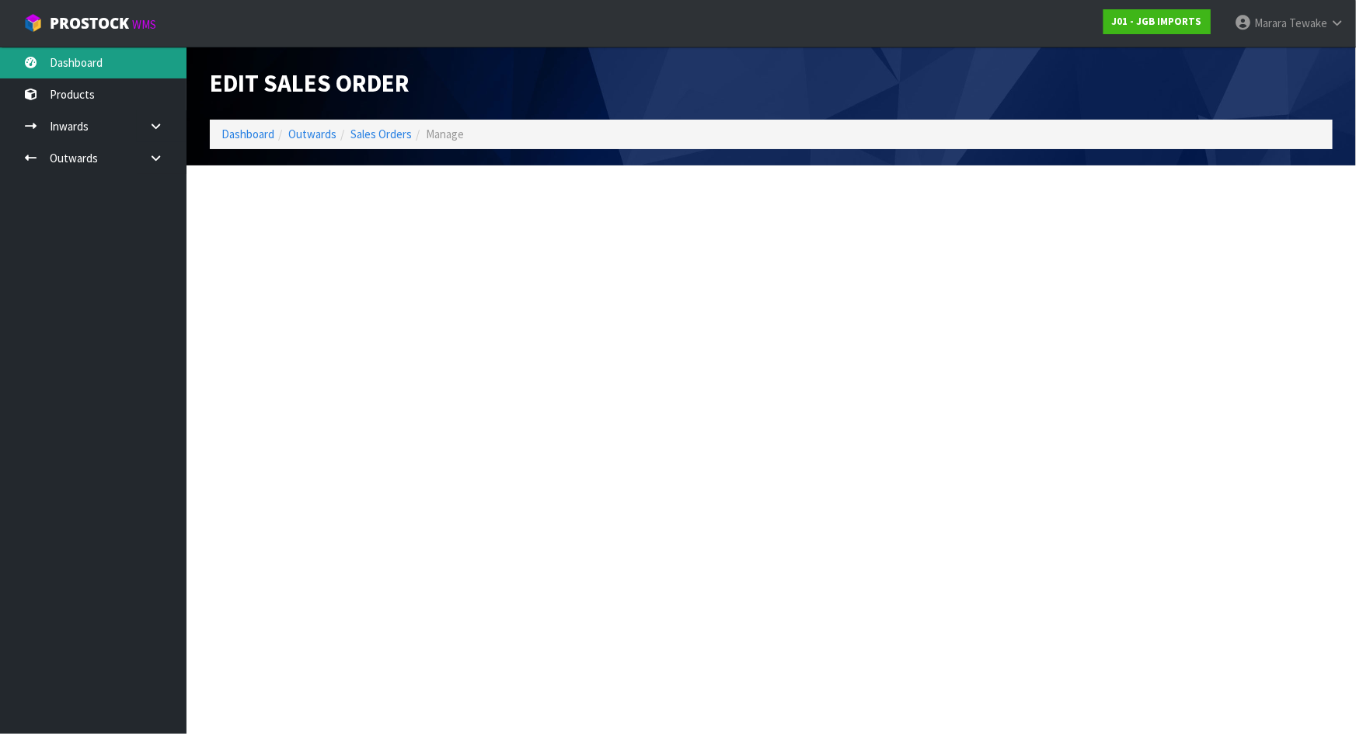
click at [96, 67] on link "Dashboard" at bounding box center [93, 63] width 186 height 32
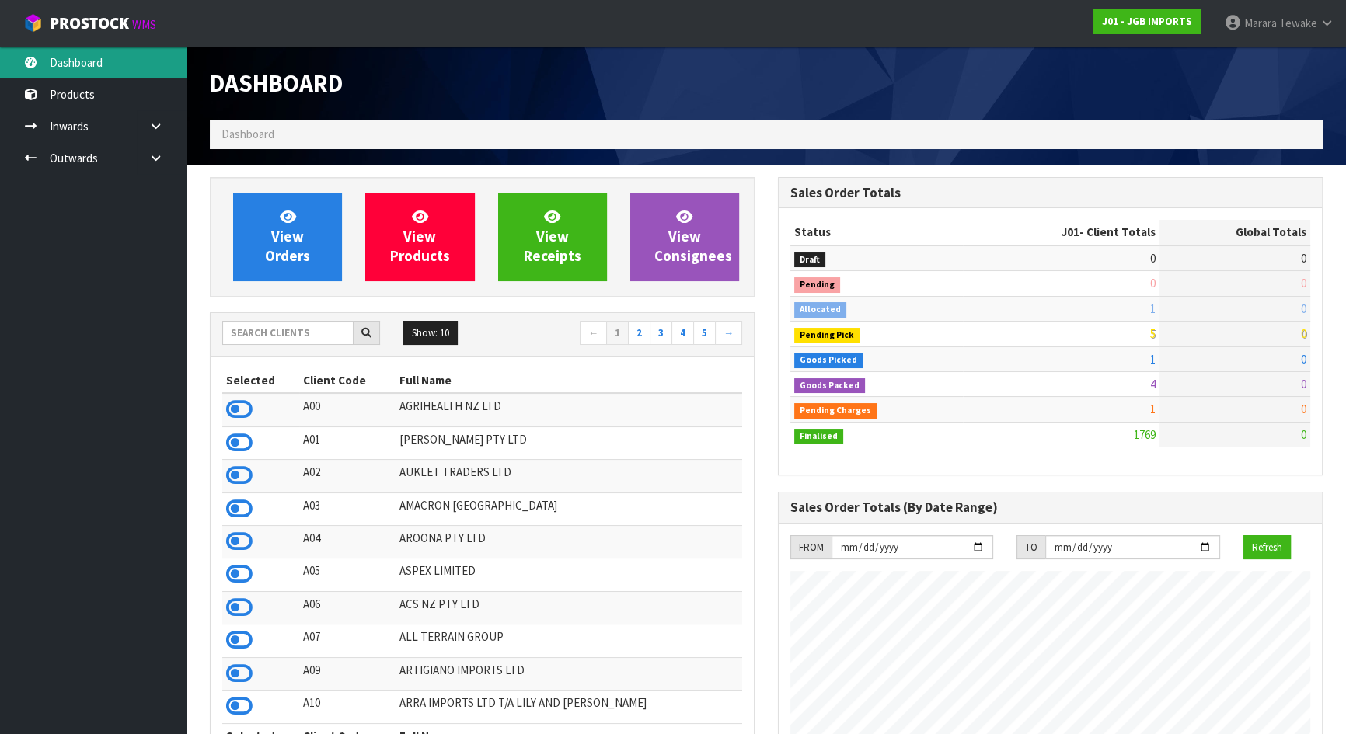
scroll to position [1175, 567]
click at [291, 334] on input "text" at bounding box center [287, 333] width 131 height 24
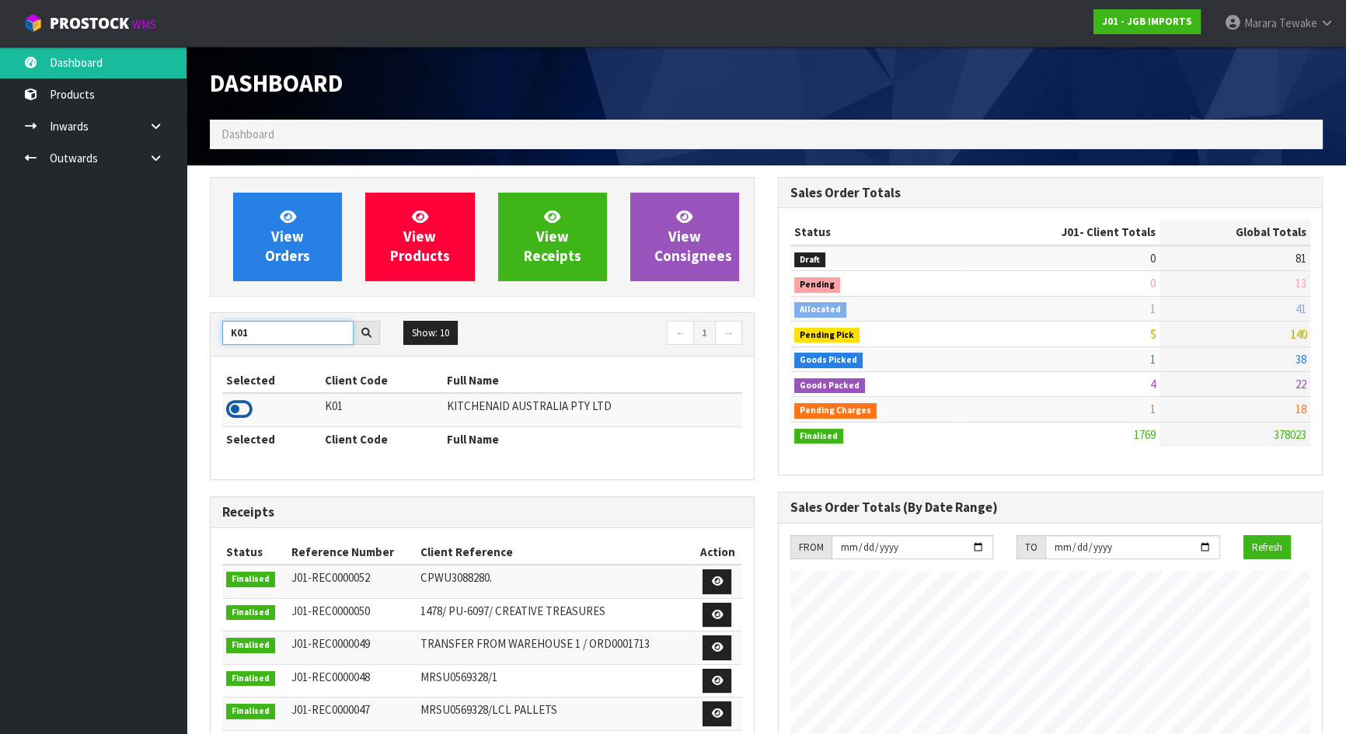
type input "K01"
click at [228, 416] on icon at bounding box center [239, 409] width 26 height 23
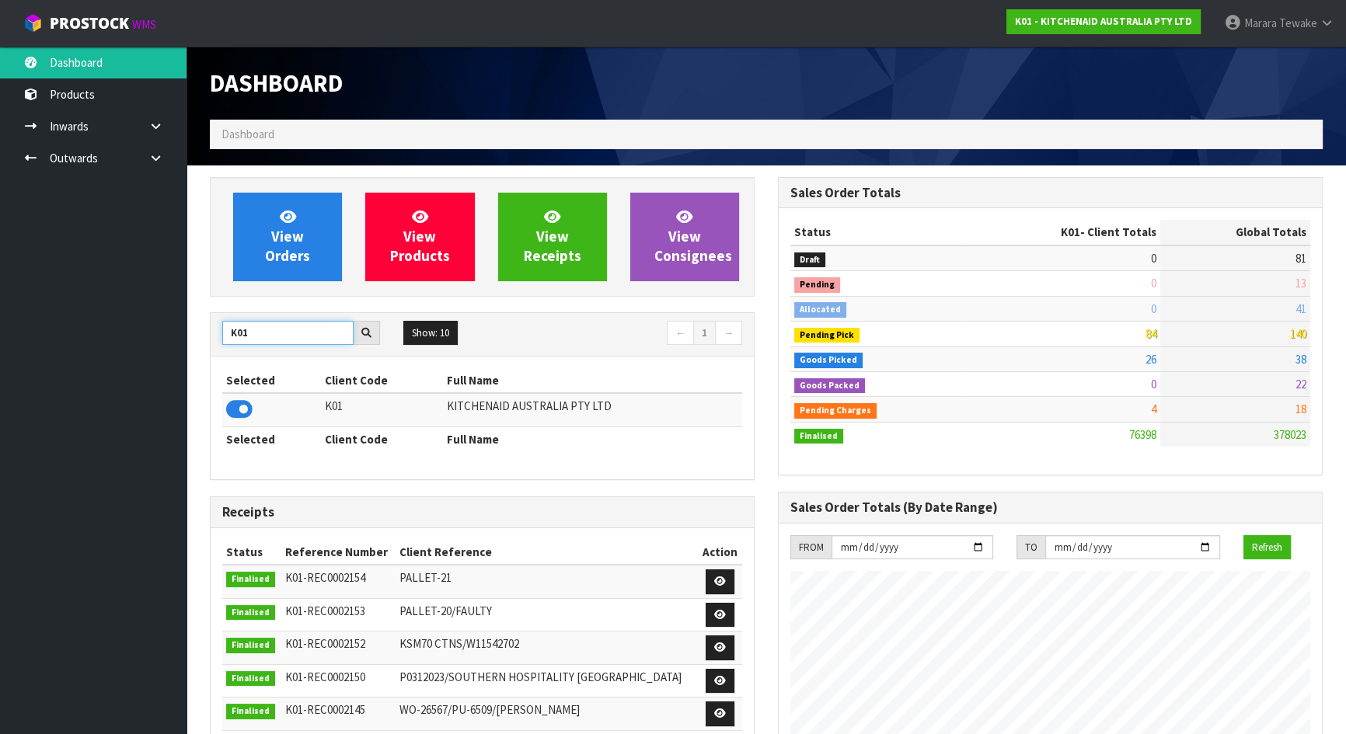
drag, startPoint x: 251, startPoint y: 337, endPoint x: 221, endPoint y: 330, distance: 31.1
click at [221, 330] on div "K01" at bounding box center [301, 333] width 181 height 25
drag, startPoint x: 256, startPoint y: 339, endPoint x: 197, endPoint y: 322, distance: 62.4
click at [245, 405] on icon at bounding box center [239, 409] width 26 height 23
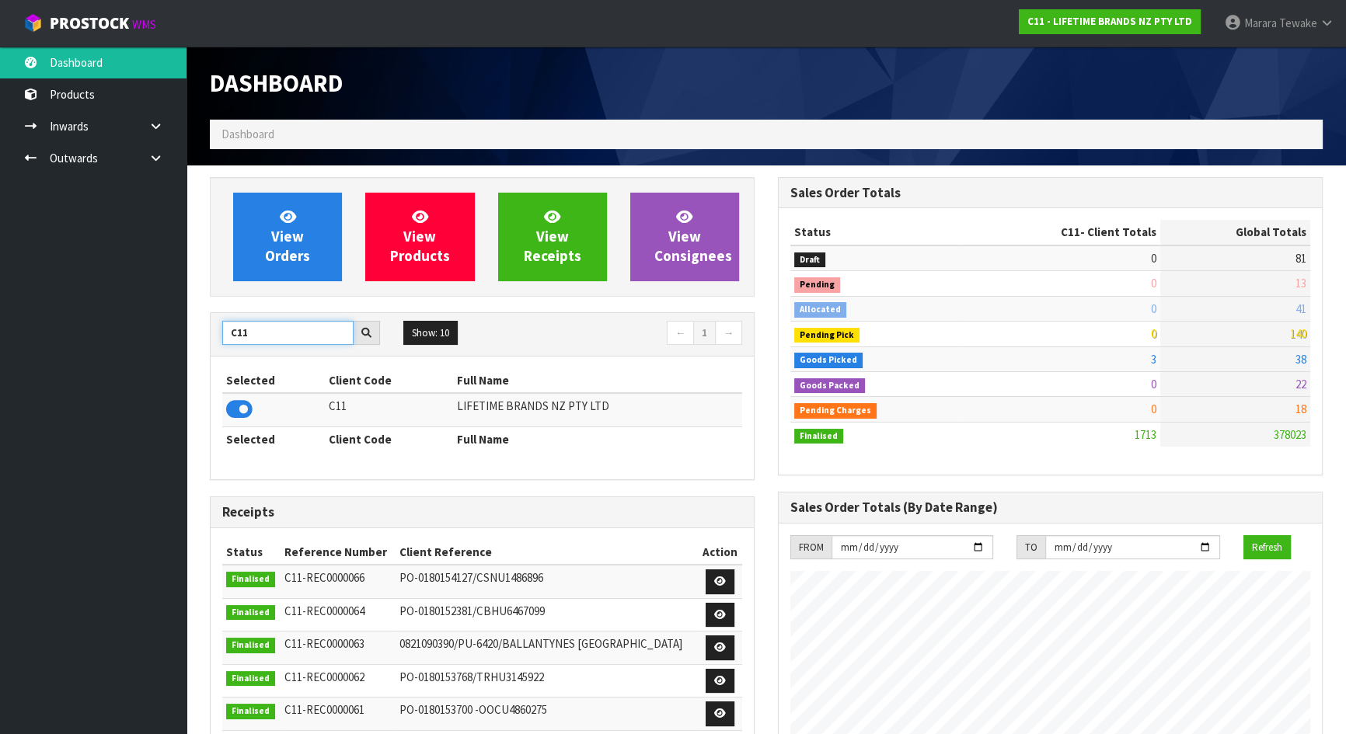
drag, startPoint x: 260, startPoint y: 333, endPoint x: 152, endPoint y: 329, distance: 108.1
click at [158, 332] on body "Toggle navigation ProStock WMS C11 - LIFETIME BRANDS NZ PTY LTD Marara Tewake L…" at bounding box center [673, 367] width 1346 height 734
type input "S08"
click at [237, 412] on icon at bounding box center [239, 409] width 26 height 23
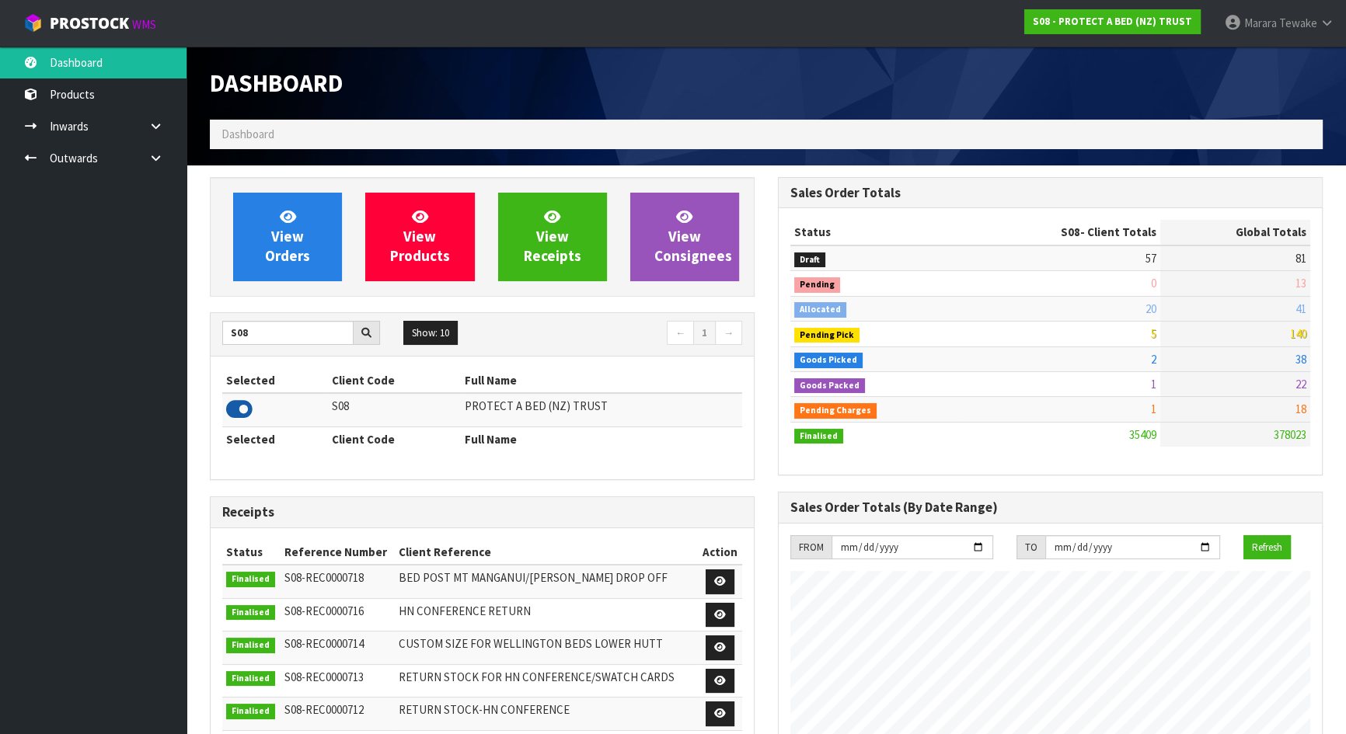
scroll to position [1208, 567]
drag, startPoint x: 269, startPoint y: 329, endPoint x: 231, endPoint y: 327, distance: 38.1
click at [231, 327] on input "S08" at bounding box center [287, 333] width 131 height 24
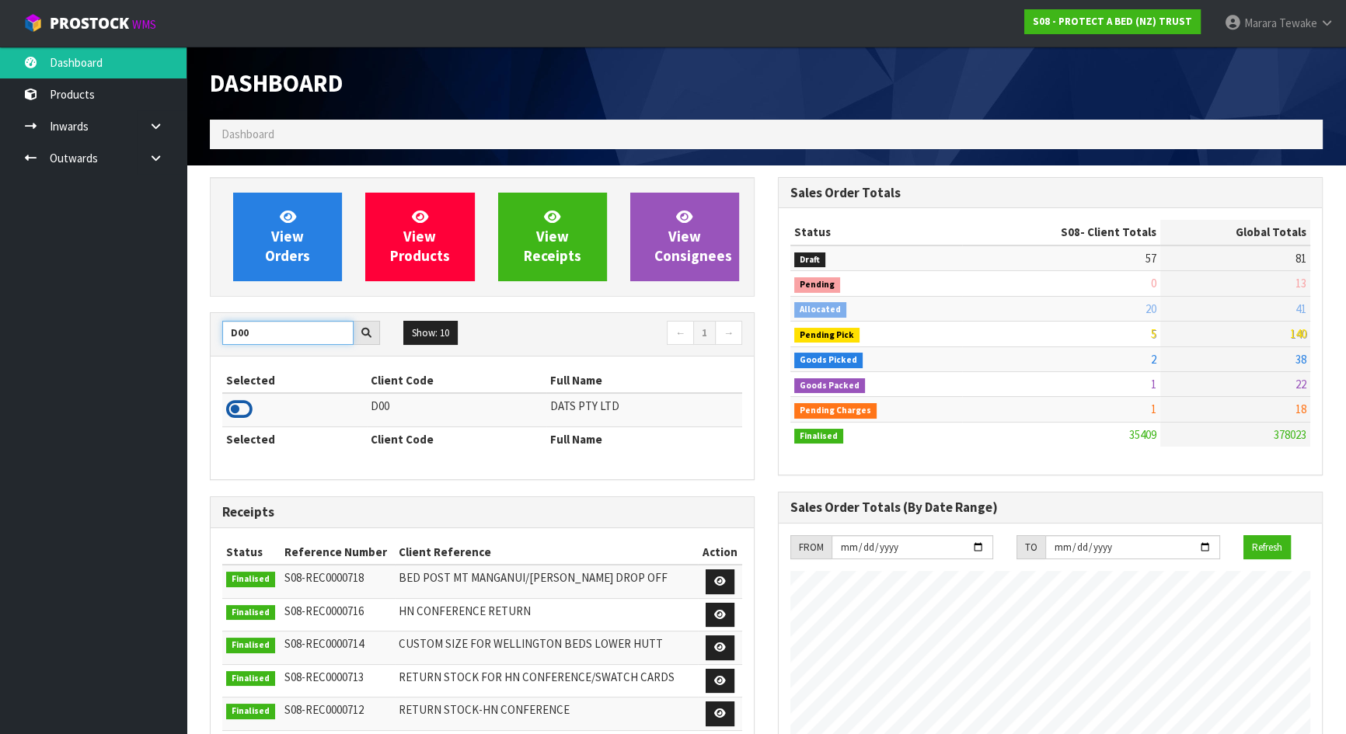
type input "D00"
click at [241, 408] on icon at bounding box center [239, 409] width 26 height 23
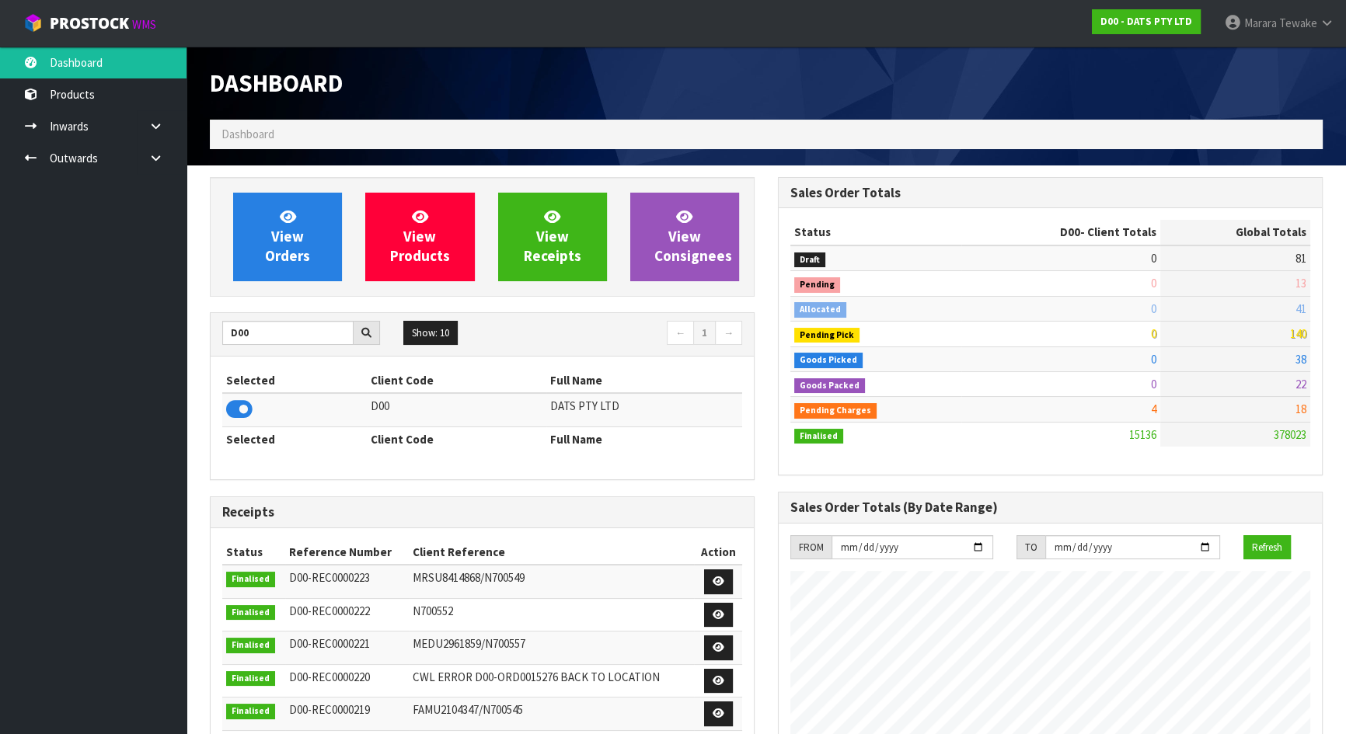
scroll to position [1175, 567]
drag, startPoint x: 256, startPoint y: 340, endPoint x: 185, endPoint y: 319, distance: 74.0
click at [185, 319] on body "Toggle navigation ProStock WMS D00 - DATS PTY LTD Marara Tewake Logout Dashboar…" at bounding box center [673, 367] width 1346 height 734
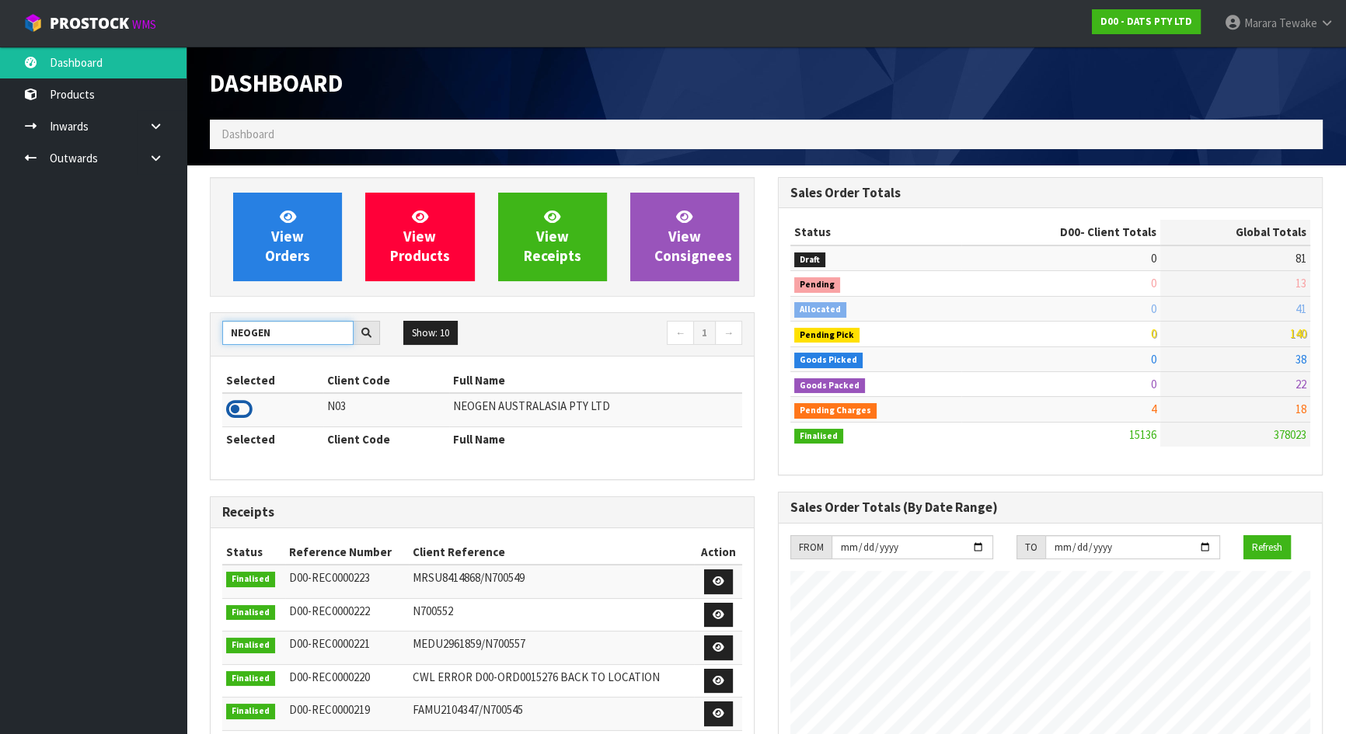
type input "NEOGEN"
click at [233, 402] on icon at bounding box center [239, 409] width 26 height 23
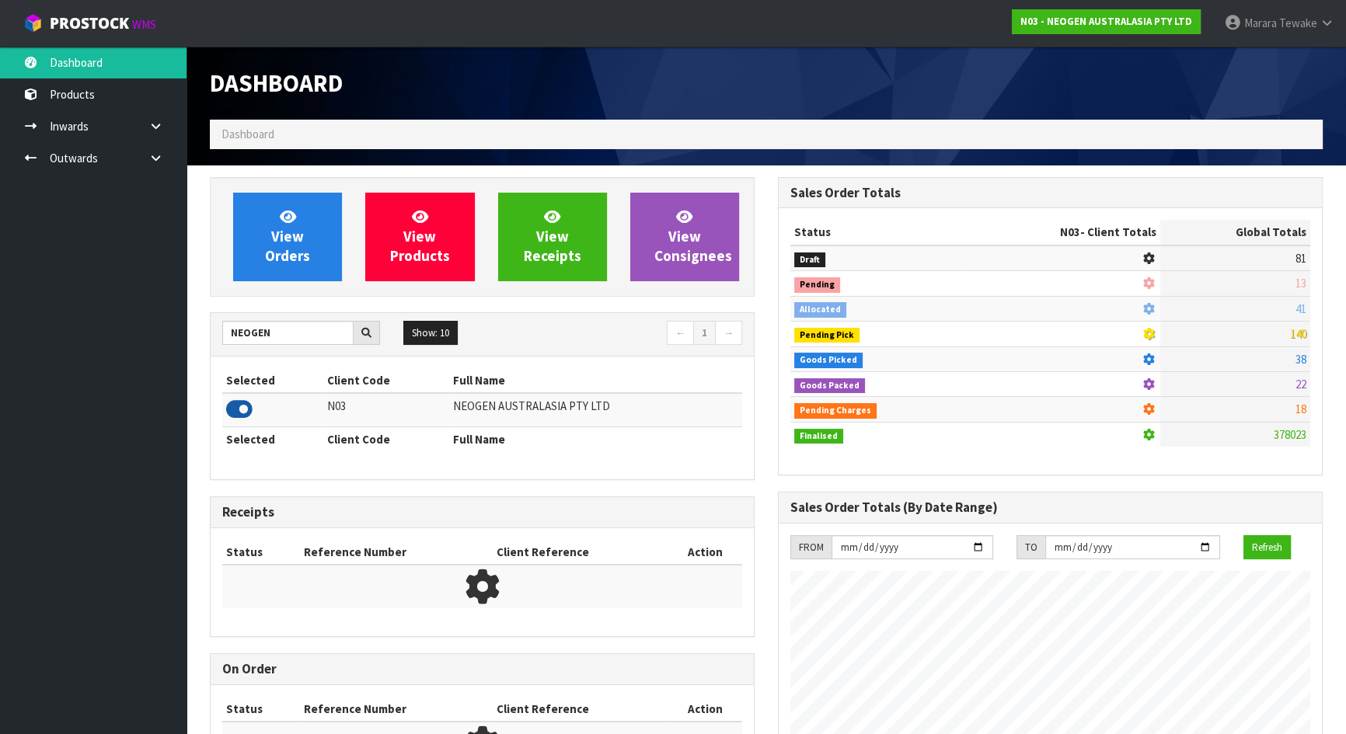
scroll to position [1208, 567]
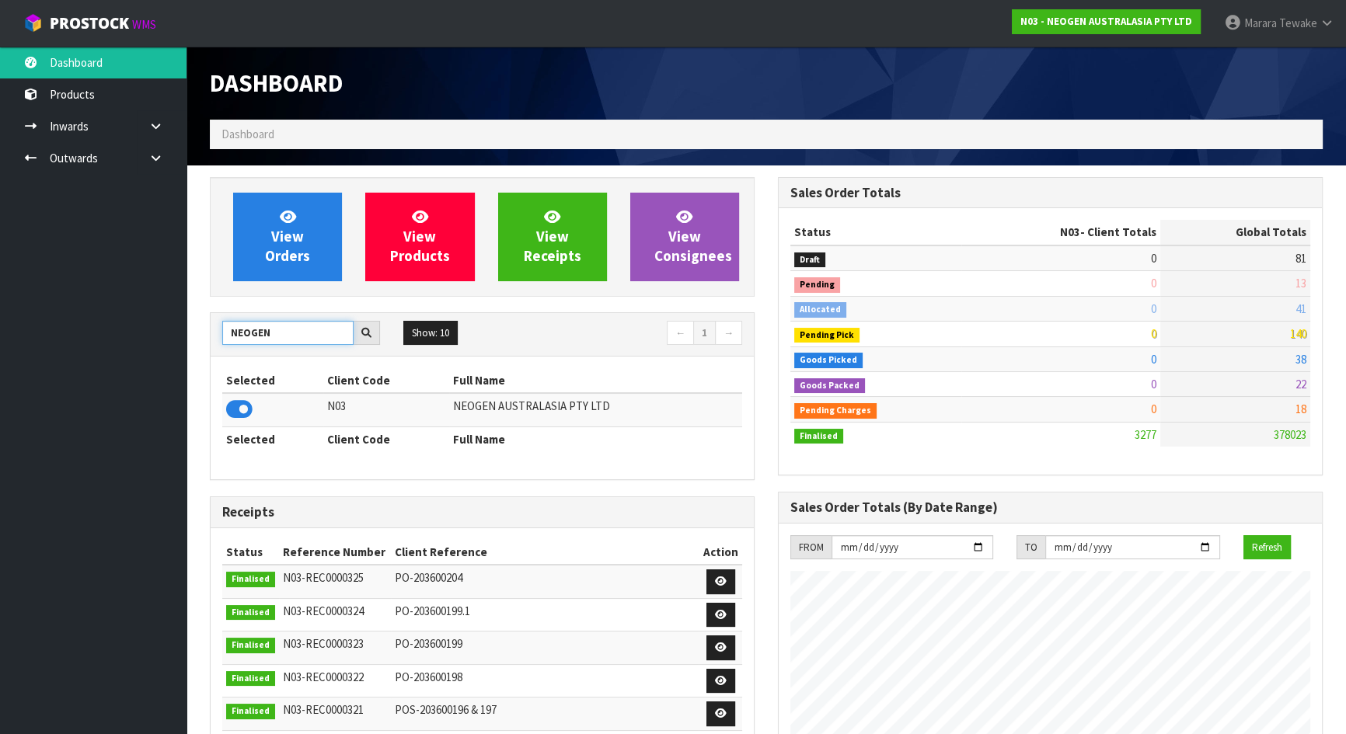
drag, startPoint x: 283, startPoint y: 341, endPoint x: 218, endPoint y: 337, distance: 64.6
click at [225, 339] on input "NEOGEN" at bounding box center [287, 333] width 131 height 24
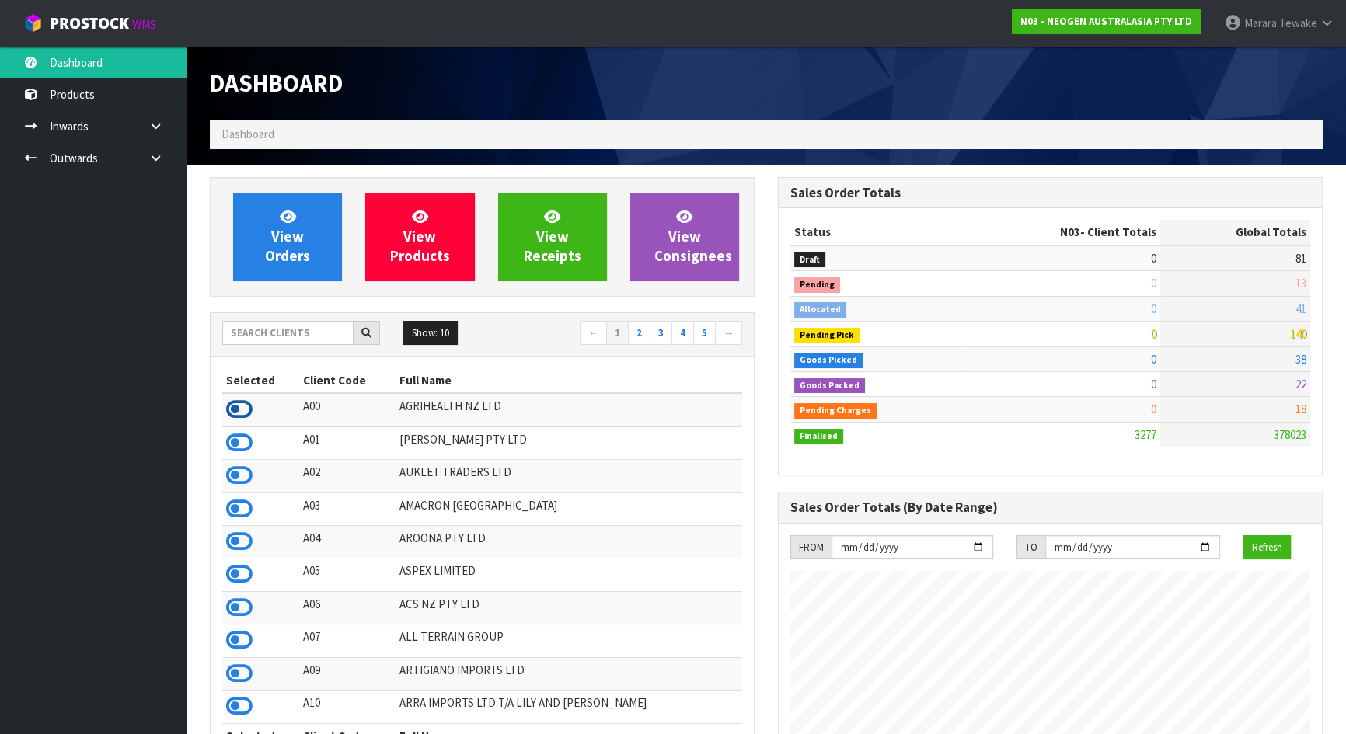
click at [241, 406] on icon at bounding box center [239, 409] width 26 height 23
click at [270, 337] on input "text" at bounding box center [287, 333] width 131 height 24
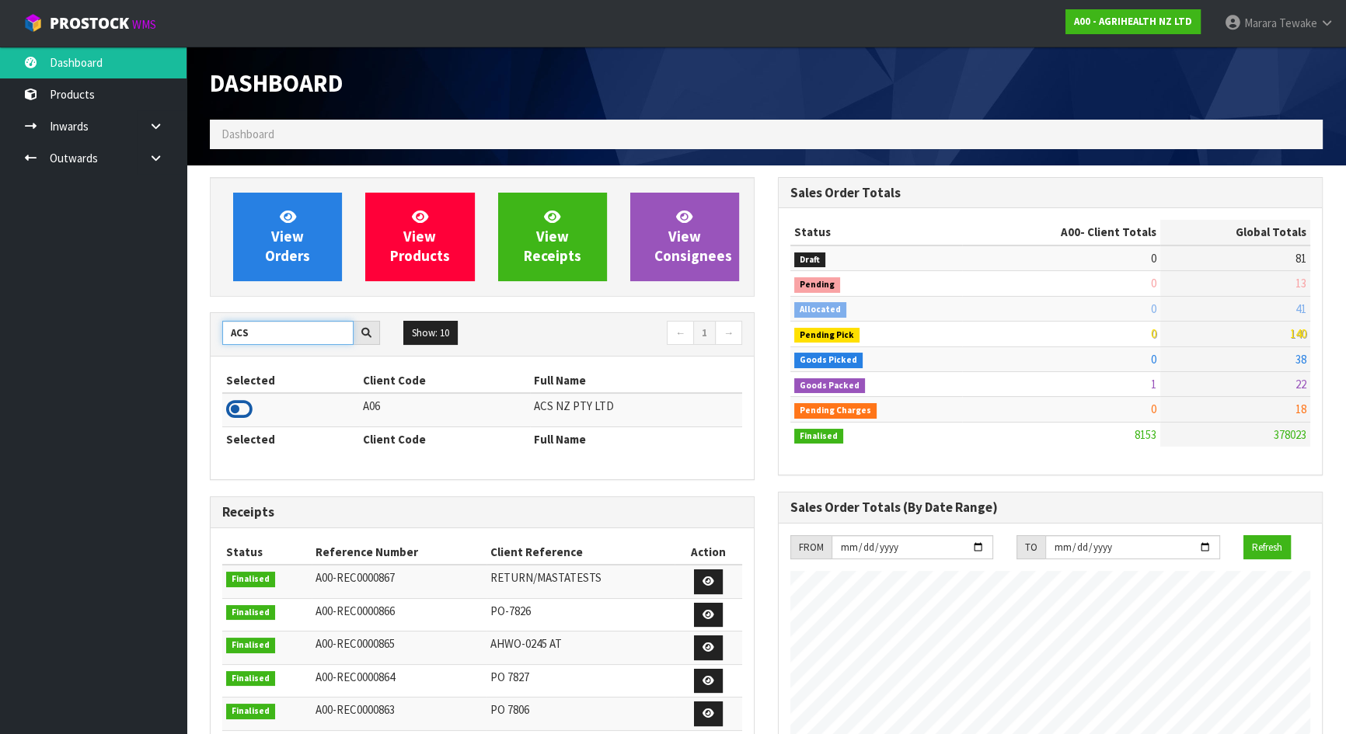
type input "ACS"
click at [245, 400] on icon at bounding box center [239, 409] width 26 height 23
drag, startPoint x: 256, startPoint y: 329, endPoint x: 213, endPoint y: 326, distance: 43.6
click at [218, 329] on div "ACS" at bounding box center [301, 333] width 181 height 25
